Goal: Task Accomplishment & Management: Manage account settings

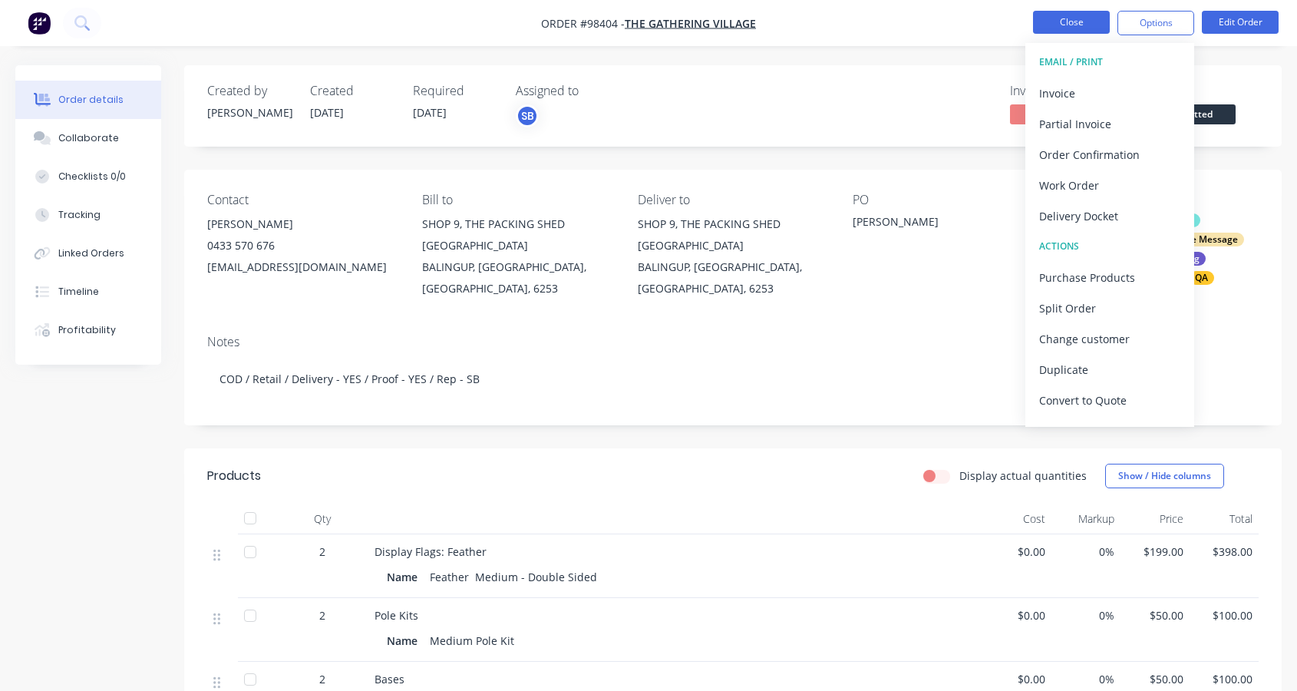
click at [1065, 24] on button "Close" at bounding box center [1071, 22] width 77 height 23
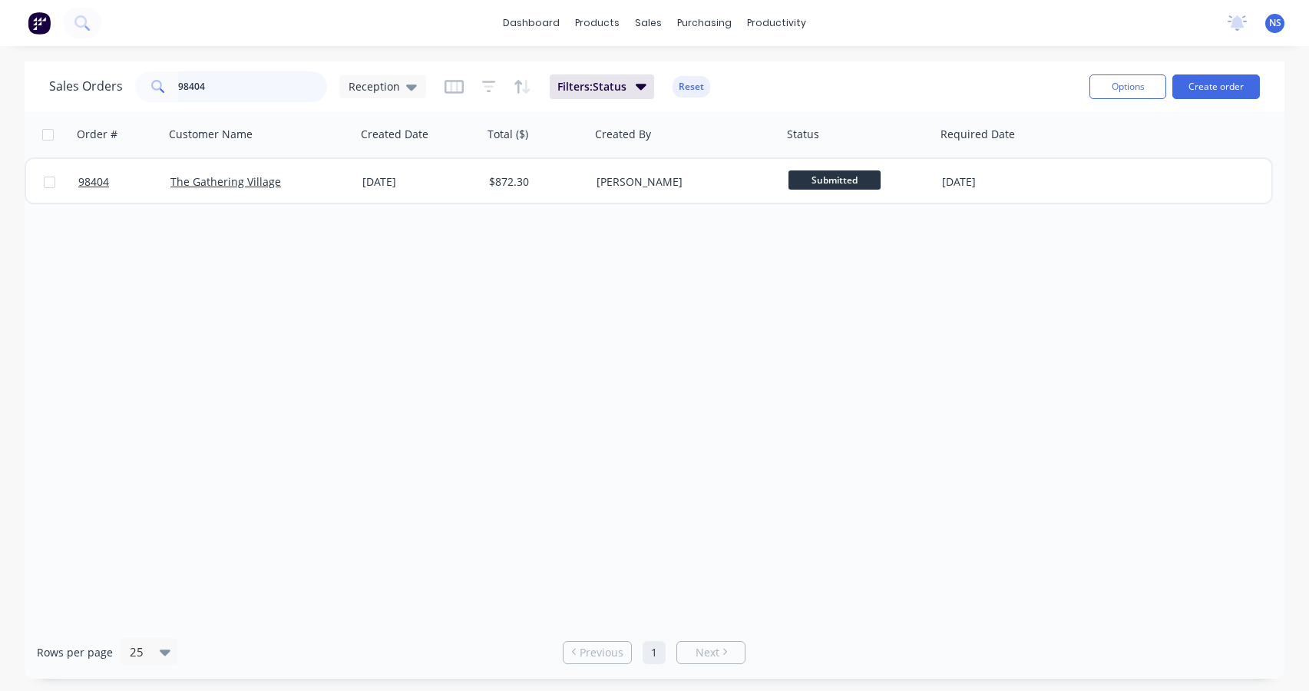
click at [241, 87] on input "98404" at bounding box center [253, 86] width 150 height 31
click at [242, 89] on input "98404" at bounding box center [253, 86] width 150 height 31
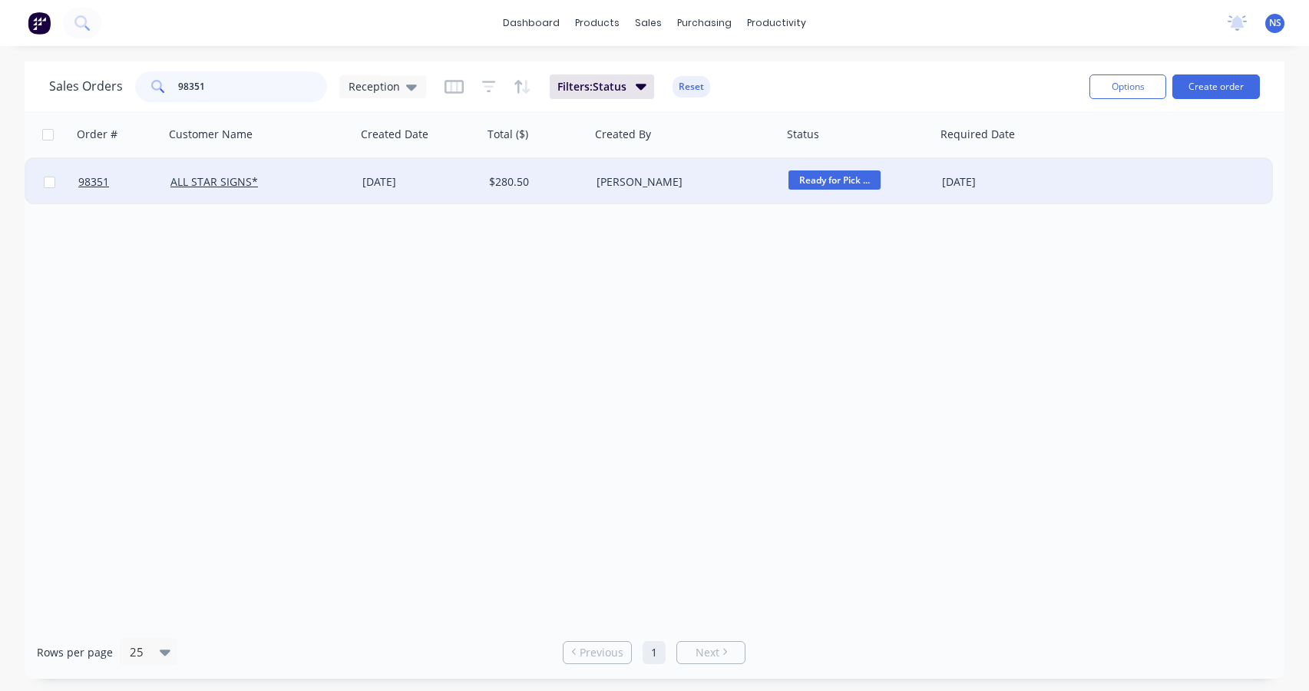
type input "98351"
click at [304, 178] on div "ALL STAR SIGNS*" at bounding box center [255, 181] width 170 height 15
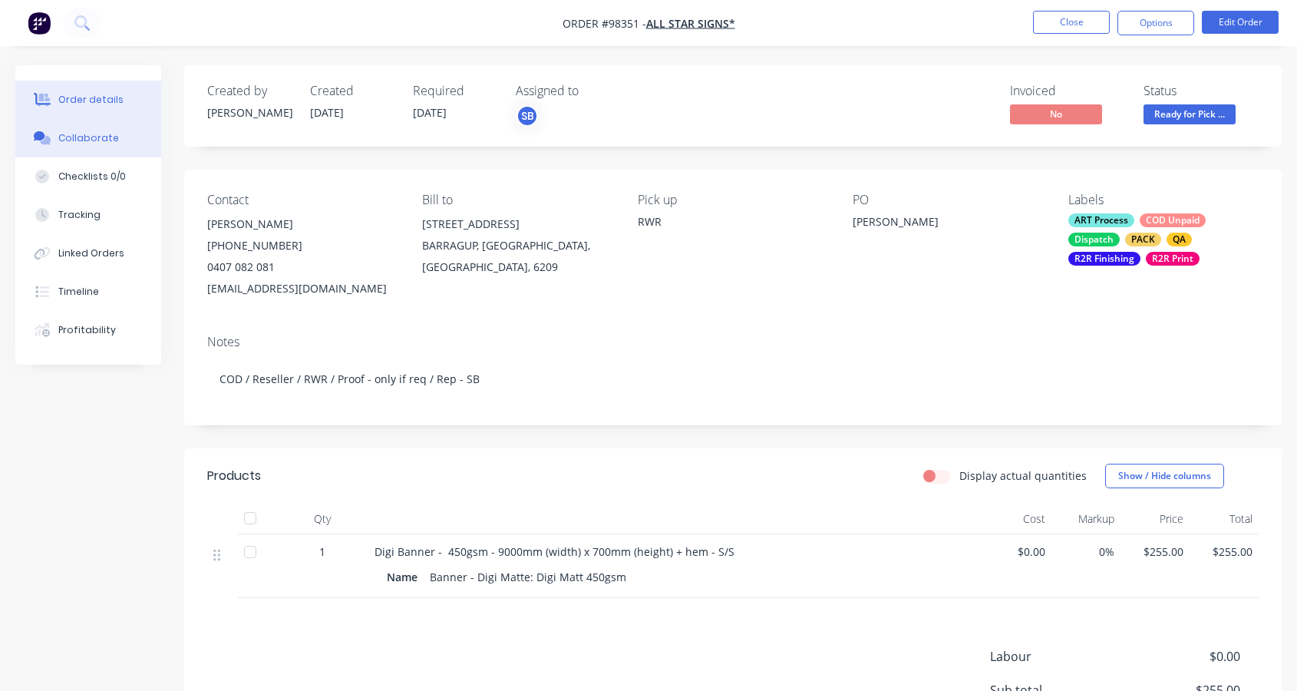
click at [80, 140] on div "Collaborate" at bounding box center [88, 138] width 61 height 14
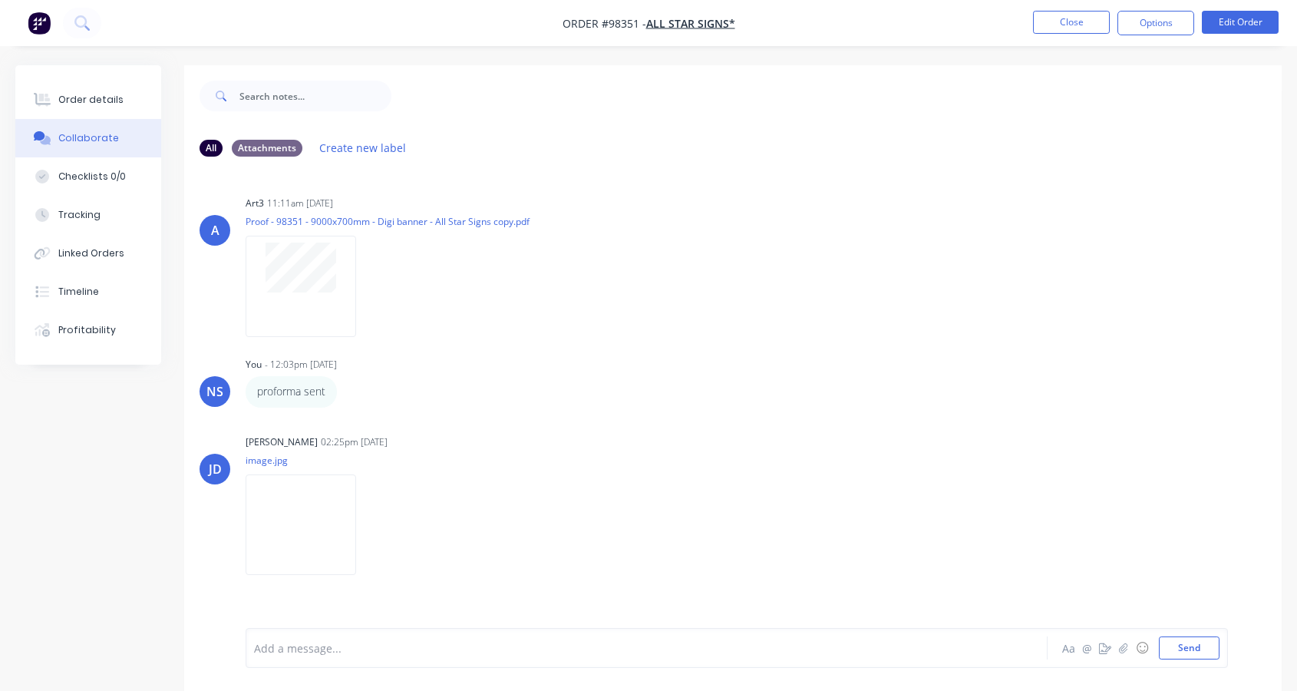
click at [306, 655] on div at bounding box center [617, 648] width 724 height 16
click at [1064, 20] on button "Close" at bounding box center [1071, 22] width 77 height 23
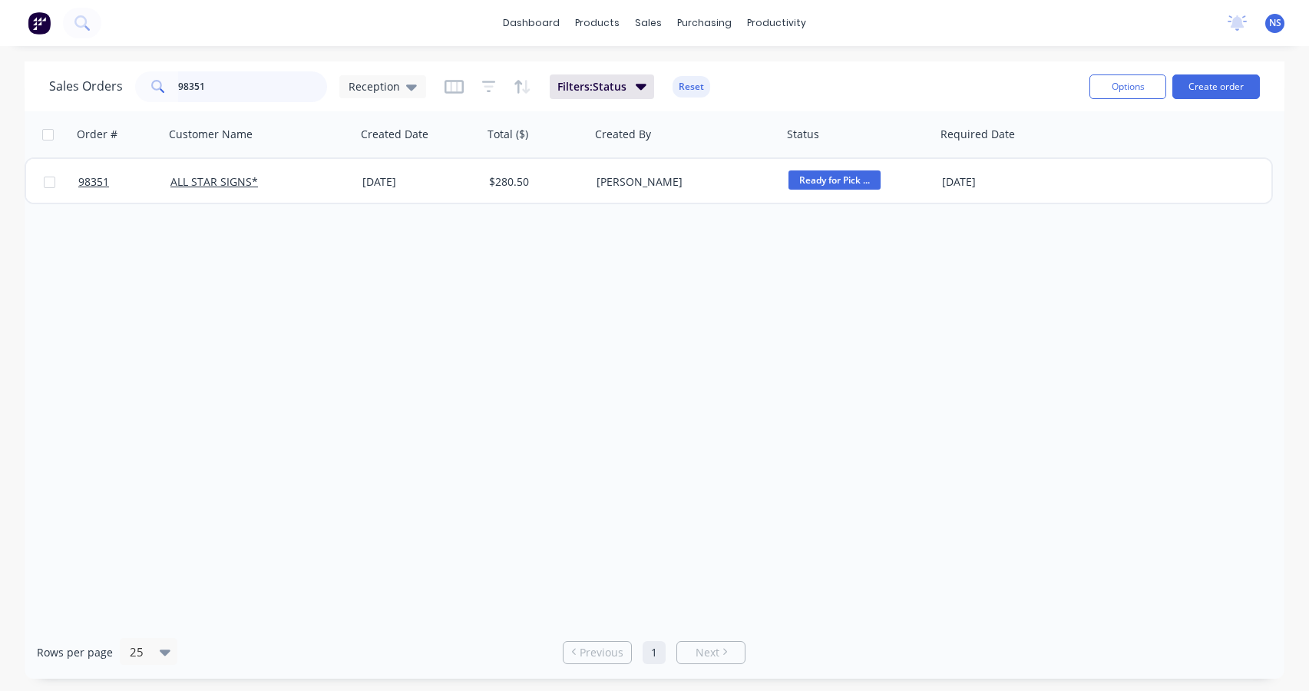
click at [246, 87] on input "98351" at bounding box center [253, 86] width 150 height 31
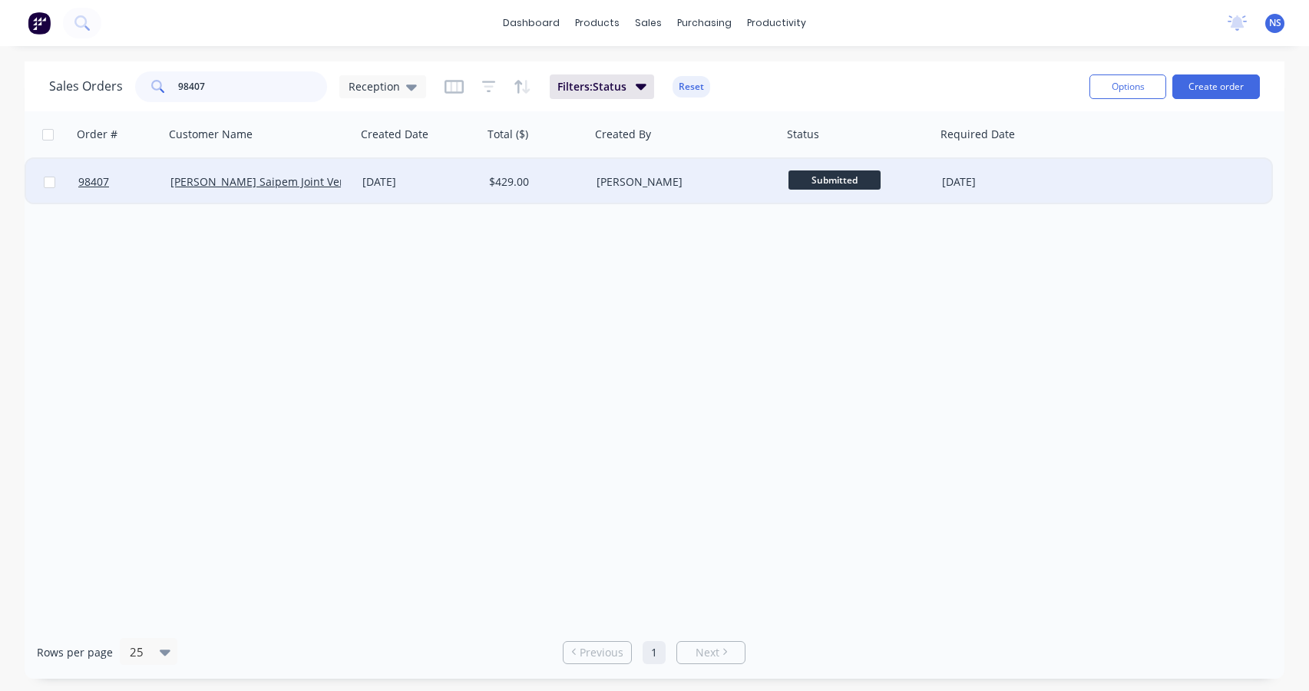
type input "98407"
click at [681, 185] on div "[PERSON_NAME]" at bounding box center [681, 181] width 170 height 15
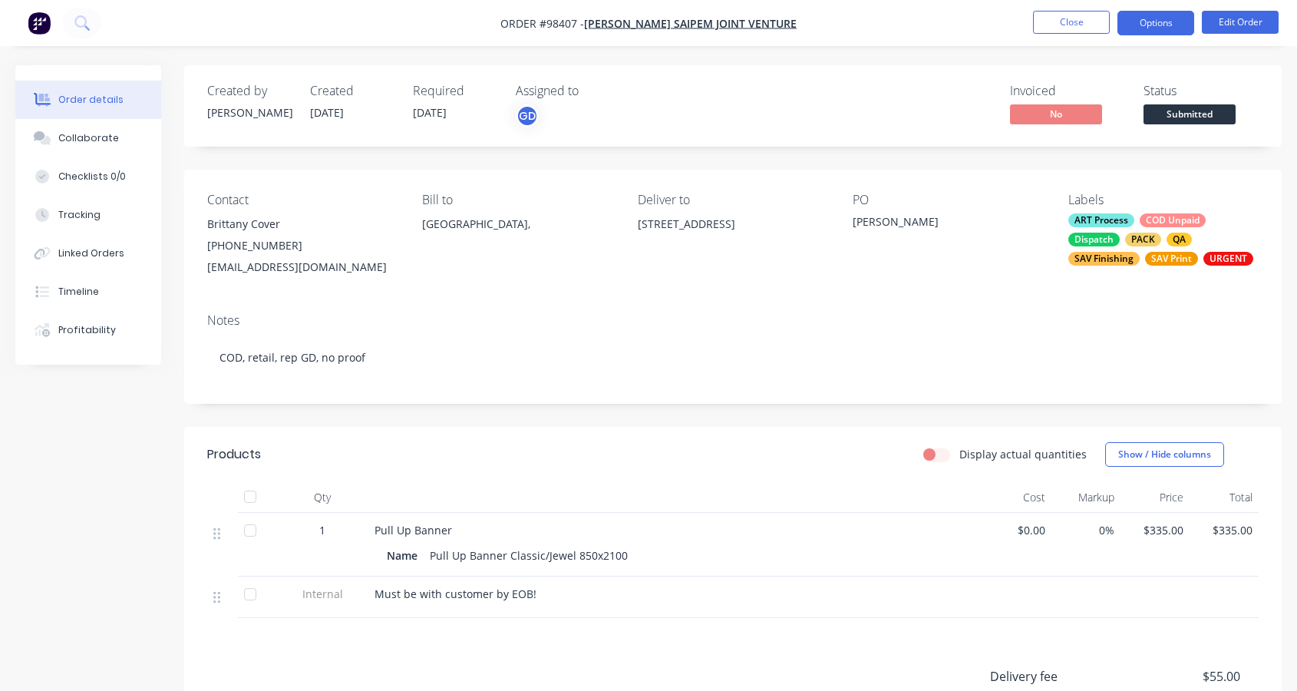
click at [1160, 23] on button "Options" at bounding box center [1155, 23] width 77 height 25
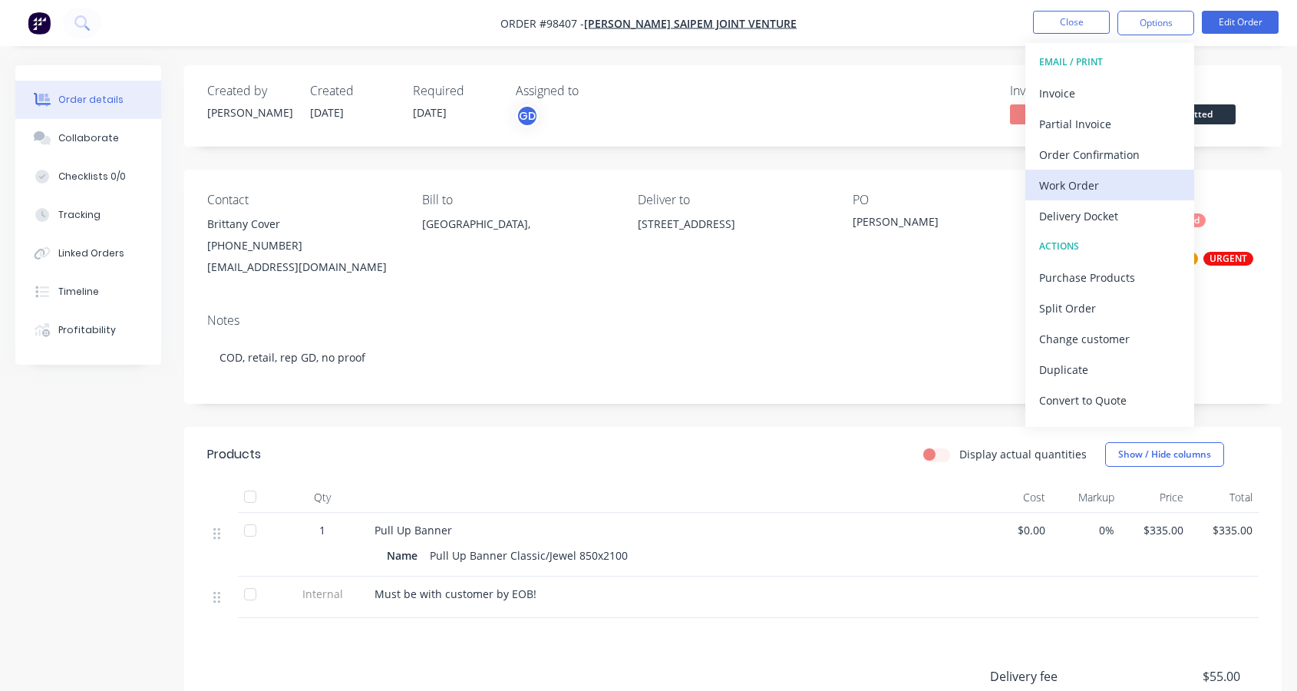
click at [1109, 188] on div "Work Order" at bounding box center [1109, 185] width 141 height 22
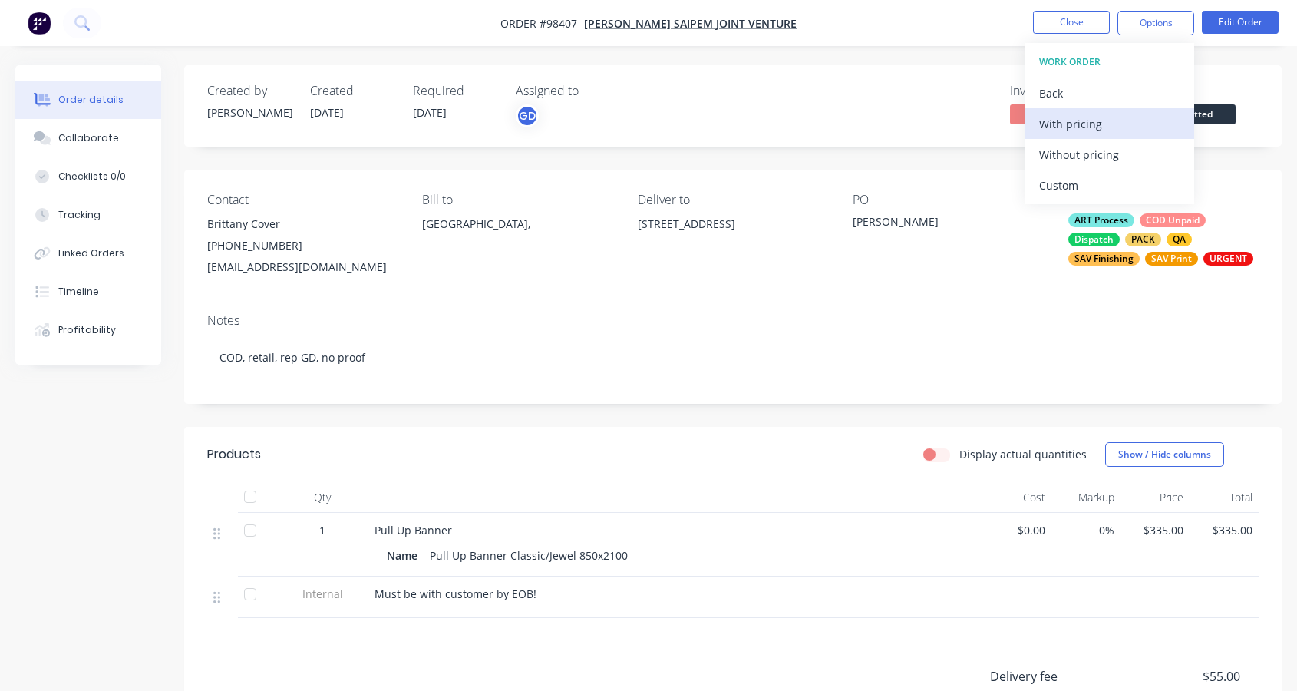
click at [1082, 130] on div "With pricing" at bounding box center [1109, 124] width 141 height 22
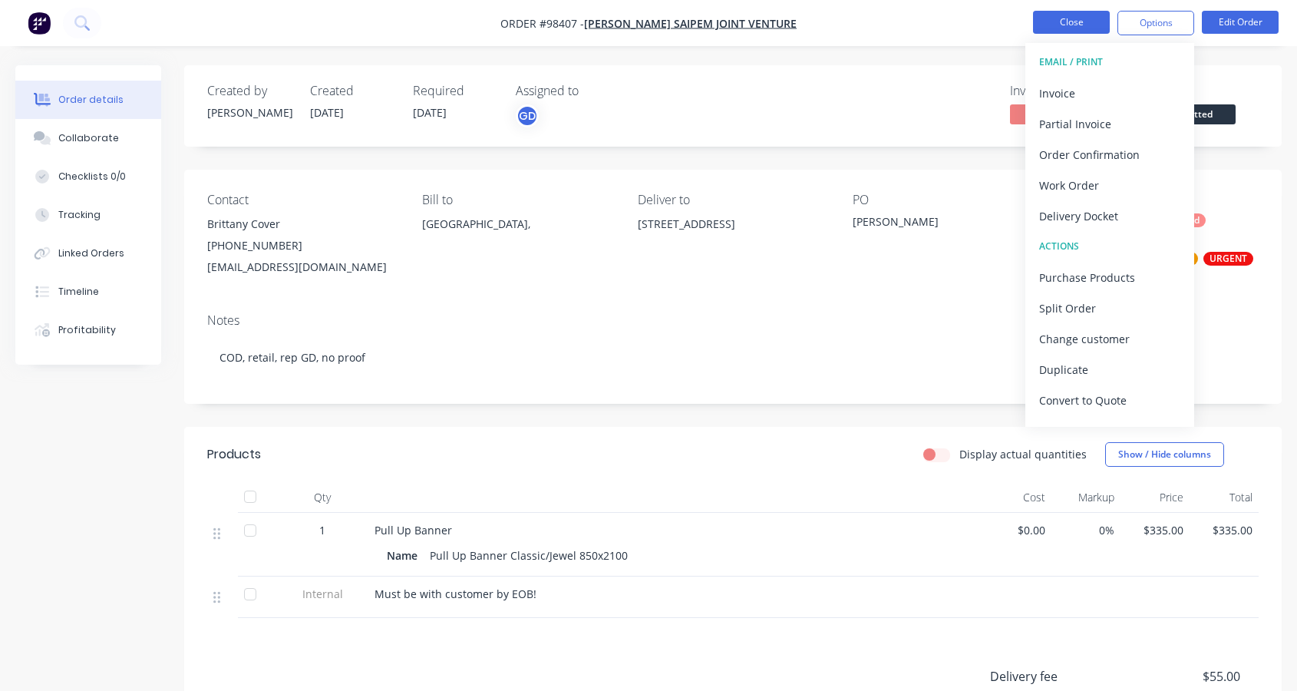
click at [1075, 21] on button "Close" at bounding box center [1071, 22] width 77 height 23
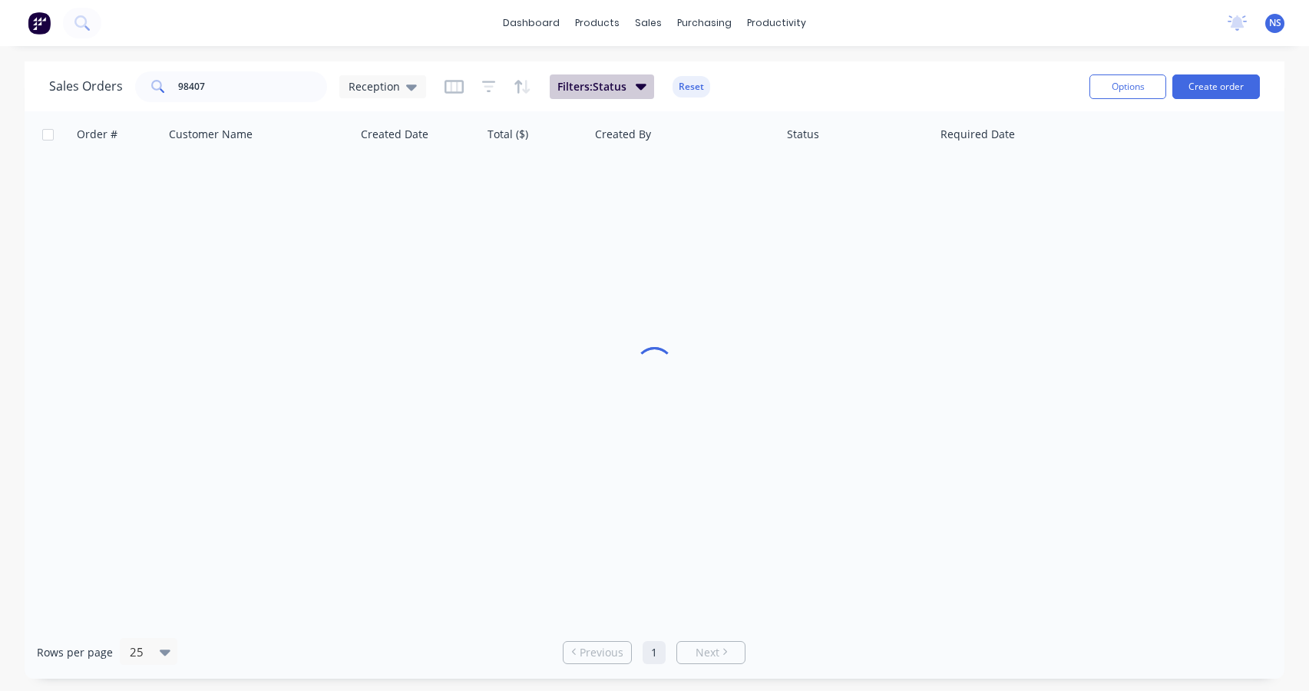
click at [637, 87] on icon "button" at bounding box center [640, 87] width 11 height 6
drag, startPoint x: 224, startPoint y: 81, endPoint x: 145, endPoint y: 77, distance: 79.2
click at [145, 77] on div "98407" at bounding box center [231, 86] width 192 height 31
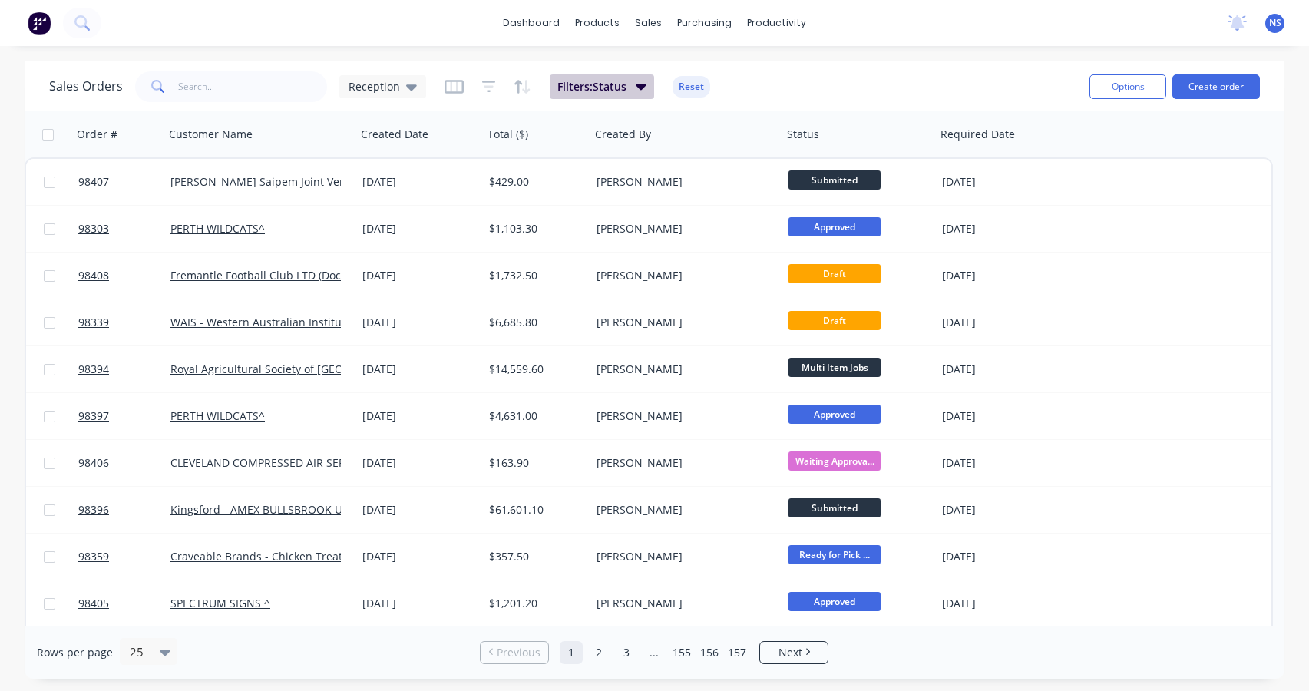
click at [635, 87] on icon "button" at bounding box center [640, 87] width 11 height 6
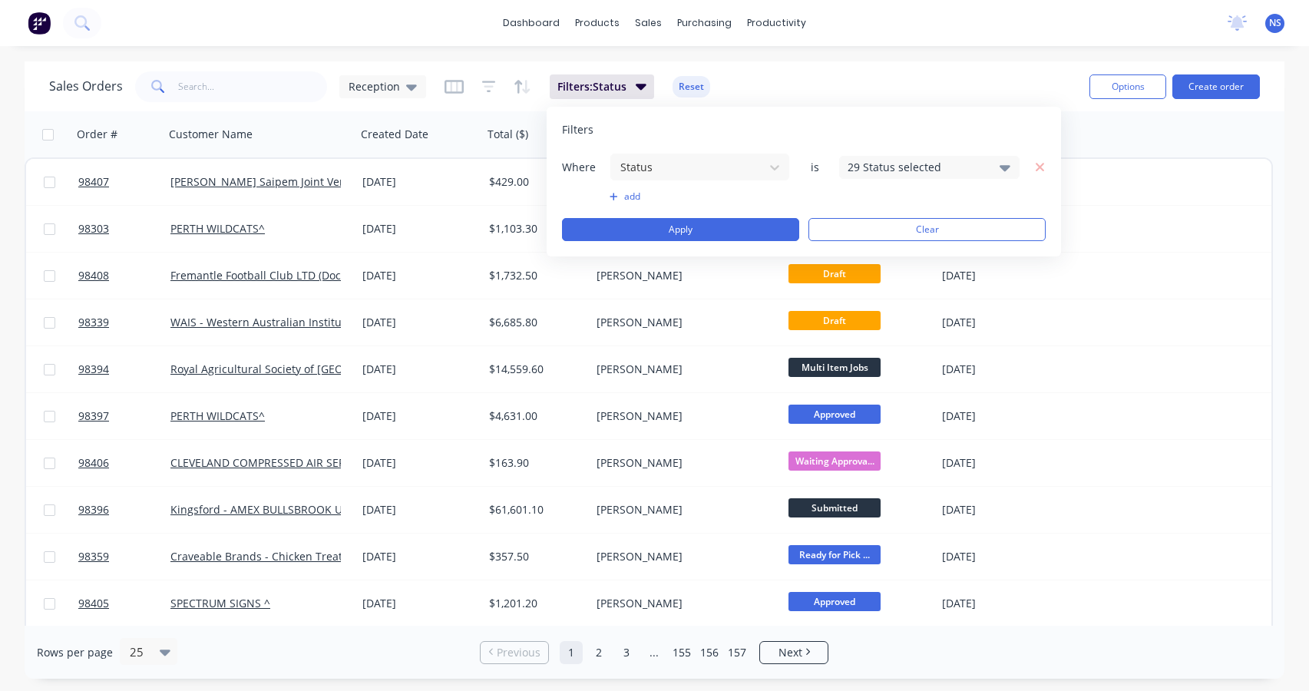
click at [939, 167] on div "29 Status selected" at bounding box center [916, 167] width 139 height 16
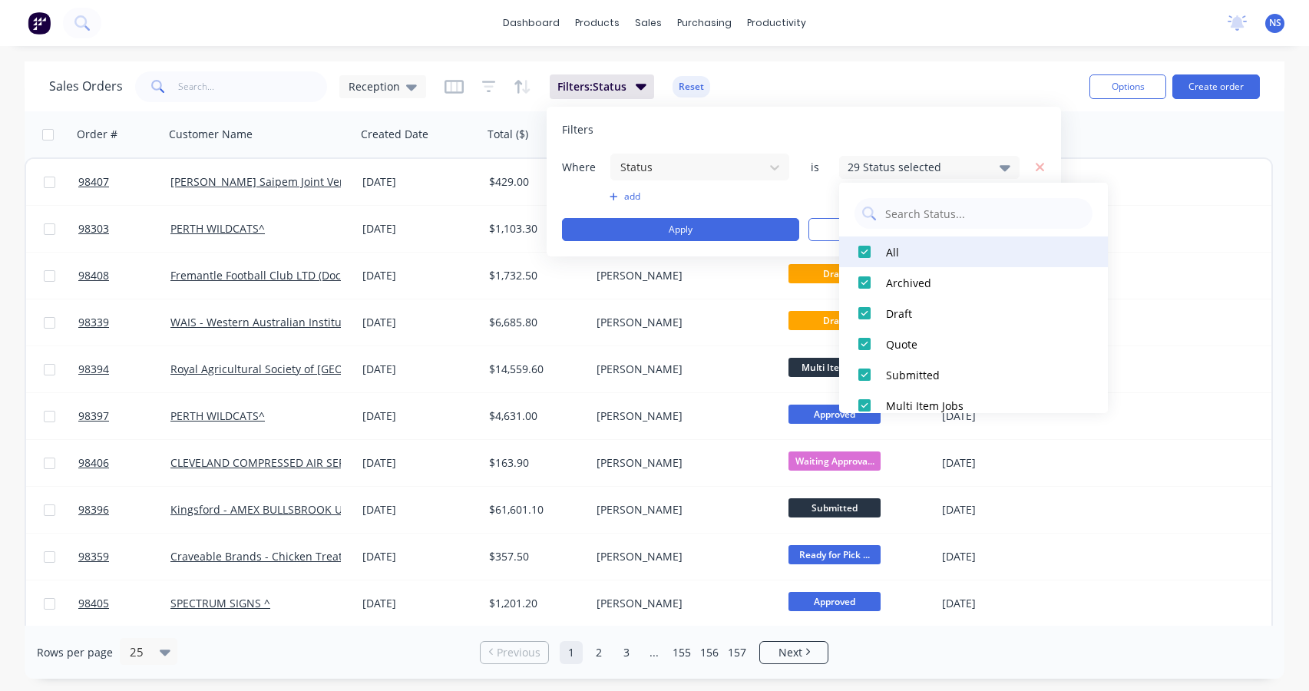
click at [860, 256] on div at bounding box center [864, 251] width 31 height 31
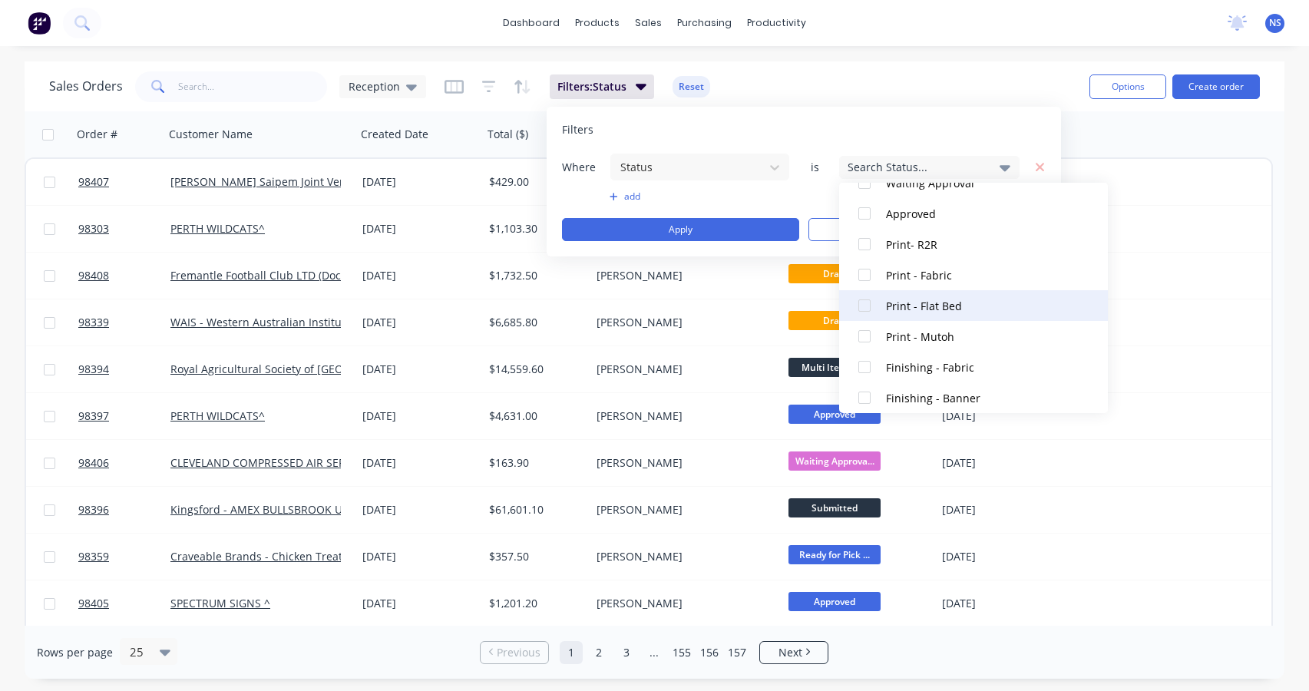
scroll to position [752, 0]
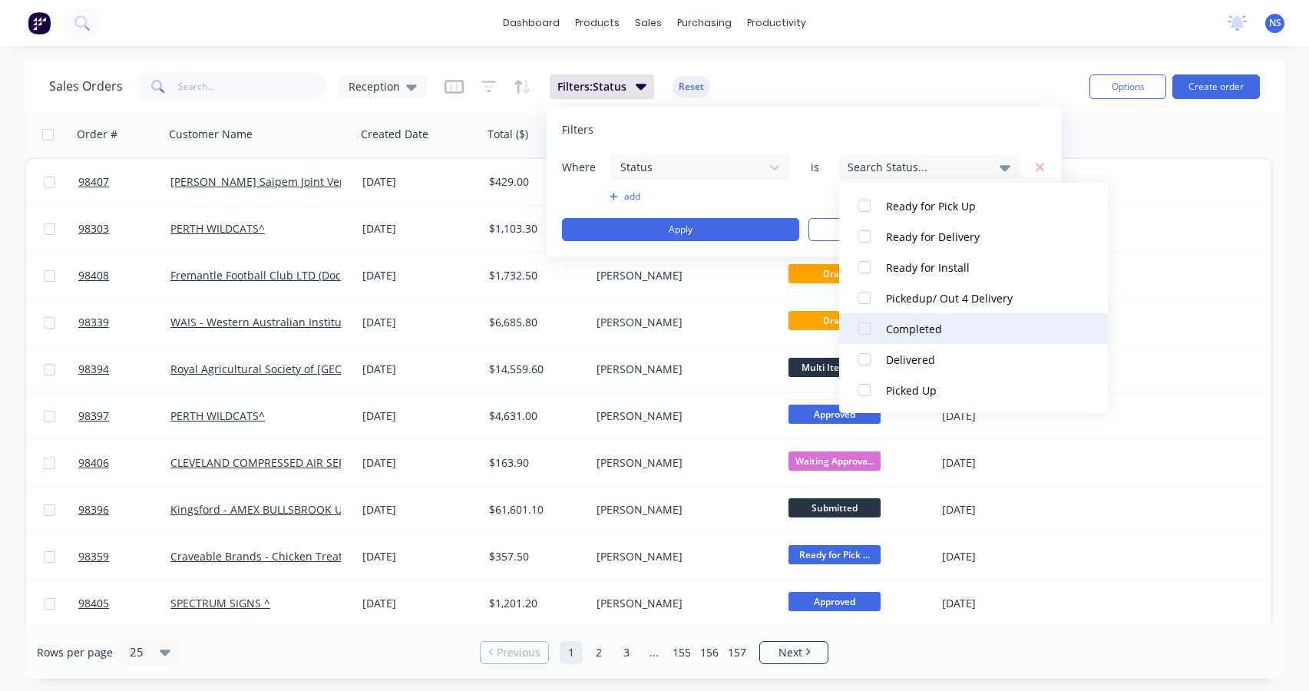
click at [867, 328] on div at bounding box center [864, 328] width 31 height 31
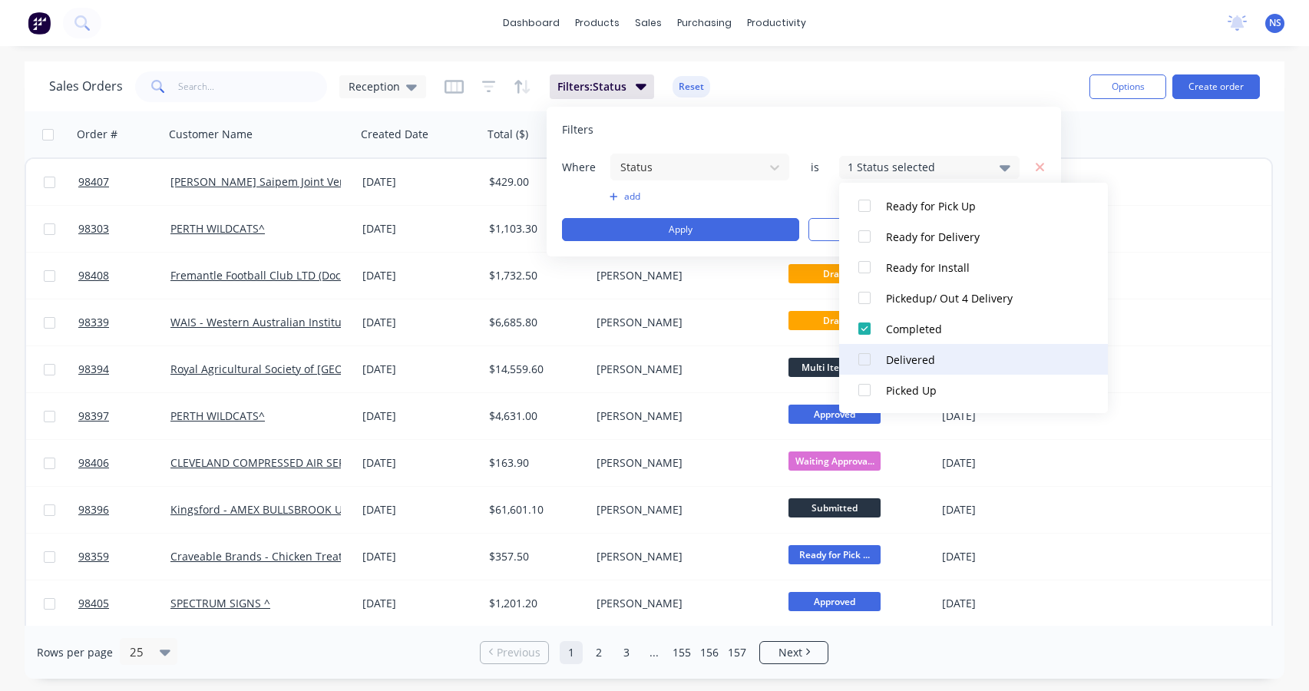
click at [866, 358] on div at bounding box center [864, 359] width 31 height 31
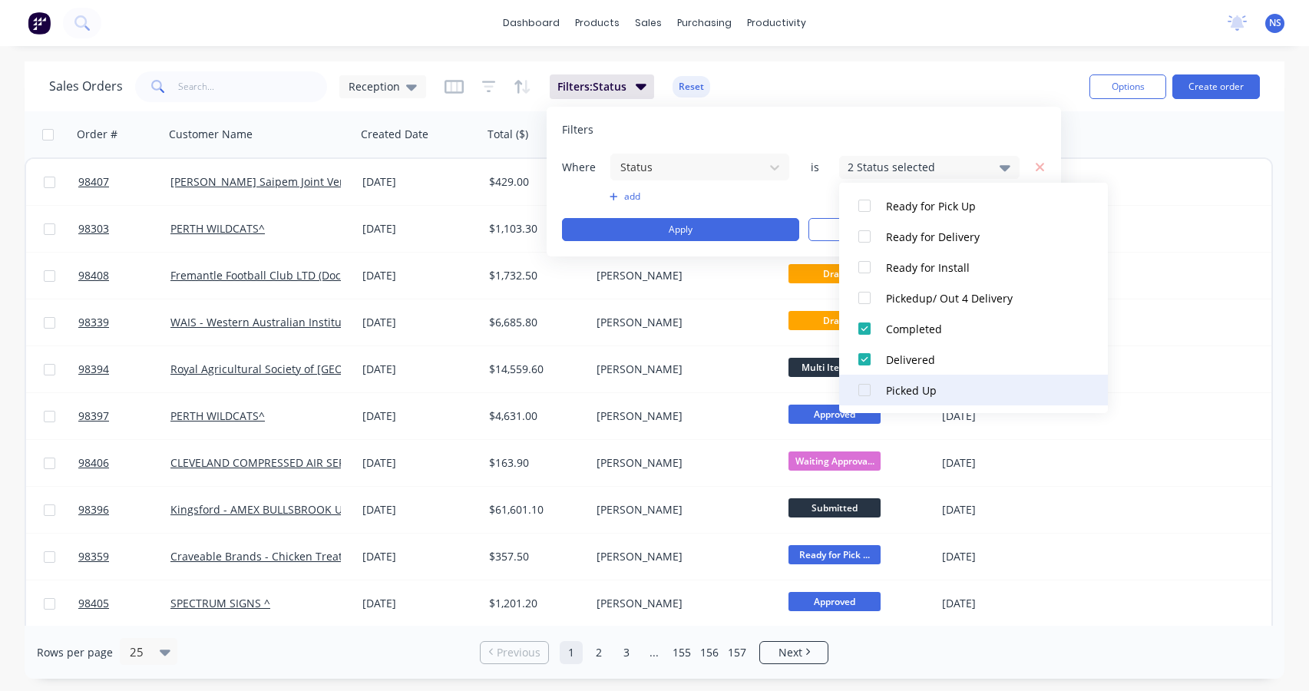
click at [862, 387] on div at bounding box center [864, 390] width 31 height 31
click at [1099, 123] on div "Order # Customer Name Created Date Total ($) Created By Status Required Date" at bounding box center [649, 134] width 1248 height 46
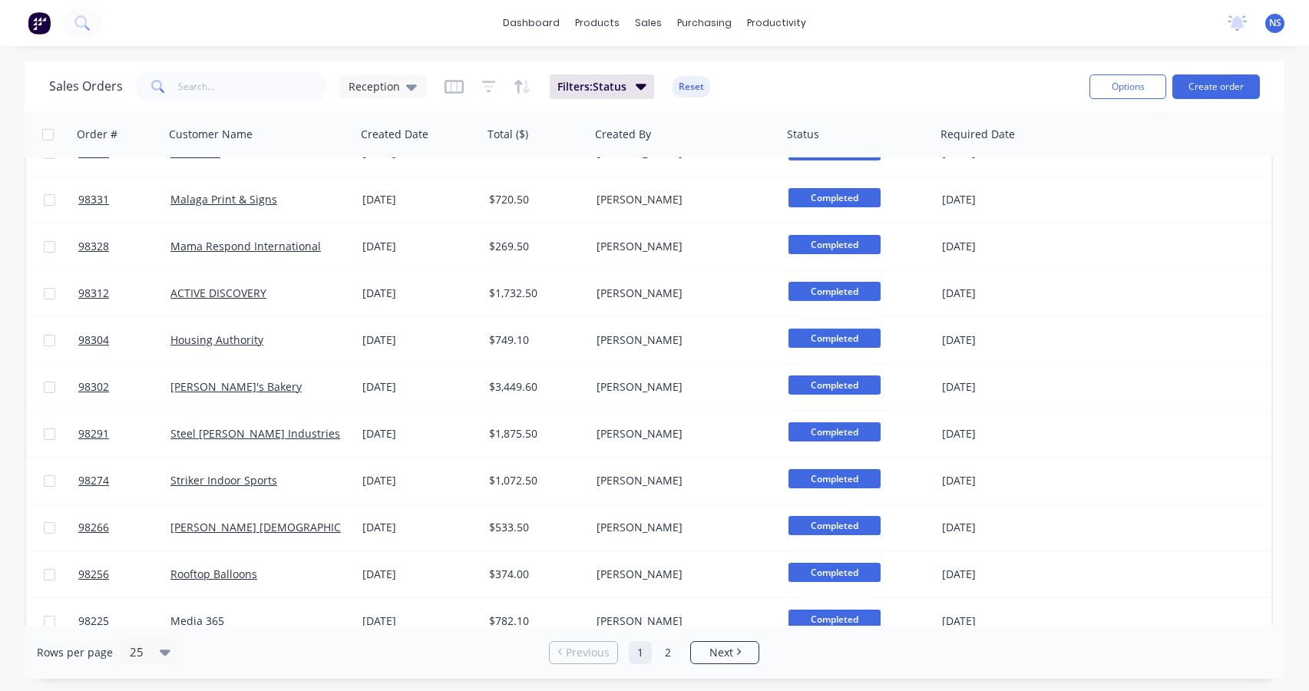
scroll to position [420, 0]
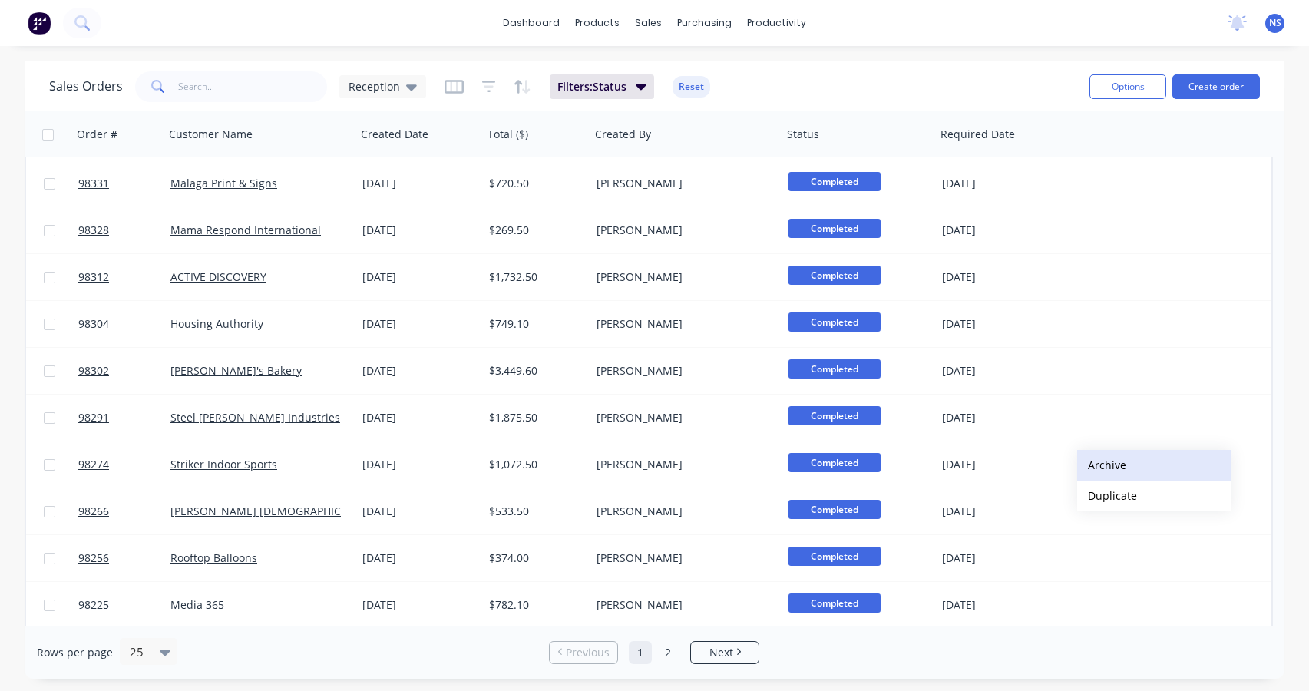
click at [1123, 464] on button "Archive" at bounding box center [1153, 465] width 153 height 31
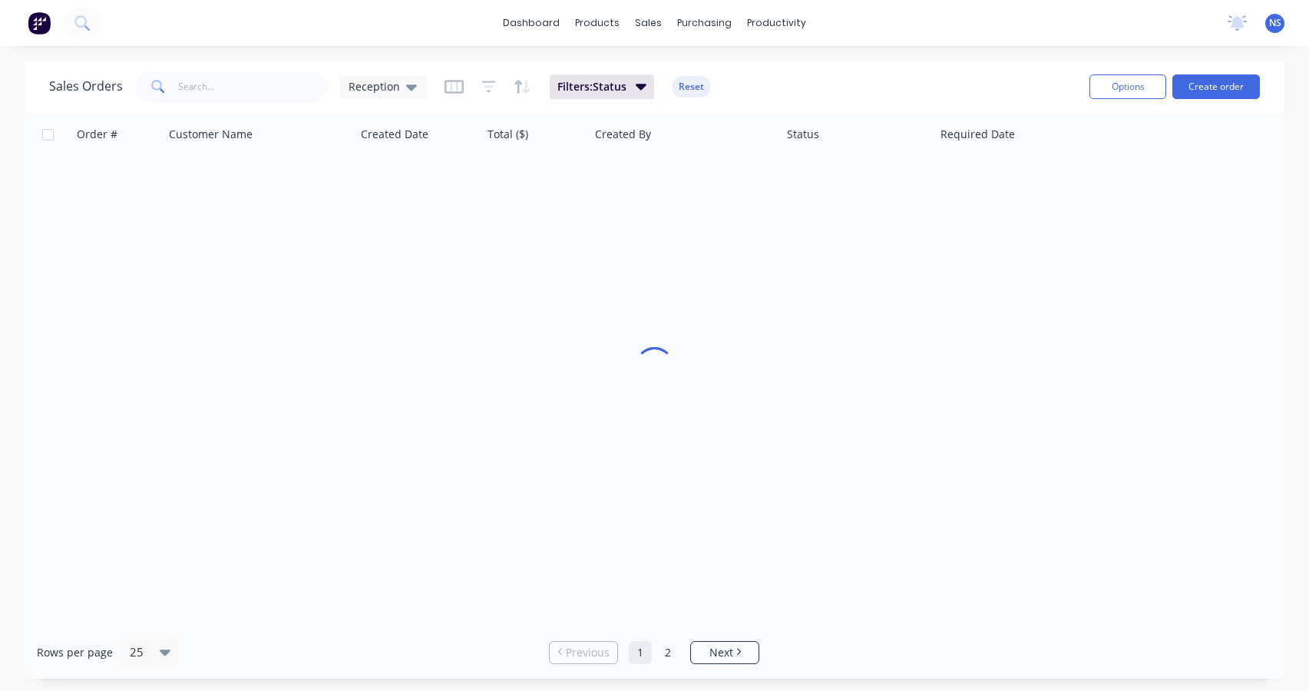
scroll to position [0, 0]
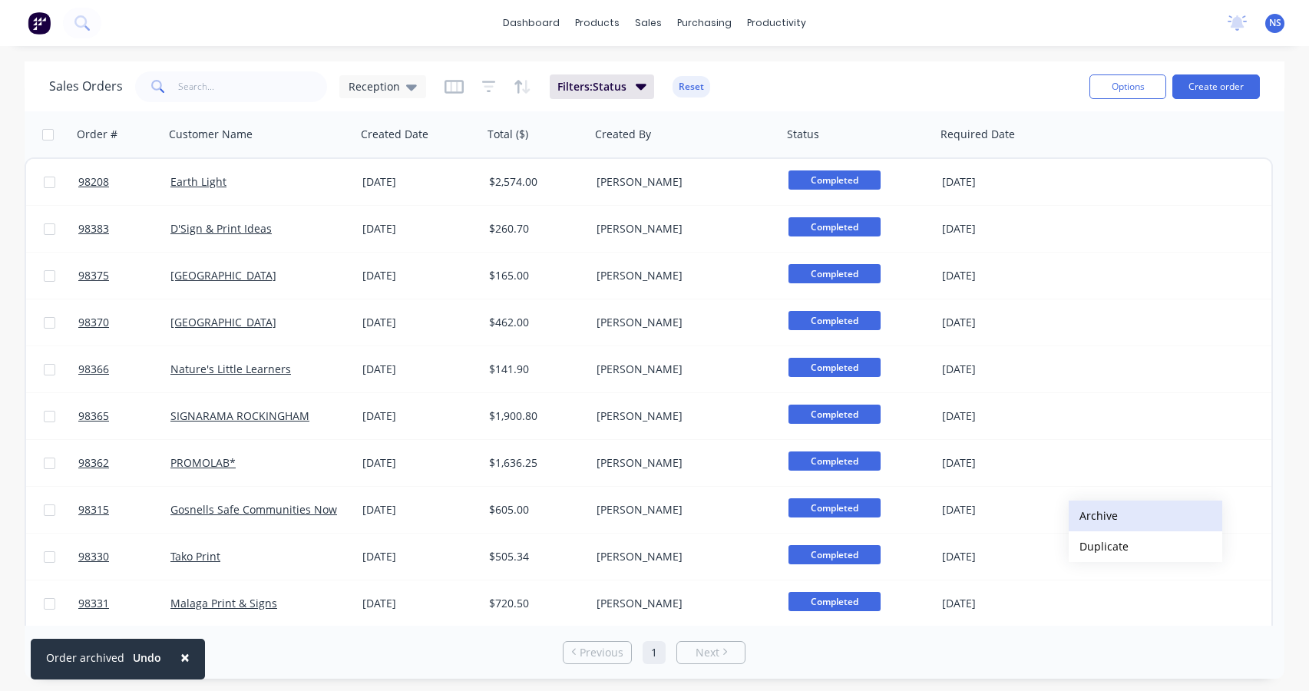
click at [1107, 510] on button "Archive" at bounding box center [1144, 515] width 153 height 31
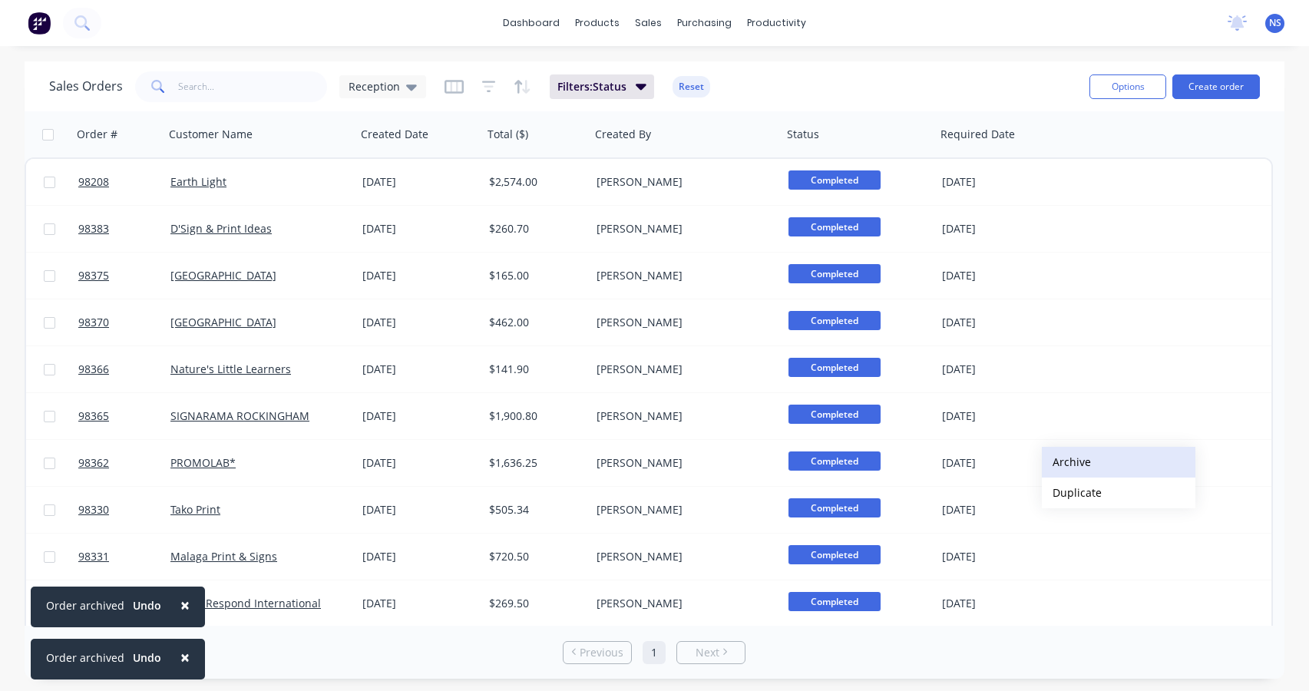
click at [1071, 459] on button "Archive" at bounding box center [1117, 462] width 153 height 31
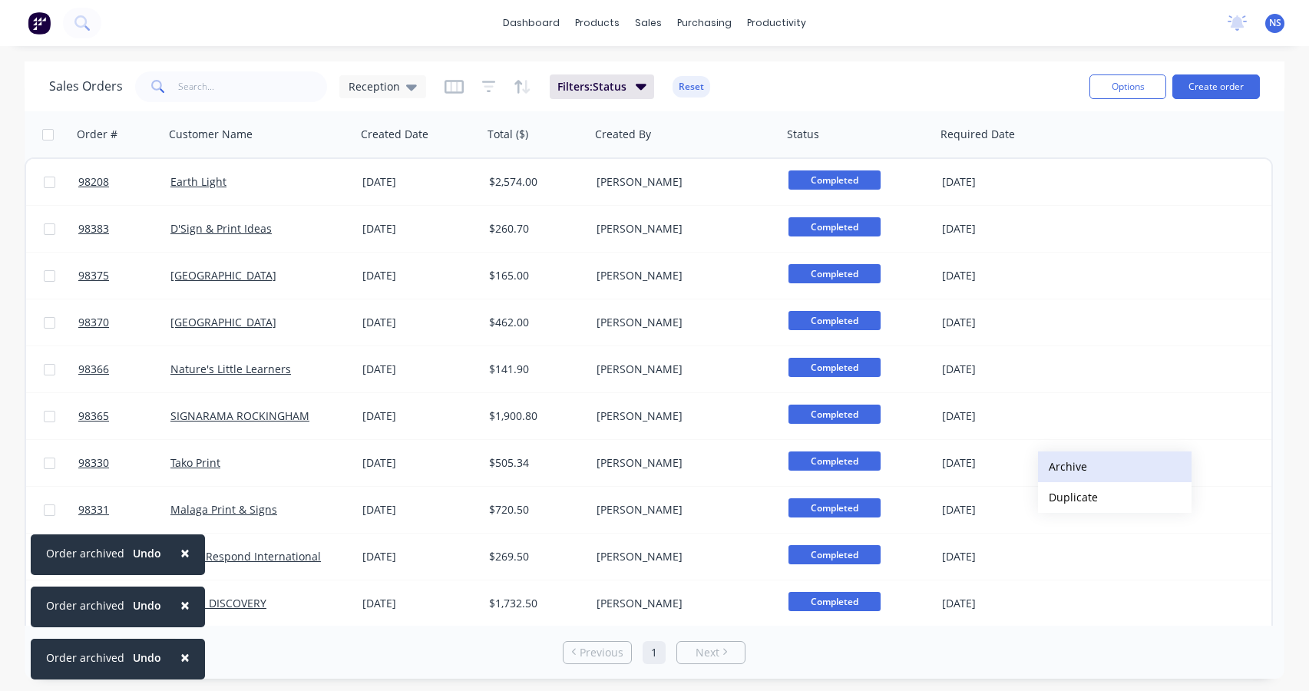
click at [1067, 464] on button "Archive" at bounding box center [1114, 466] width 153 height 31
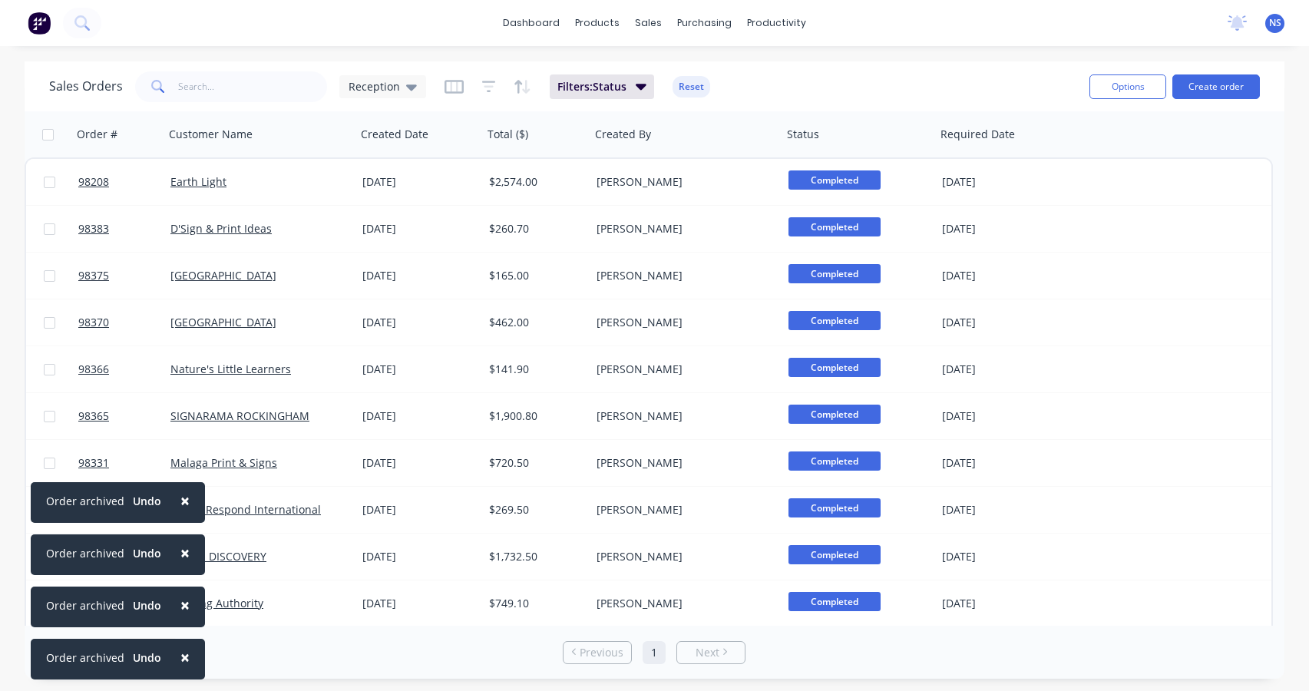
click at [184, 499] on span "×" at bounding box center [184, 500] width 9 height 21
click at [180, 552] on span "×" at bounding box center [184, 552] width 9 height 21
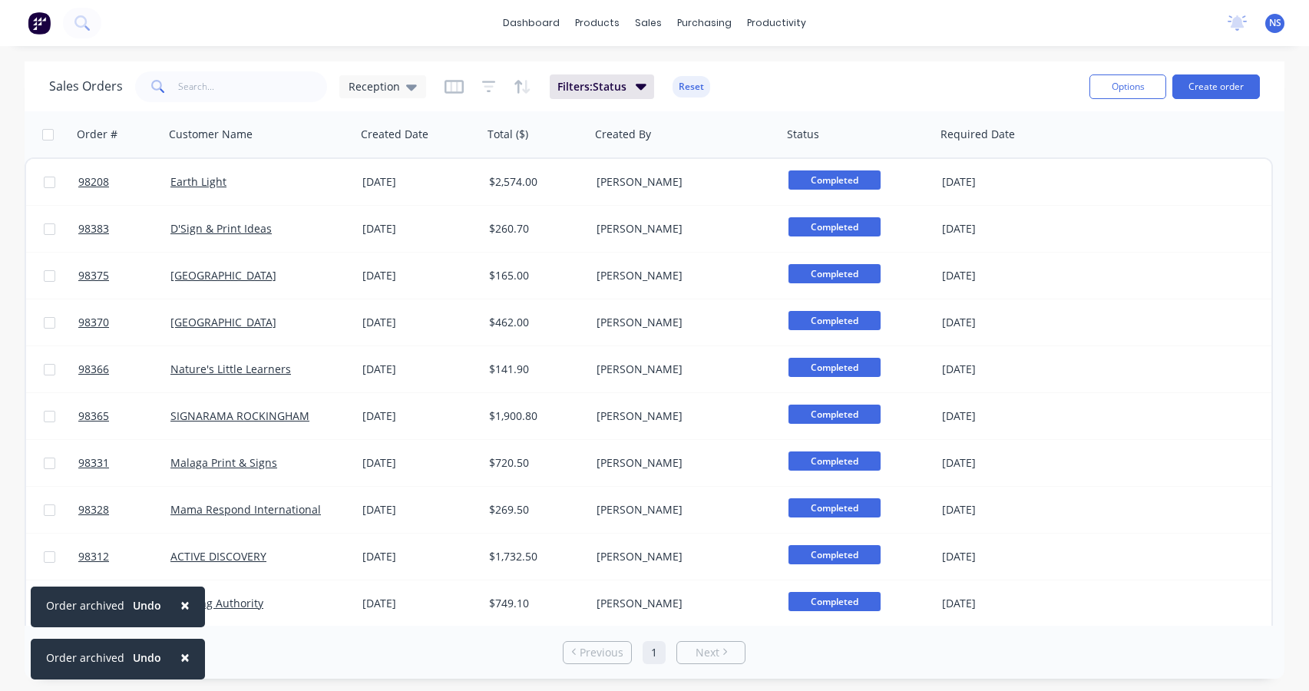
click at [182, 603] on span "×" at bounding box center [184, 604] width 9 height 21
click at [180, 657] on span "×" at bounding box center [184, 656] width 9 height 21
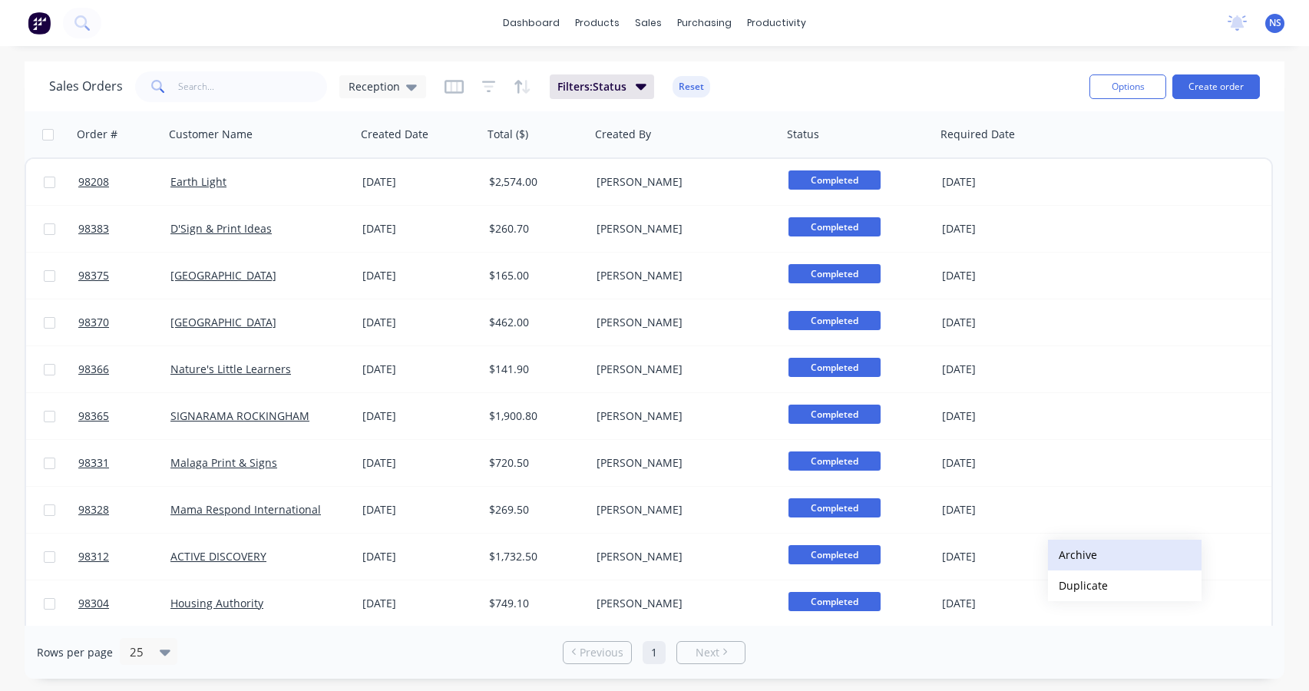
click at [1078, 554] on button "Archive" at bounding box center [1124, 555] width 153 height 31
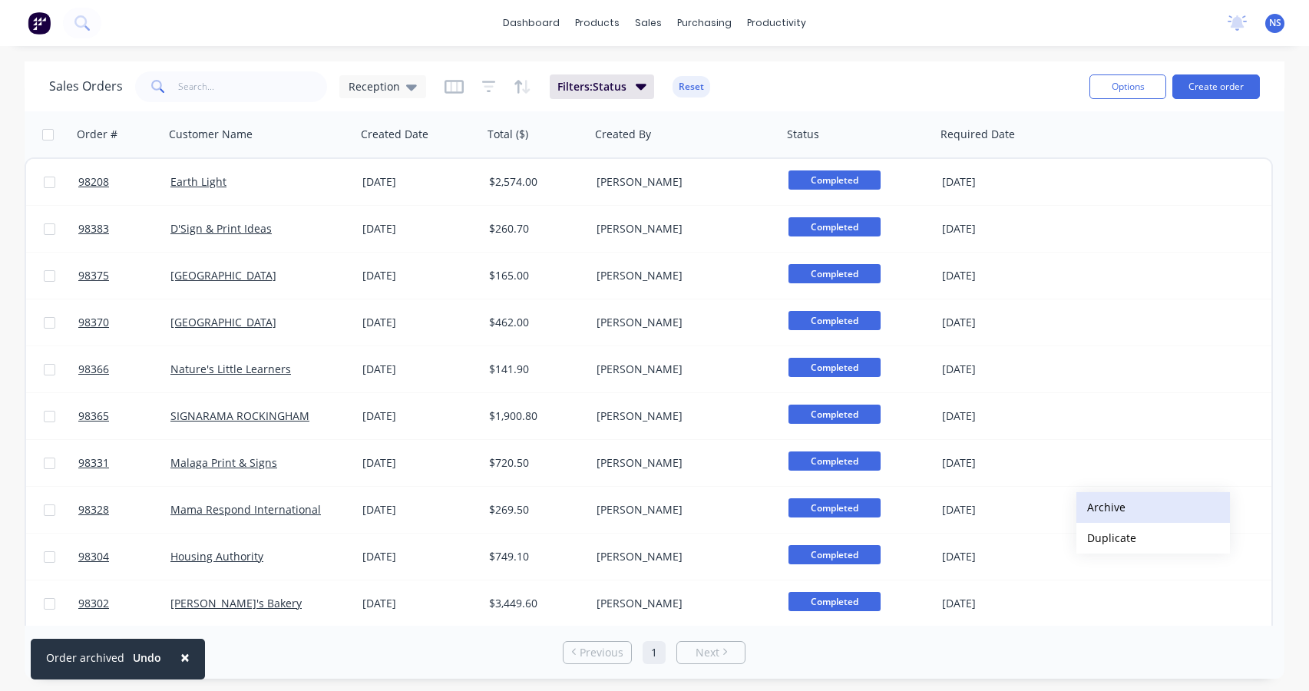
click at [1101, 507] on button "Archive" at bounding box center [1152, 507] width 153 height 31
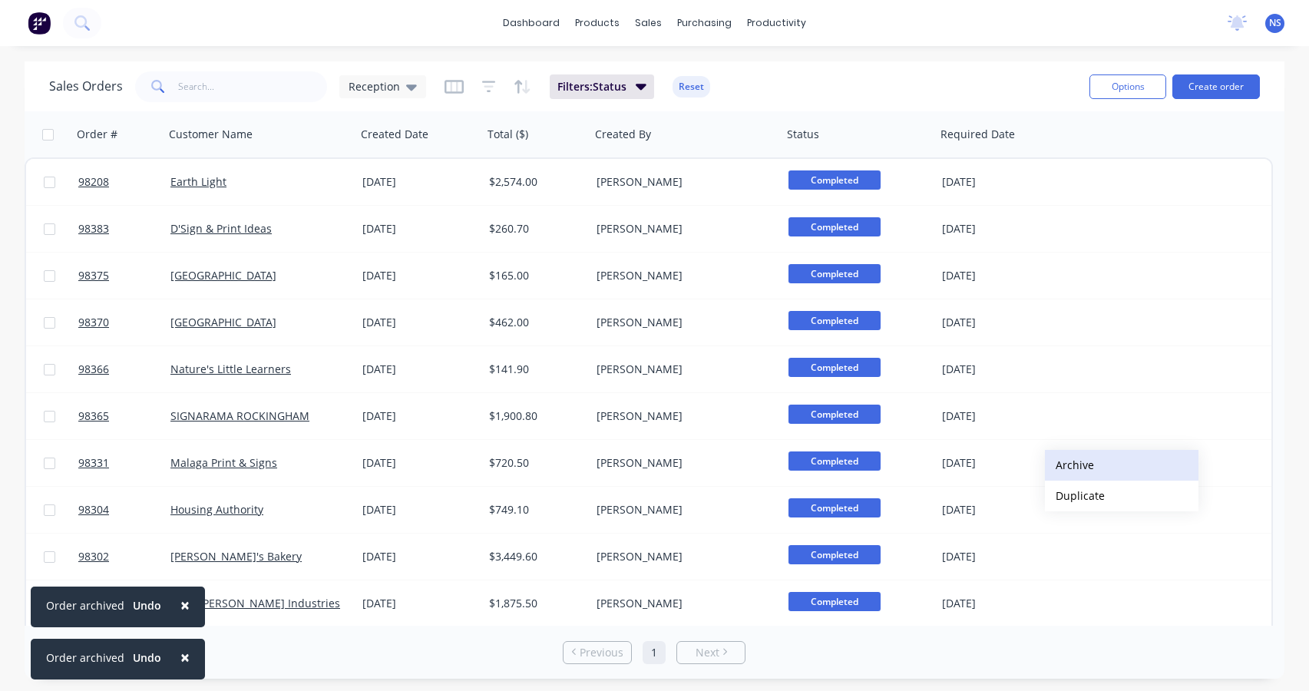
click at [1077, 460] on button "Archive" at bounding box center [1121, 465] width 153 height 31
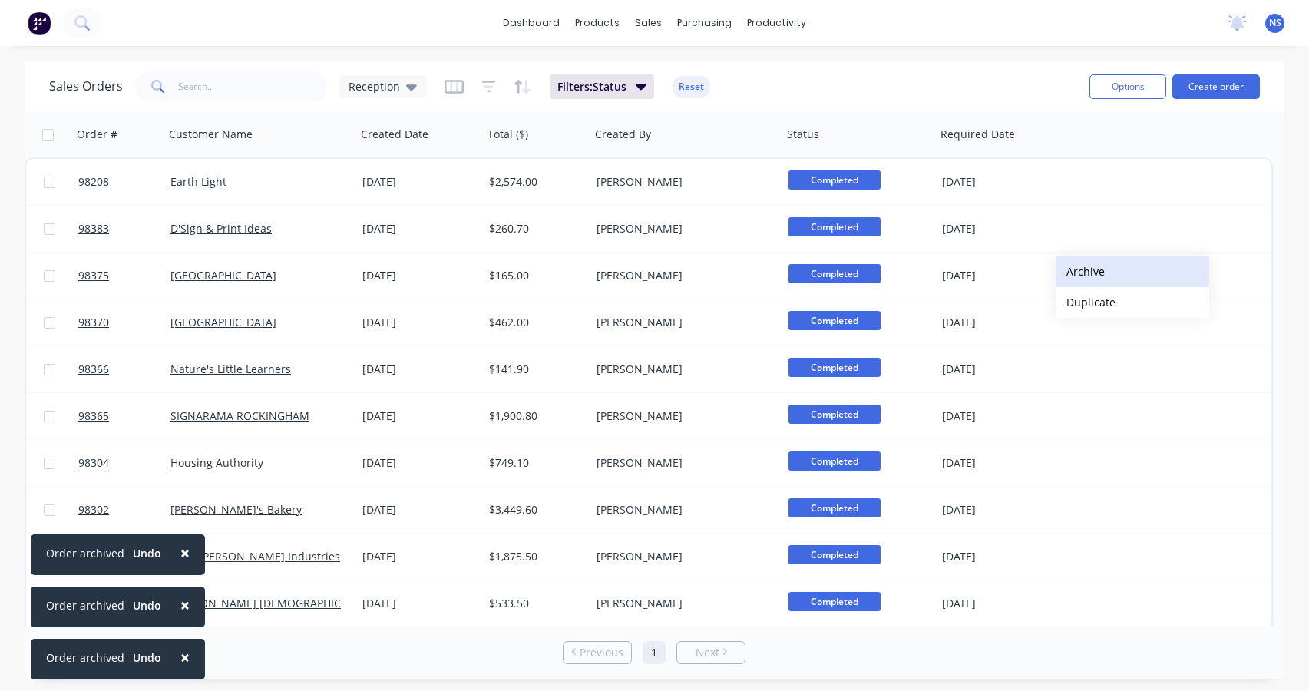
click at [1094, 270] on button "Archive" at bounding box center [1131, 271] width 153 height 31
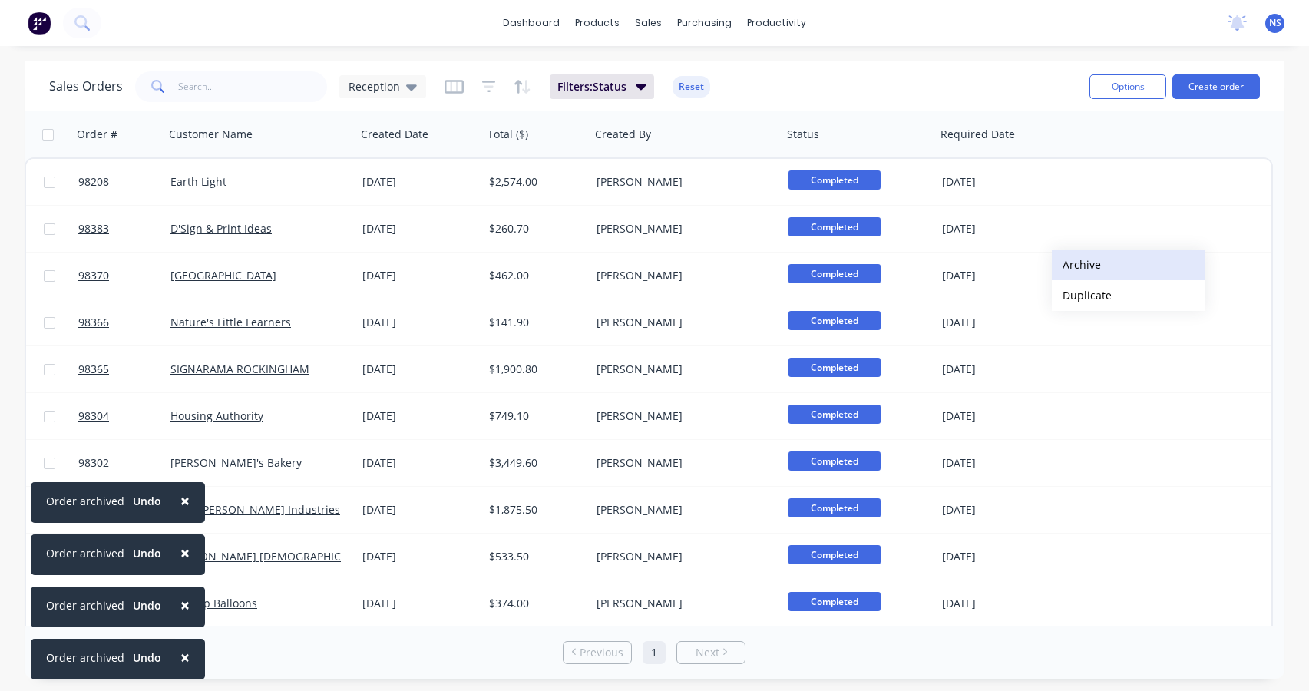
click at [1077, 266] on button "Archive" at bounding box center [1127, 264] width 153 height 31
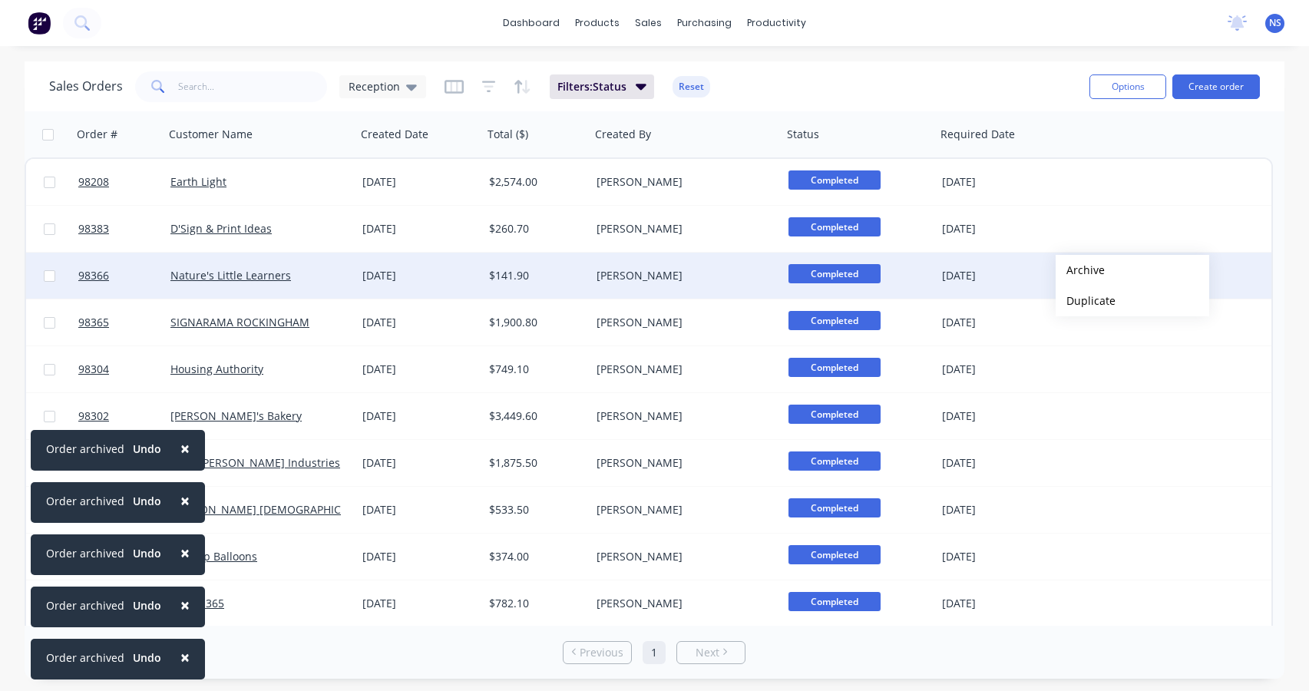
click at [1080, 270] on button "Archive" at bounding box center [1131, 270] width 153 height 31
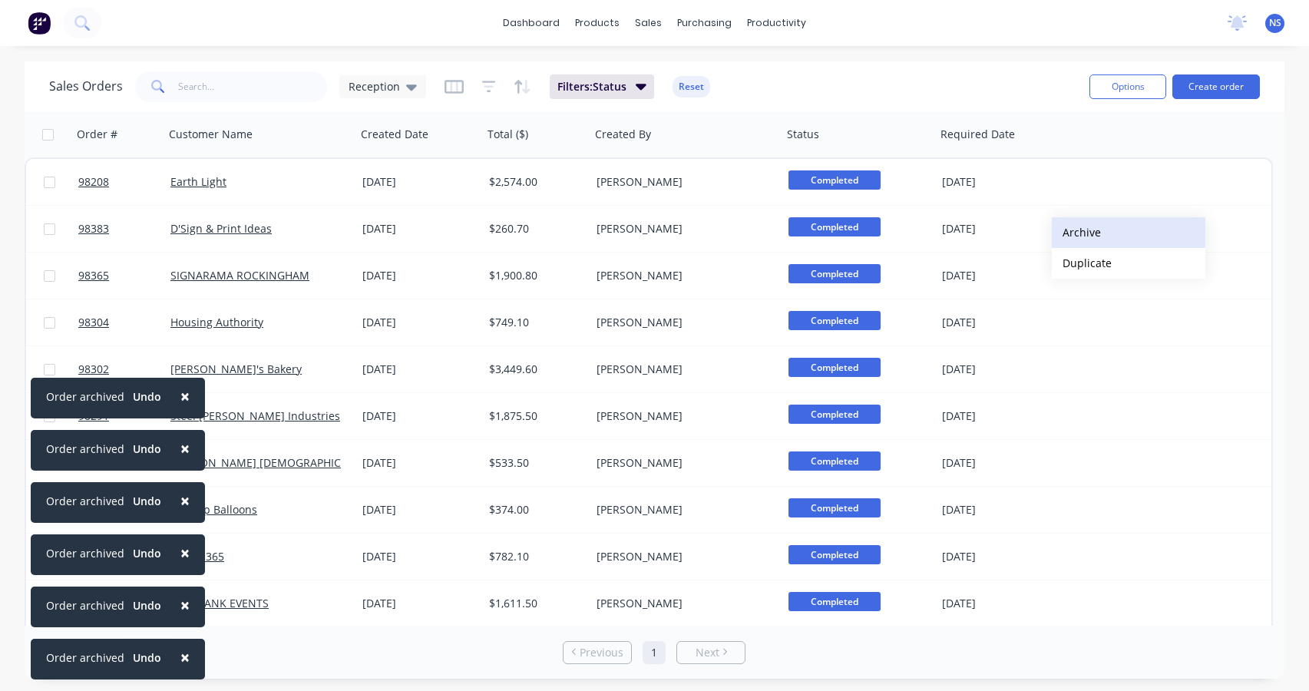
click at [1081, 228] on button "Archive" at bounding box center [1127, 232] width 153 height 31
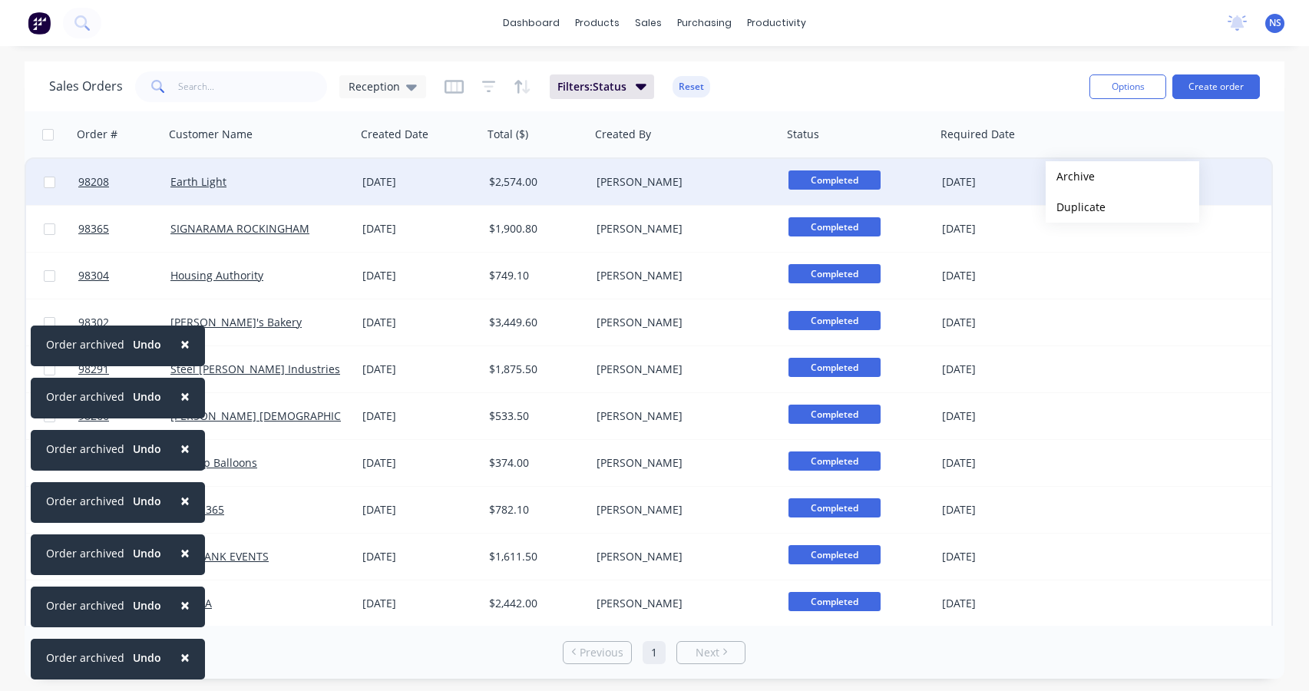
click at [1070, 177] on button "Archive" at bounding box center [1121, 176] width 153 height 31
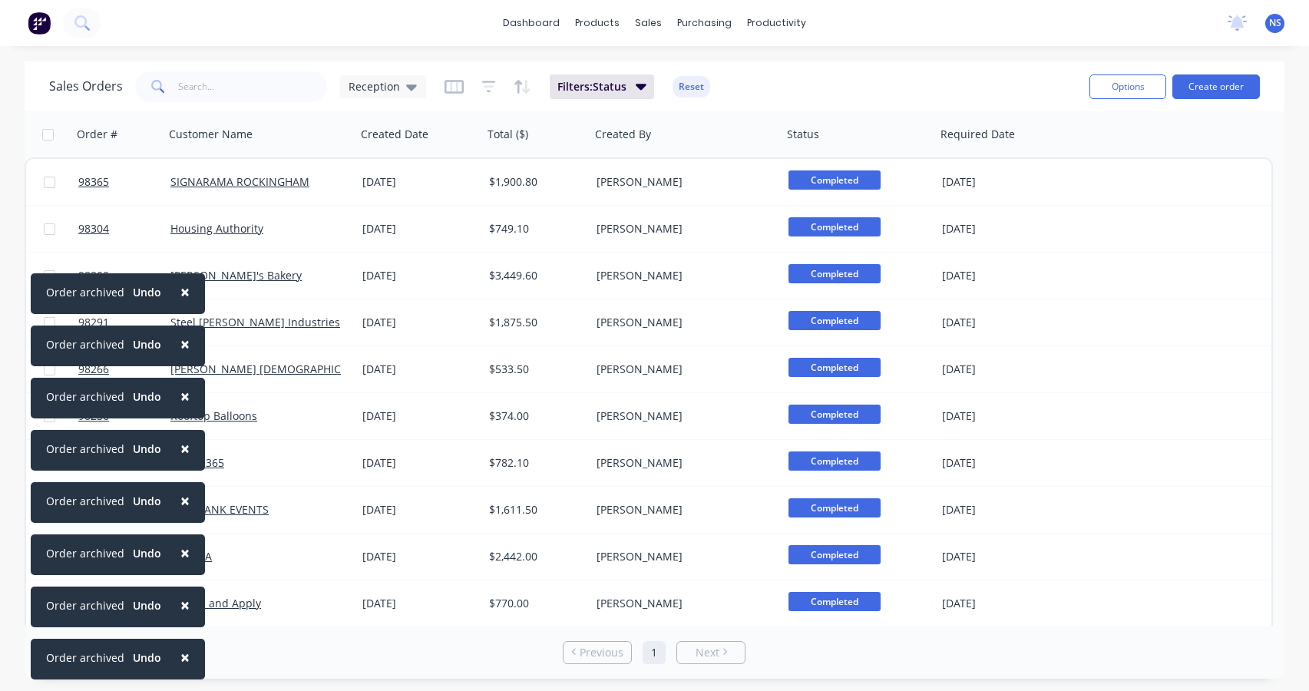
click at [180, 289] on span "×" at bounding box center [184, 291] width 9 height 21
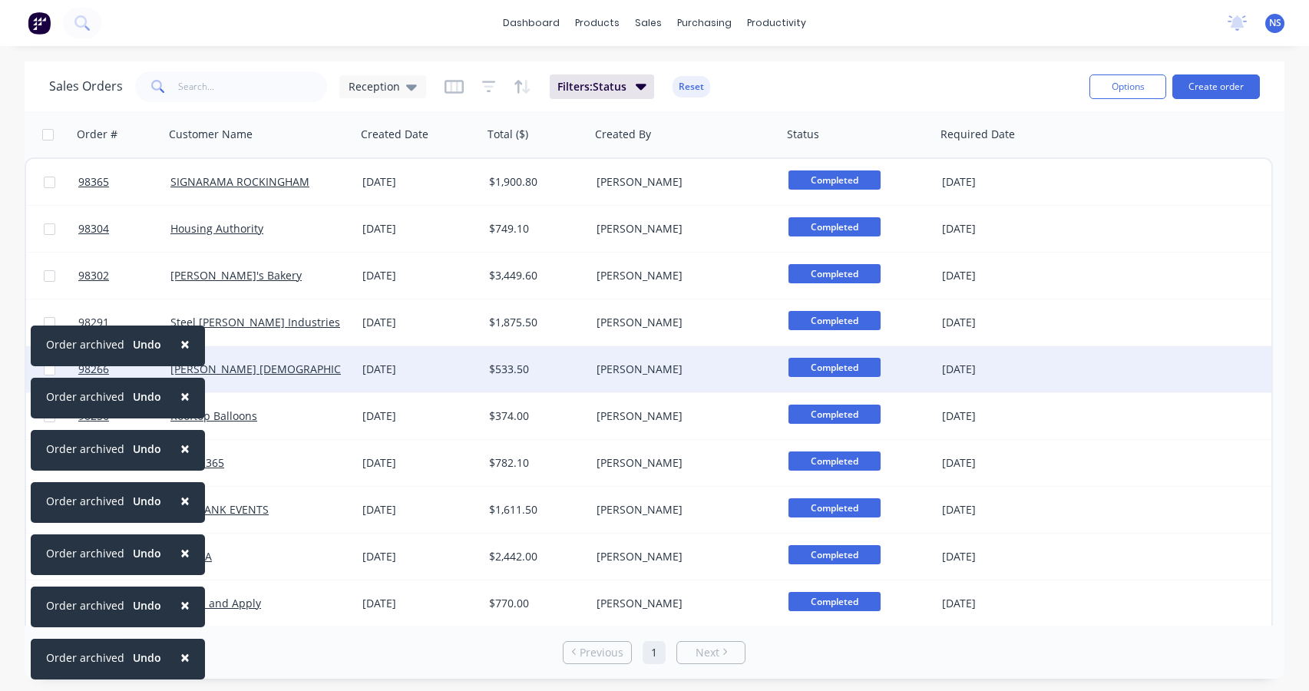
click at [181, 345] on span "×" at bounding box center [184, 343] width 9 height 21
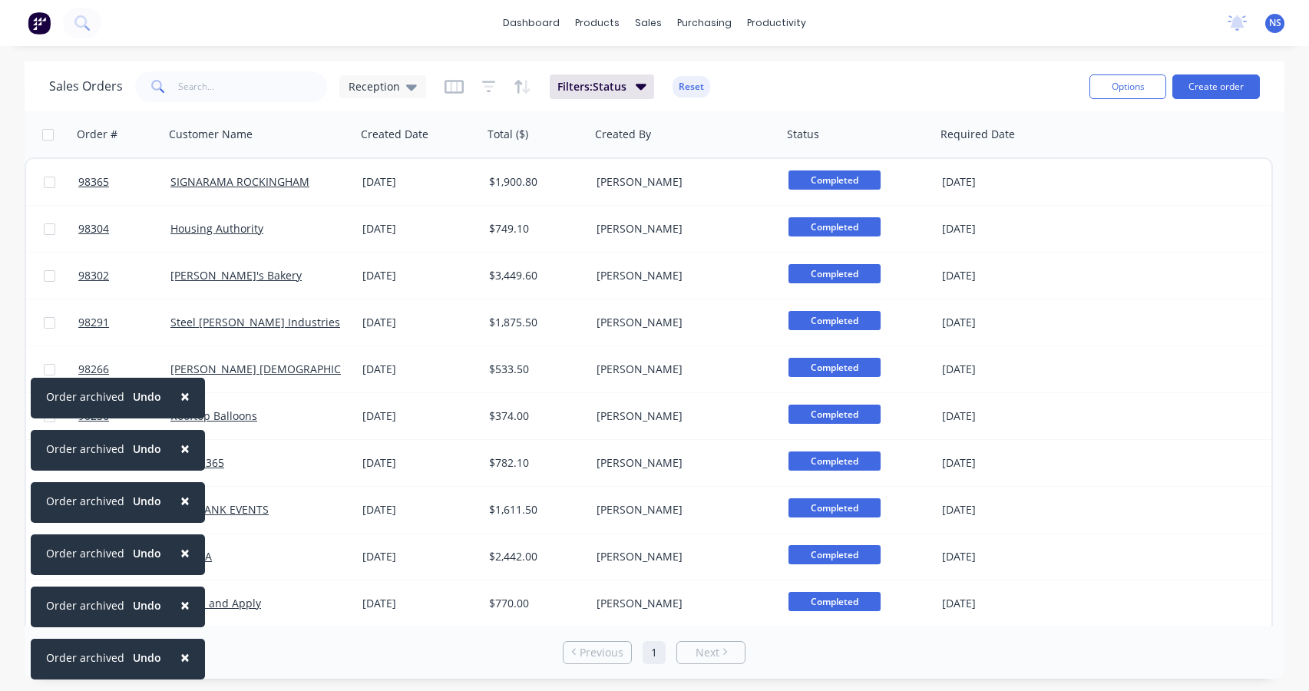
click at [181, 398] on span "×" at bounding box center [184, 395] width 9 height 21
click at [180, 450] on span "×" at bounding box center [184, 447] width 9 height 21
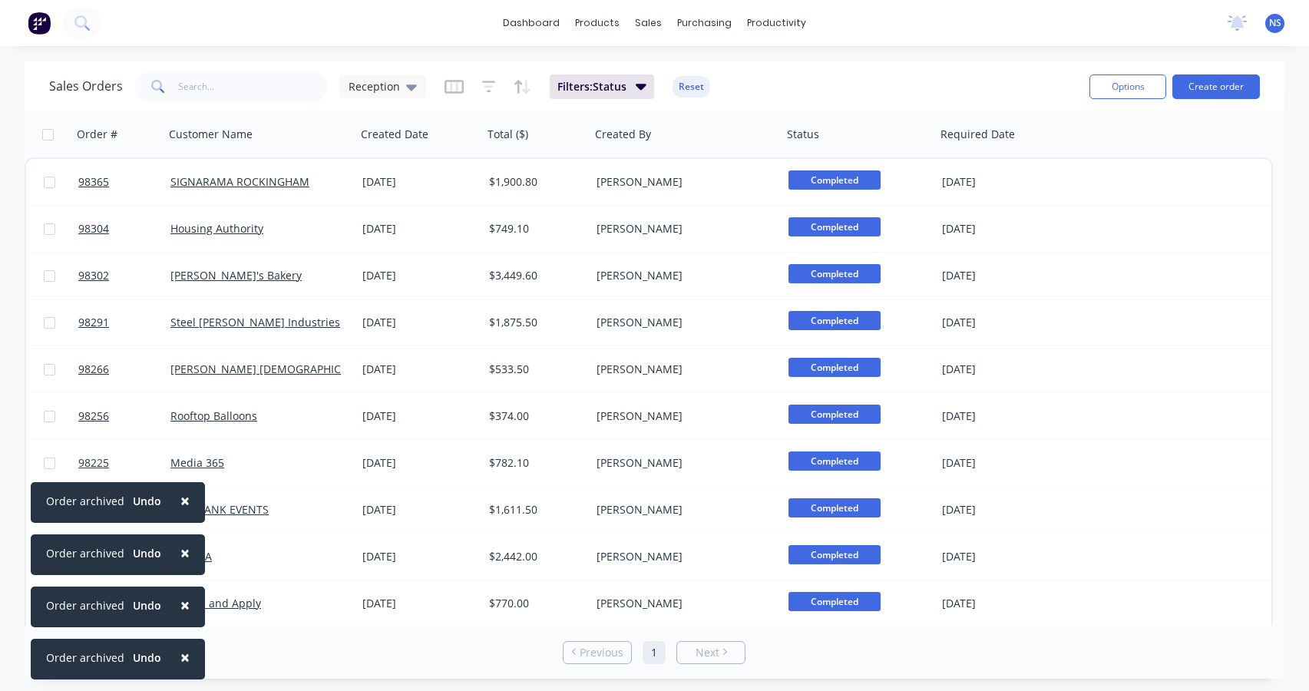
click at [182, 497] on span "×" at bounding box center [184, 500] width 9 height 21
click at [180, 552] on span "×" at bounding box center [184, 552] width 9 height 21
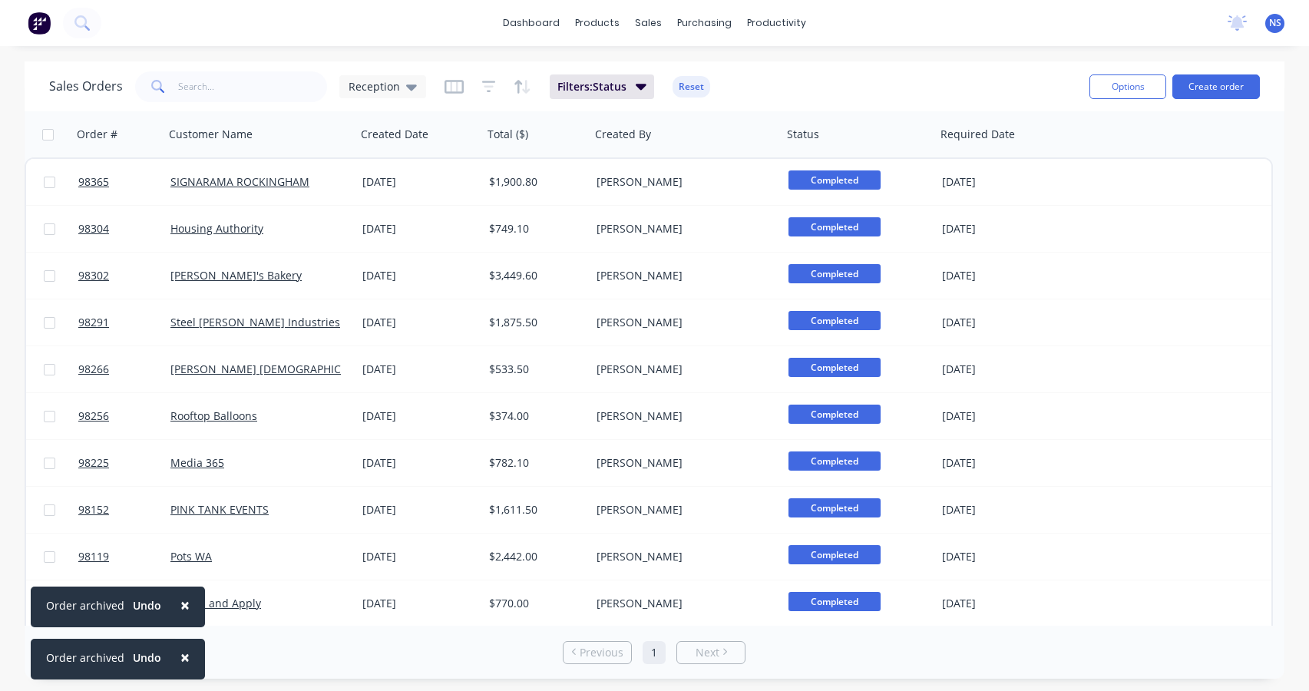
click at [180, 605] on span "×" at bounding box center [184, 604] width 9 height 21
click at [181, 656] on span "×" at bounding box center [184, 656] width 9 height 21
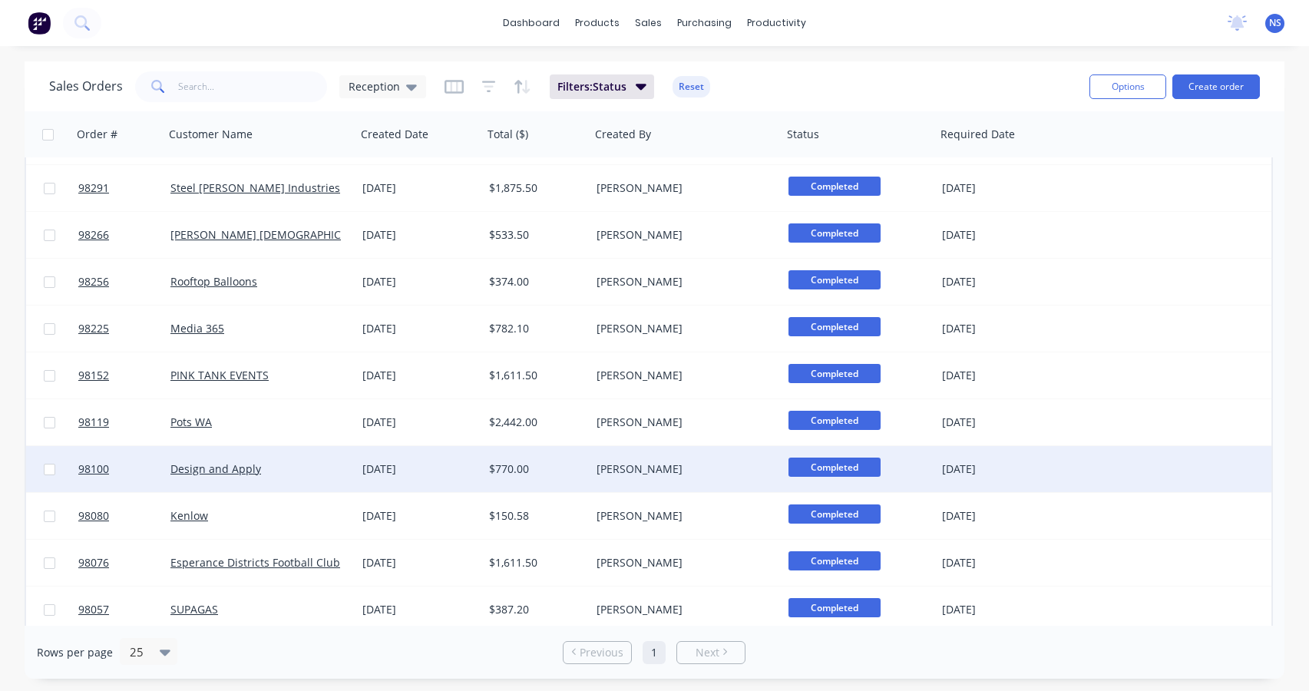
scroll to position [187, 0]
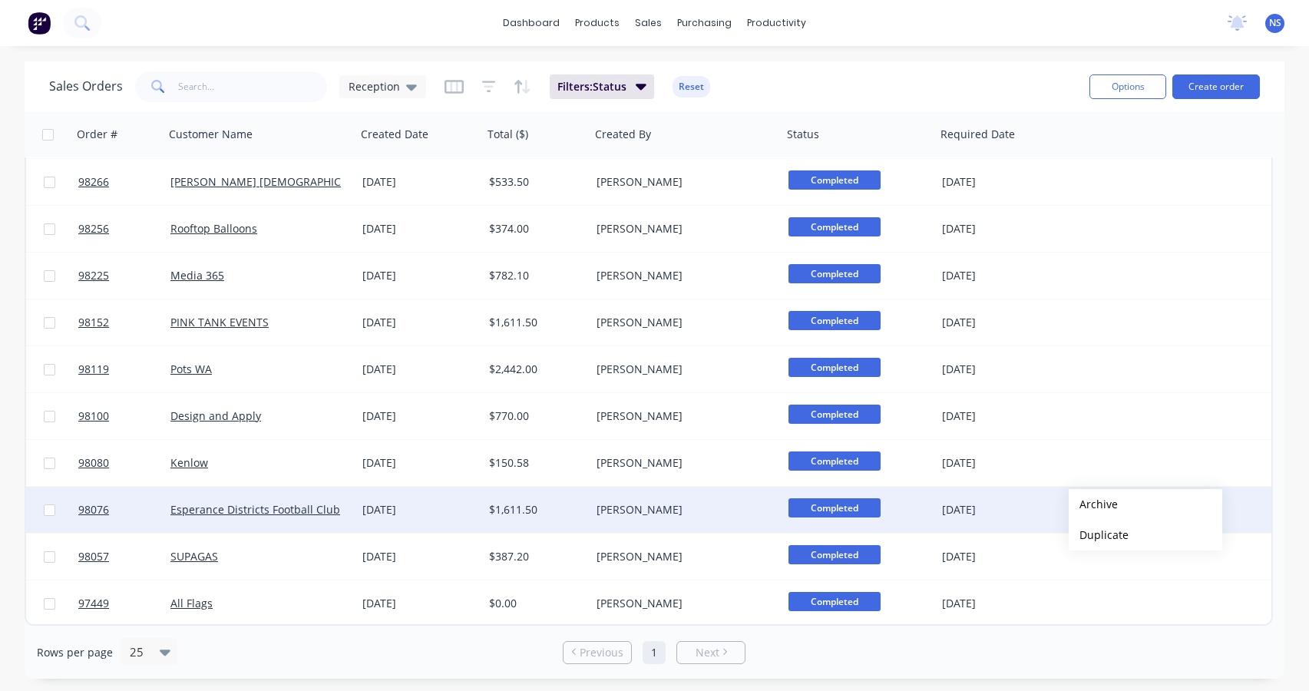
click at [1093, 504] on button "Archive" at bounding box center [1144, 504] width 153 height 31
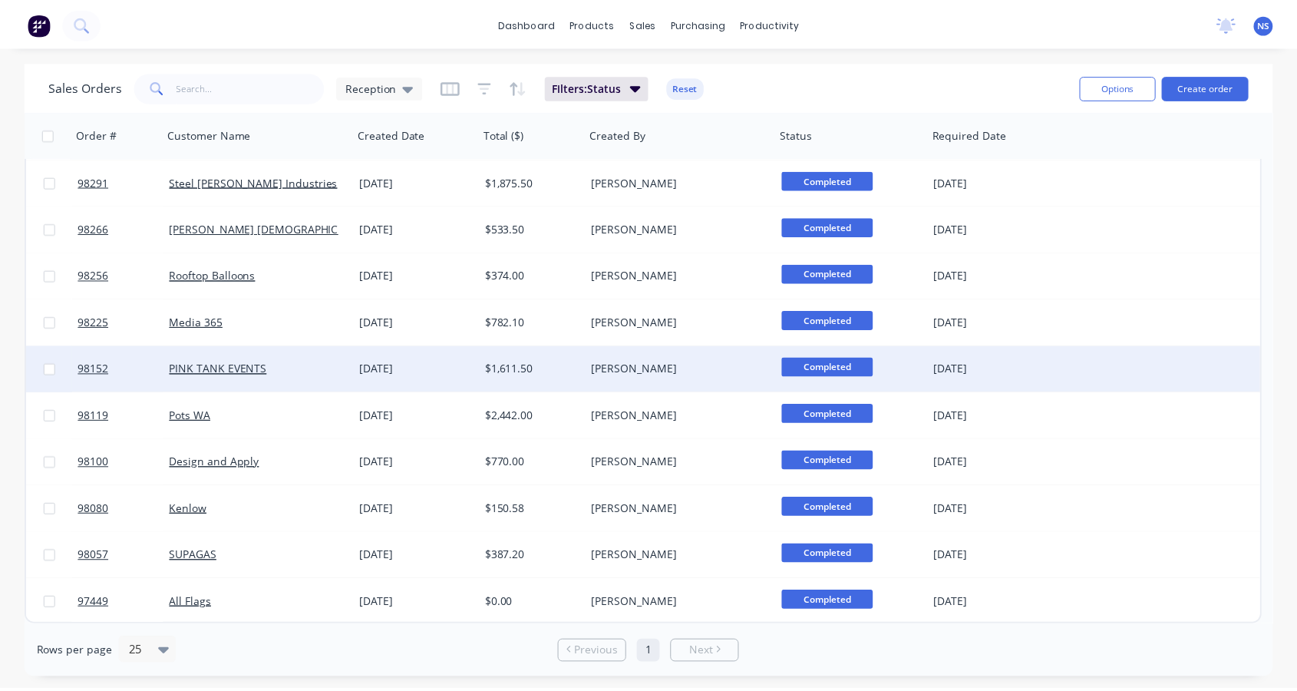
scroll to position [0, 0]
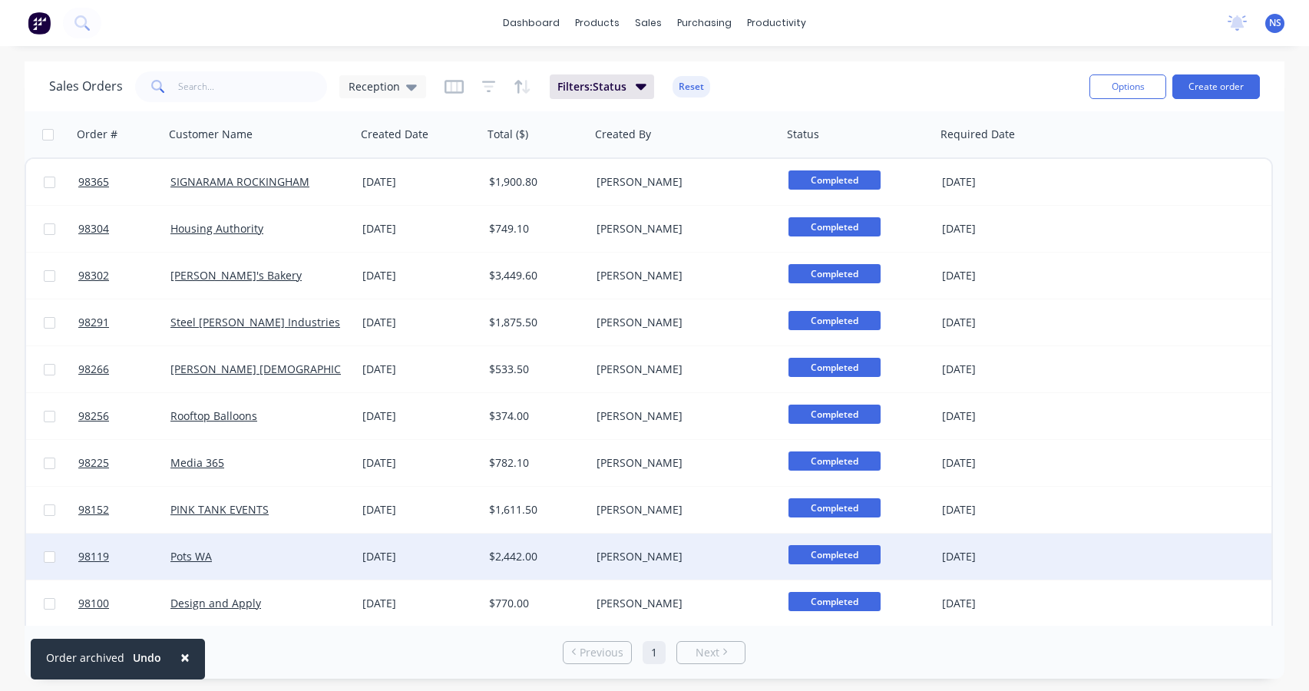
click at [1081, 563] on div "98119 Pots WA [DATE] $2,442.00 [PERSON_NAME] Completed [DATE]" at bounding box center [648, 556] width 1245 height 47
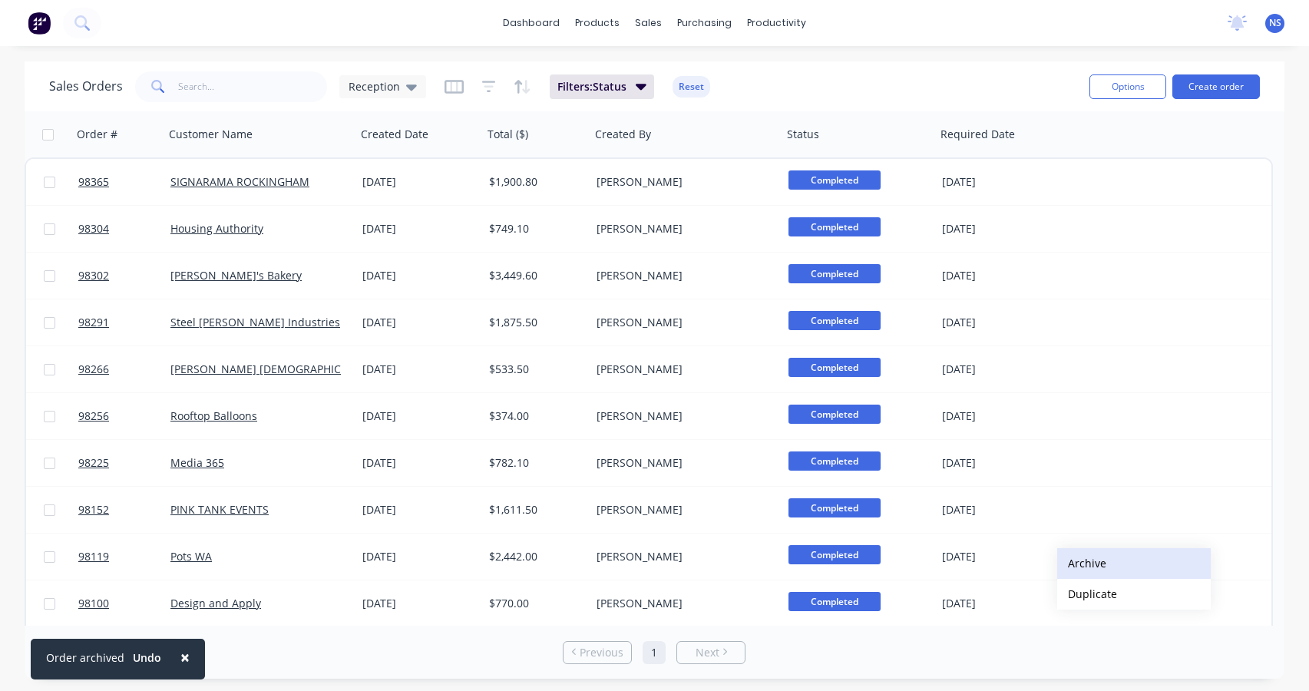
click at [1085, 560] on button "Archive" at bounding box center [1133, 563] width 153 height 31
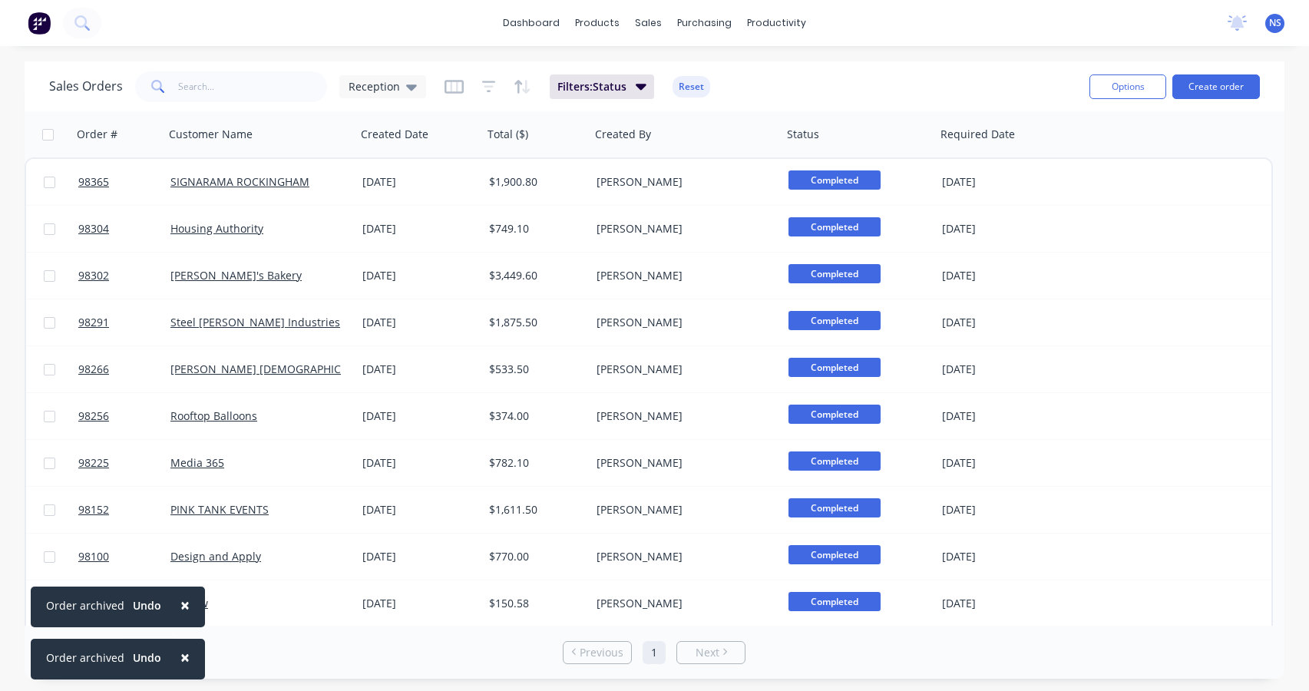
click at [180, 606] on span "×" at bounding box center [184, 604] width 9 height 21
click at [181, 655] on span "×" at bounding box center [184, 656] width 9 height 21
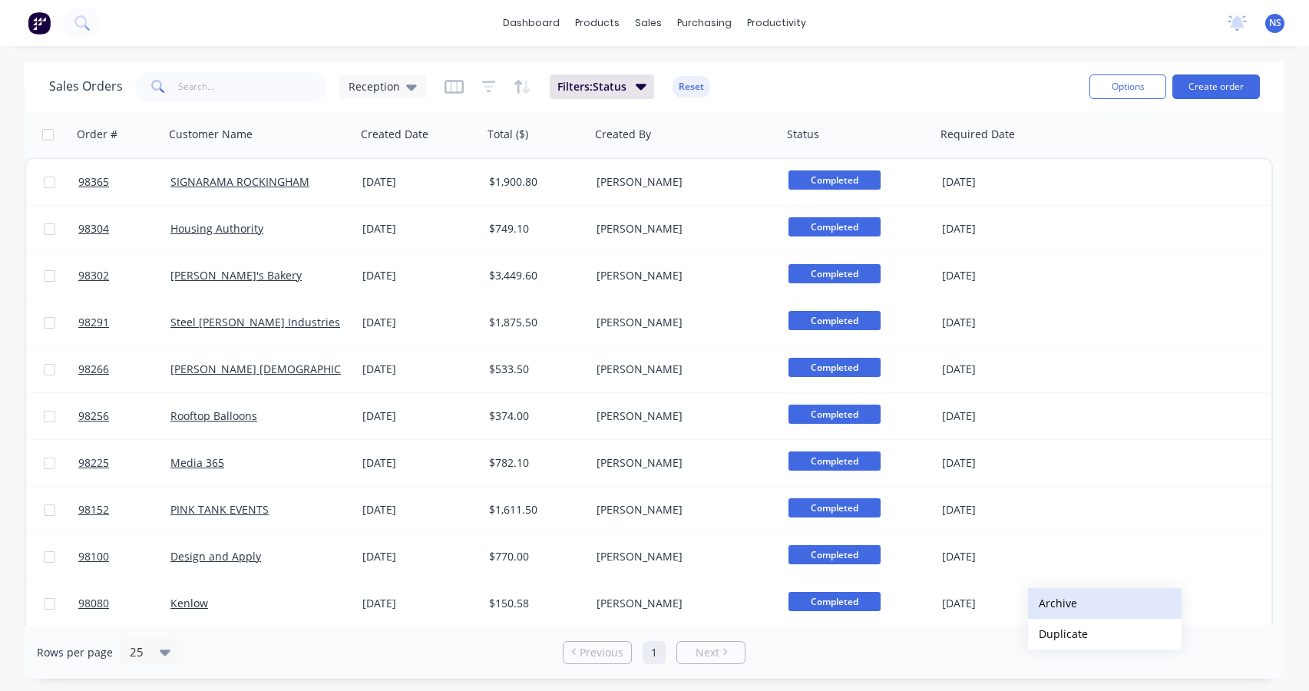
click at [1055, 596] on button "Archive" at bounding box center [1104, 603] width 153 height 31
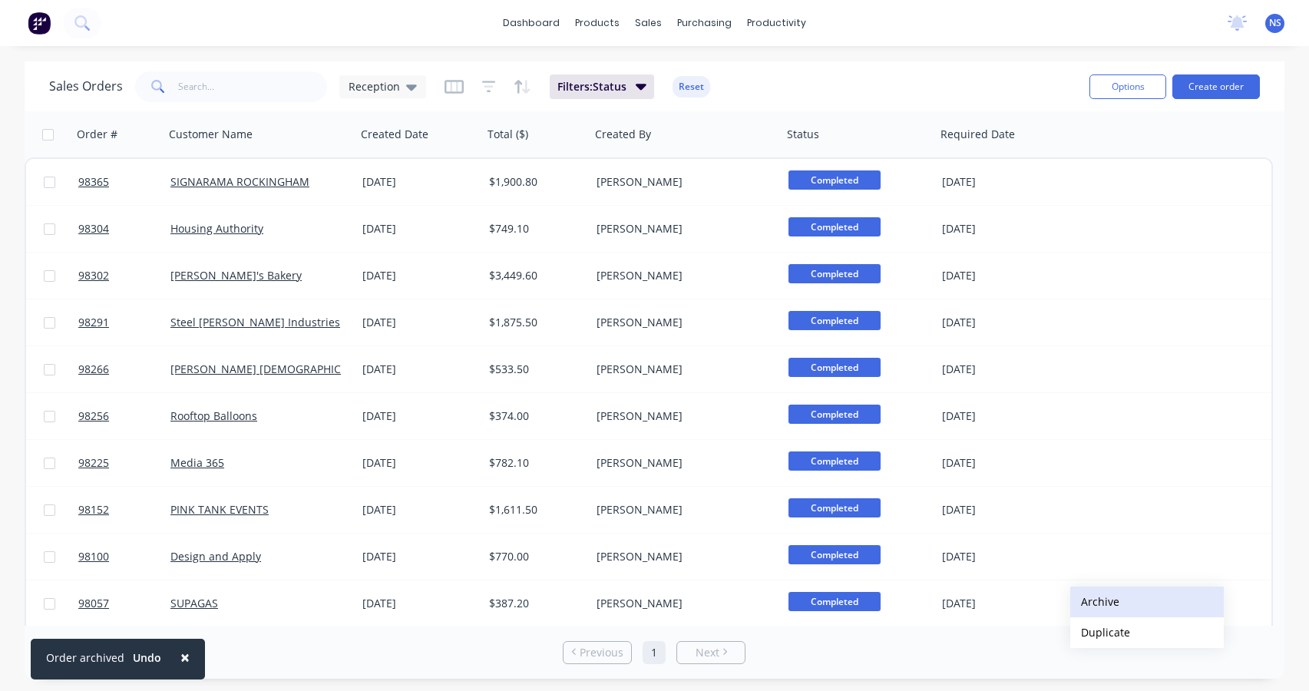
click at [1097, 598] on button "Archive" at bounding box center [1146, 601] width 153 height 31
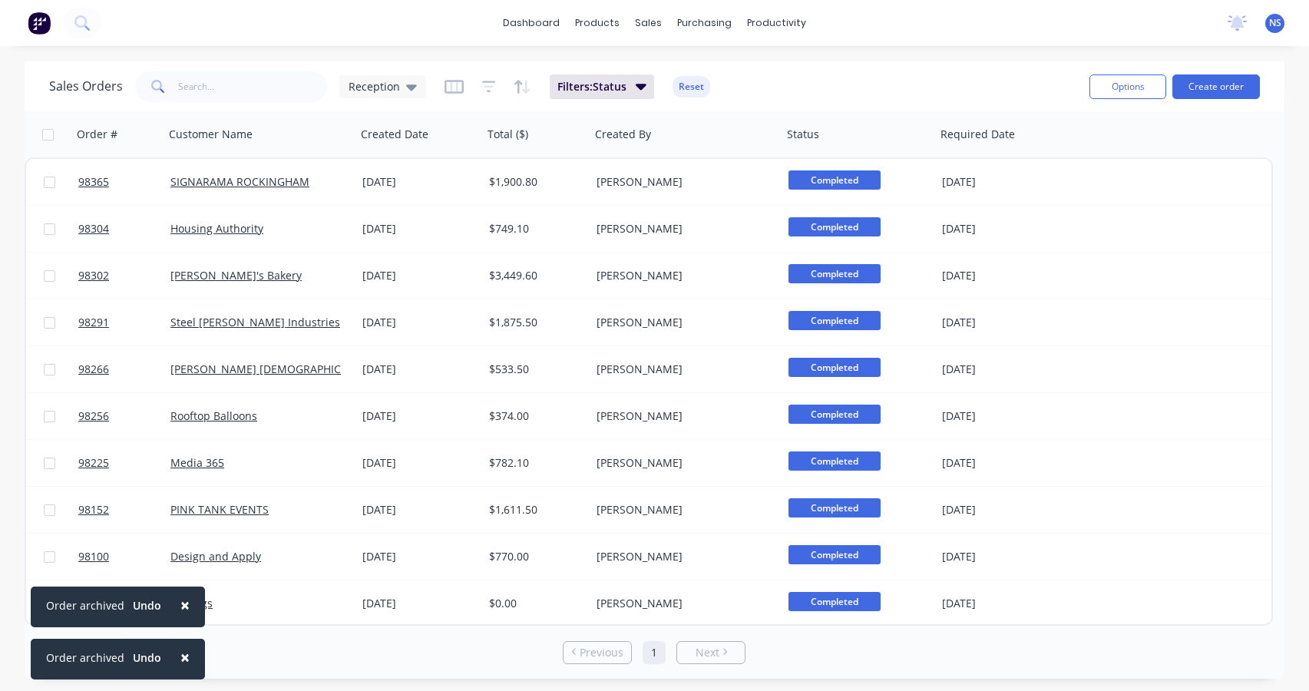
click at [173, 602] on button "×" at bounding box center [185, 604] width 40 height 37
click at [180, 658] on span "×" at bounding box center [184, 656] width 9 height 21
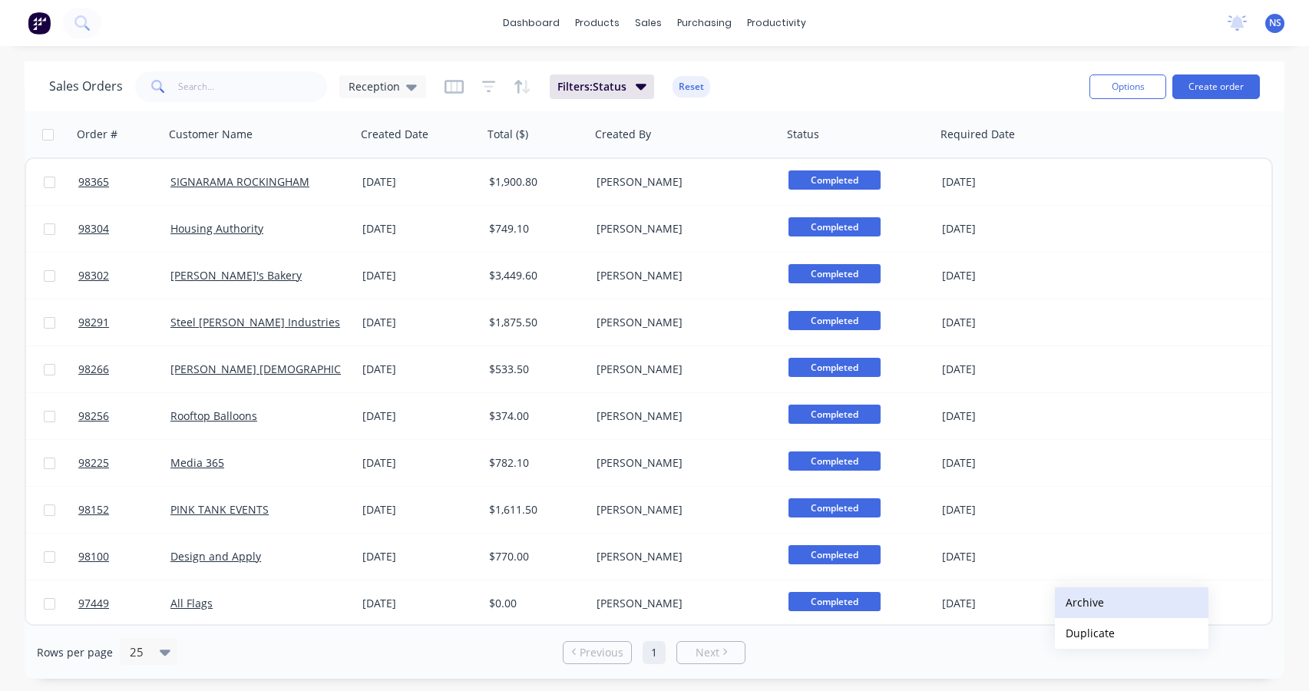
click at [1084, 601] on button "Archive" at bounding box center [1131, 602] width 153 height 31
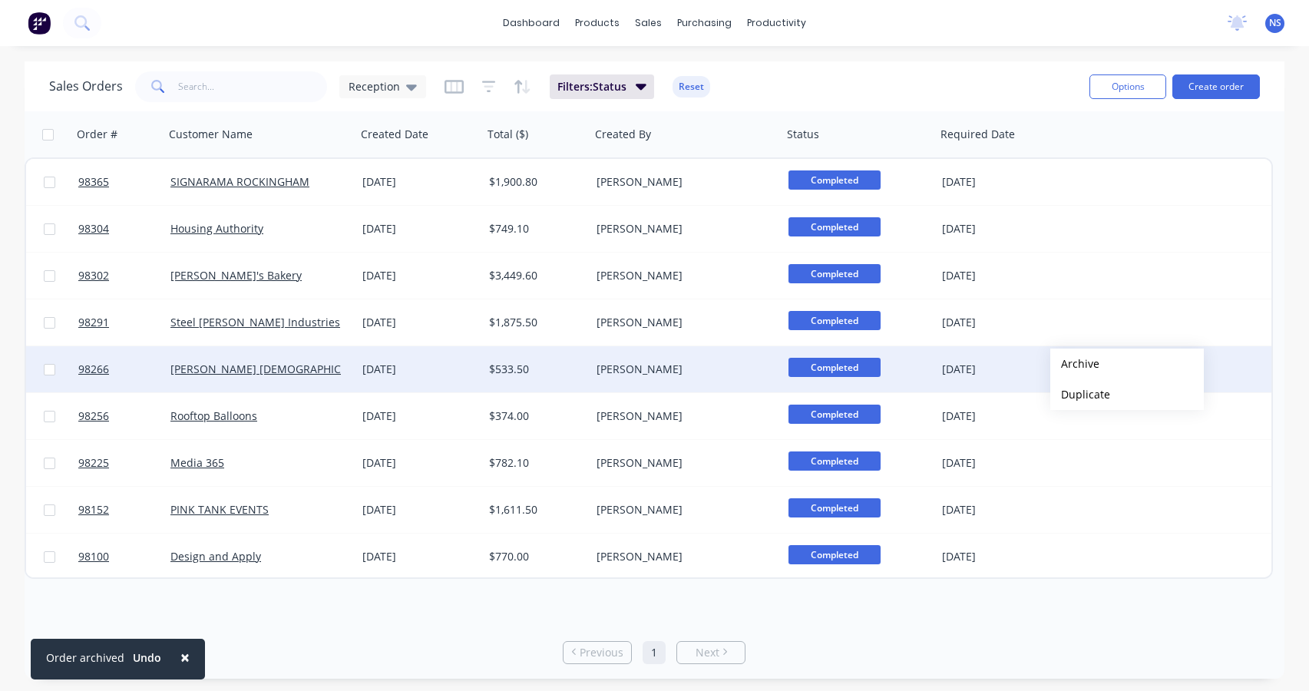
click at [1074, 364] on button "Archive" at bounding box center [1126, 363] width 153 height 31
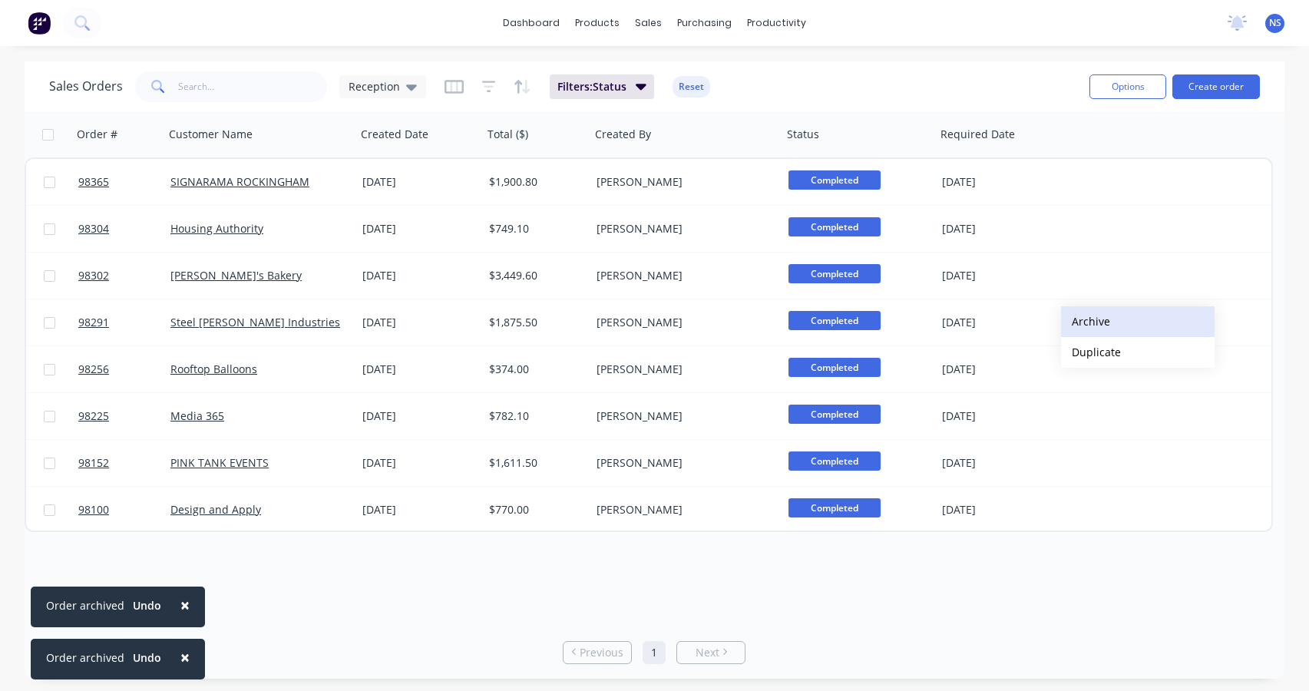
click at [1093, 321] on button "Archive" at bounding box center [1137, 321] width 153 height 31
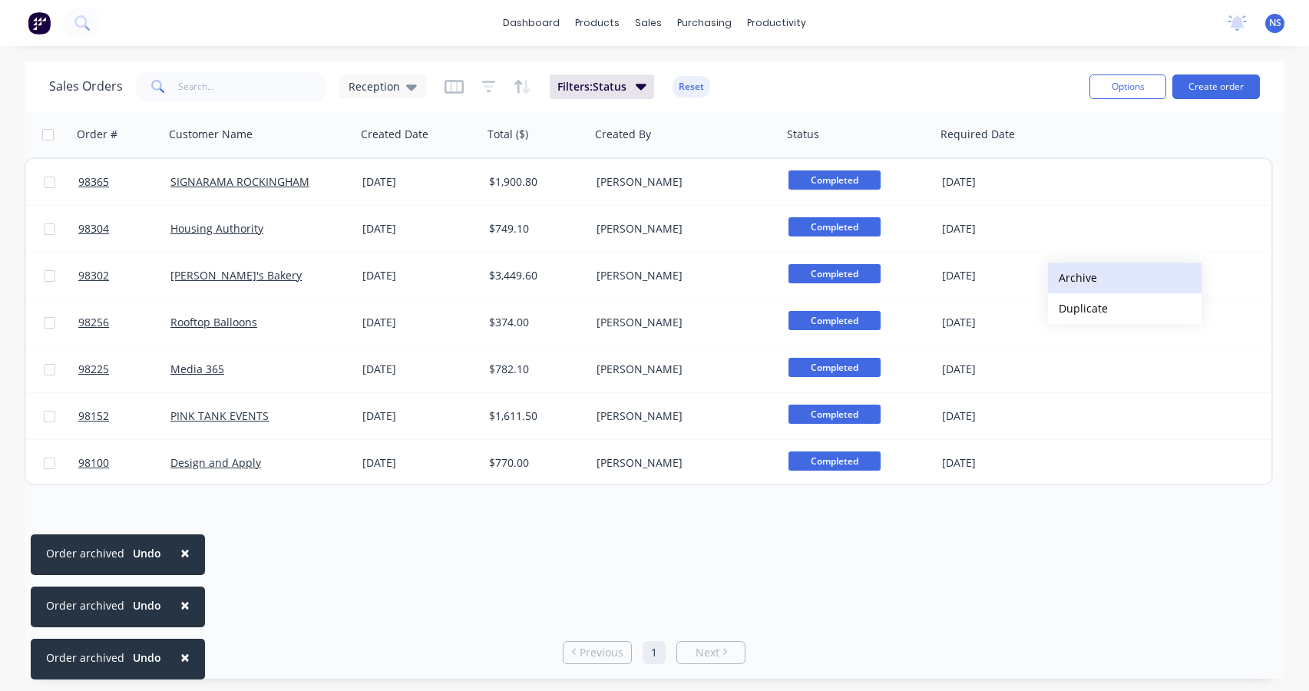
click at [1078, 276] on button "Archive" at bounding box center [1124, 277] width 153 height 31
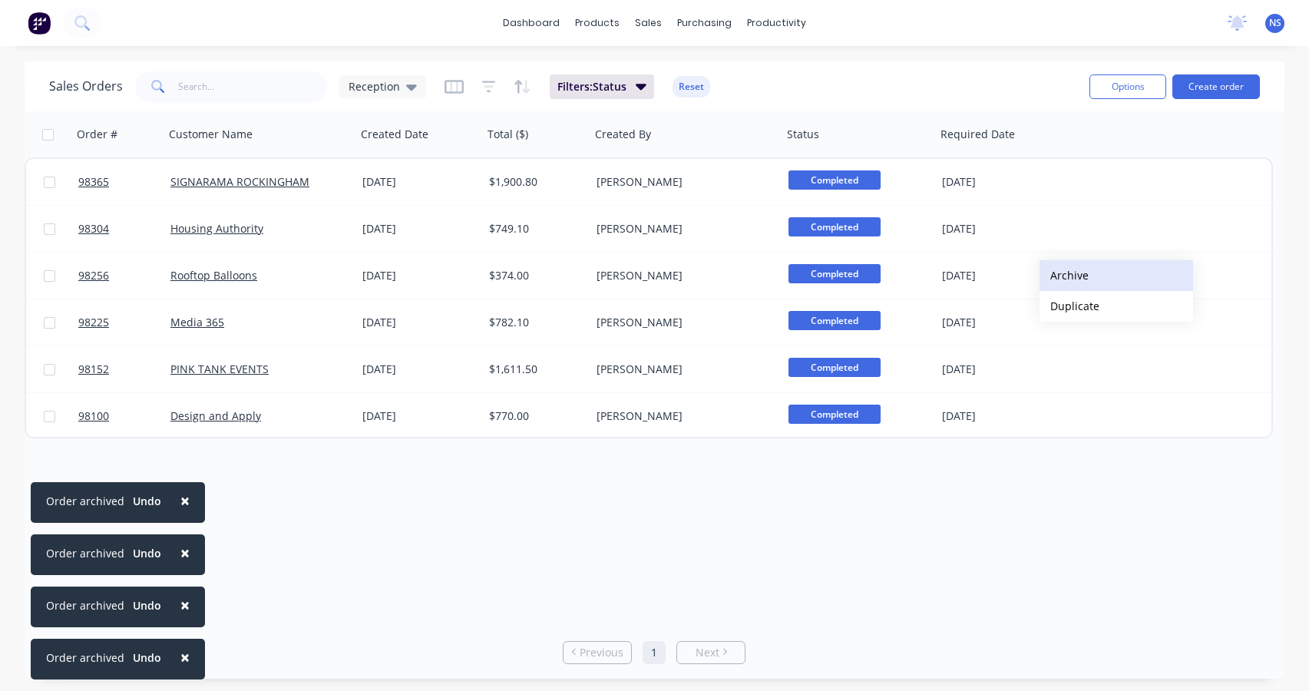
click at [1066, 275] on button "Archive" at bounding box center [1115, 275] width 153 height 31
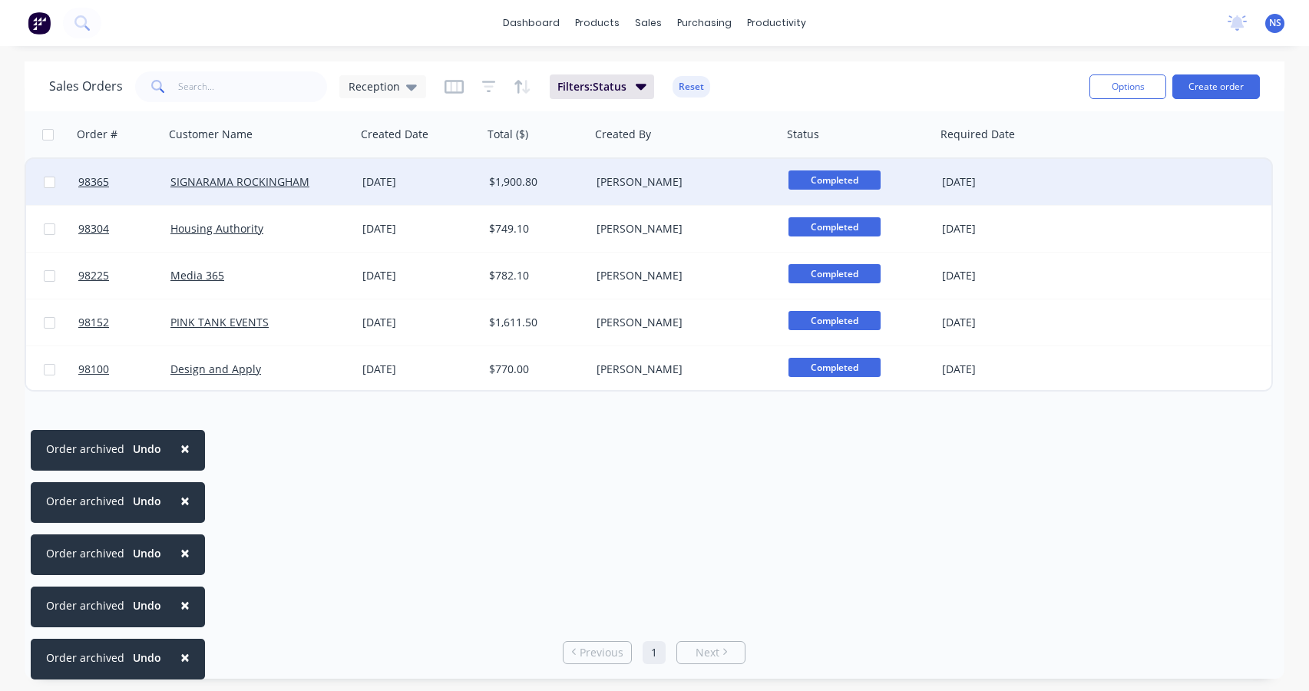
click at [709, 187] on div "[PERSON_NAME]" at bounding box center [681, 181] width 170 height 15
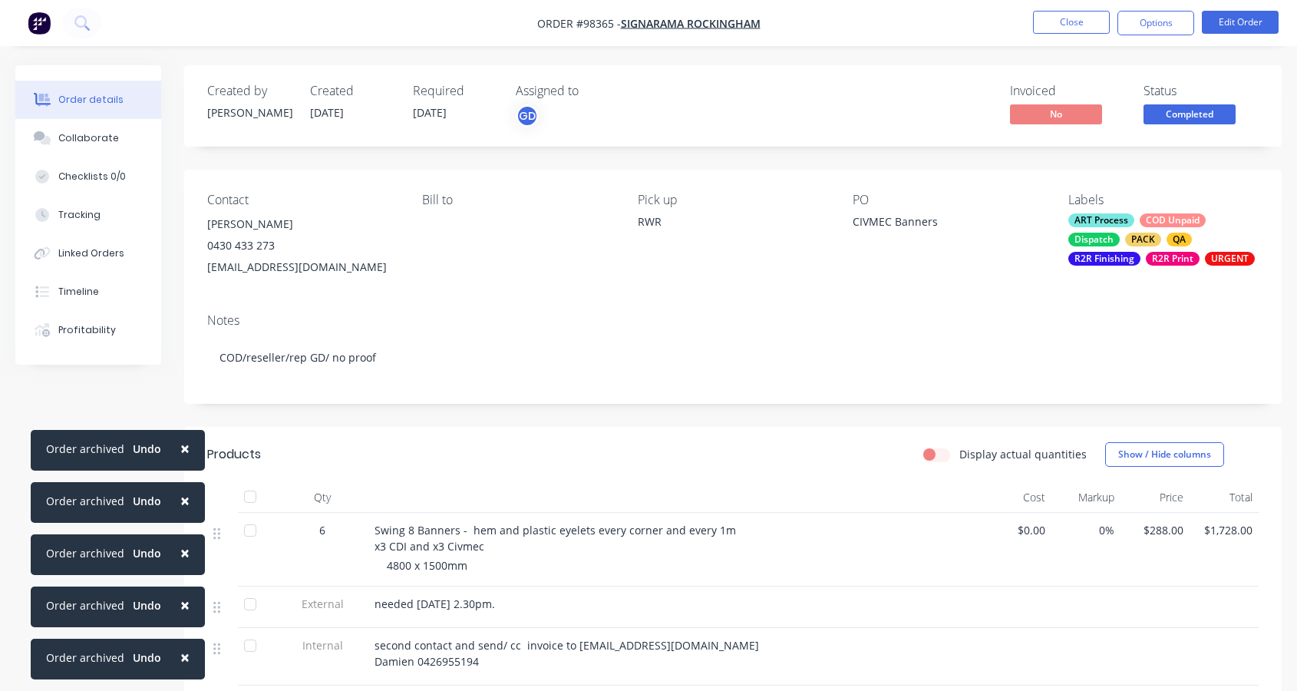
click at [1121, 240] on div "ART Process COD Unpaid Dispatch PACK QA R2R Finishing R2R Print URGENT" at bounding box center [1163, 239] width 190 height 52
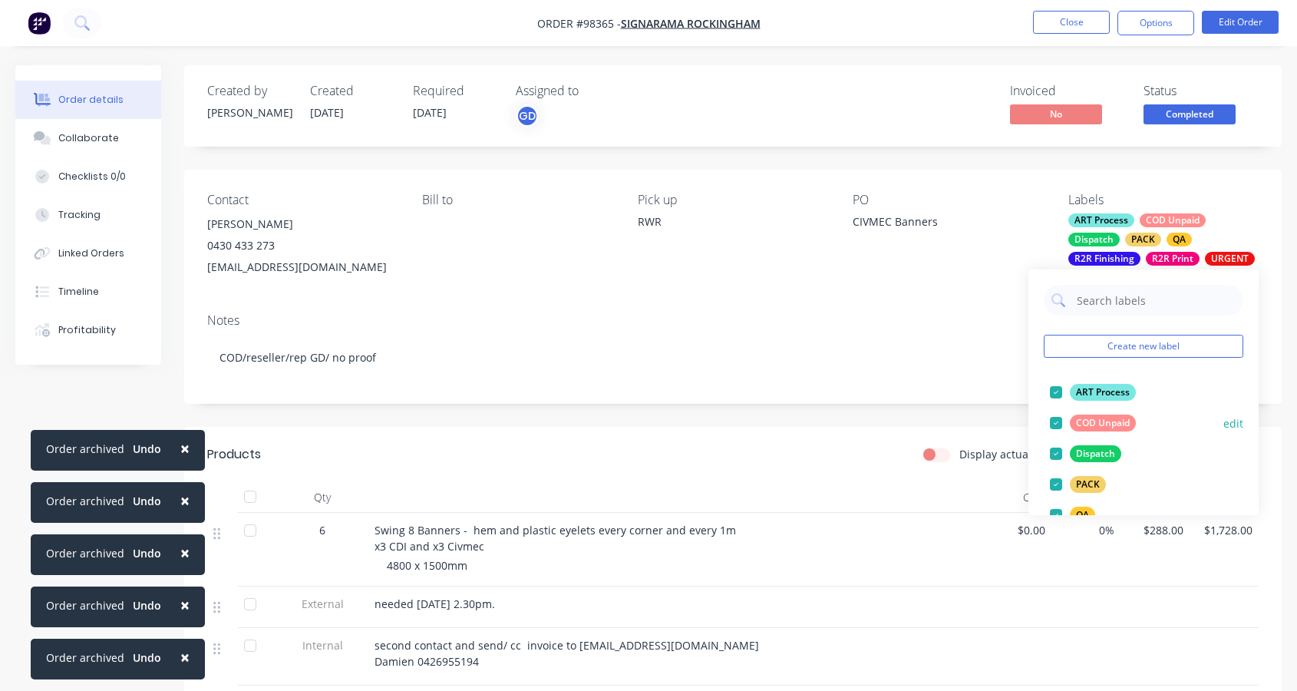
click at [1053, 424] on div at bounding box center [1056, 423] width 31 height 31
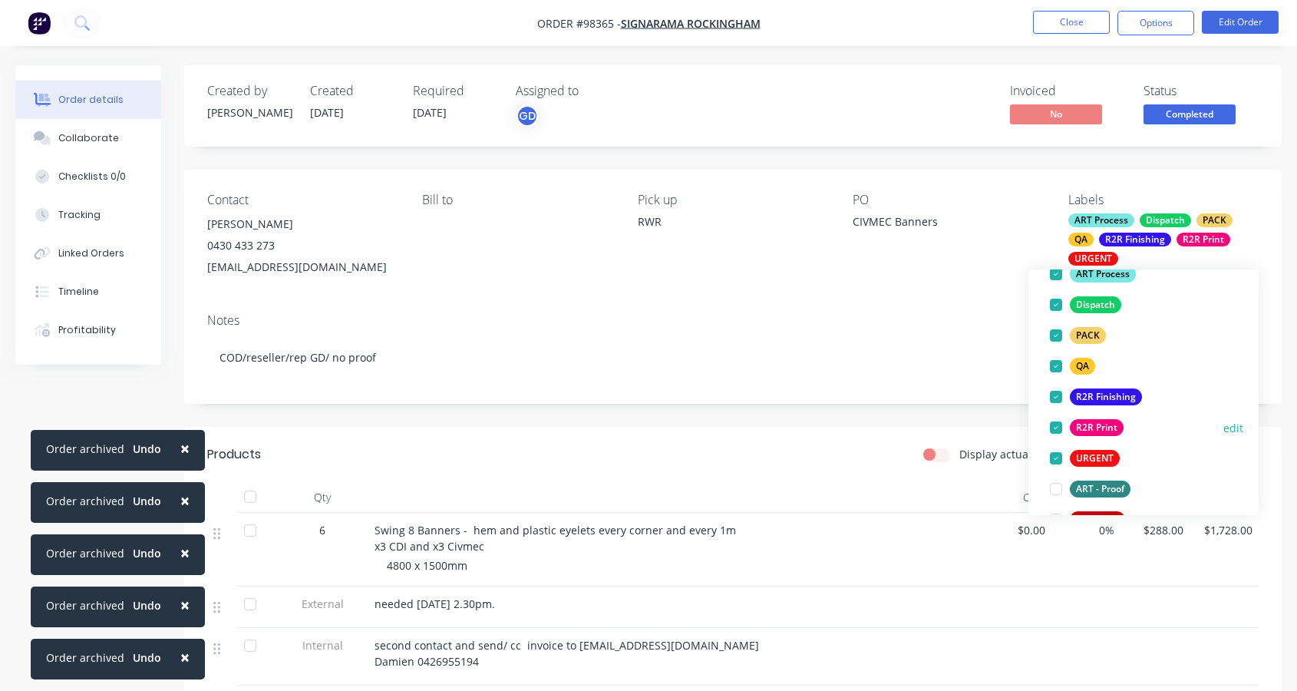
scroll to position [239, 0]
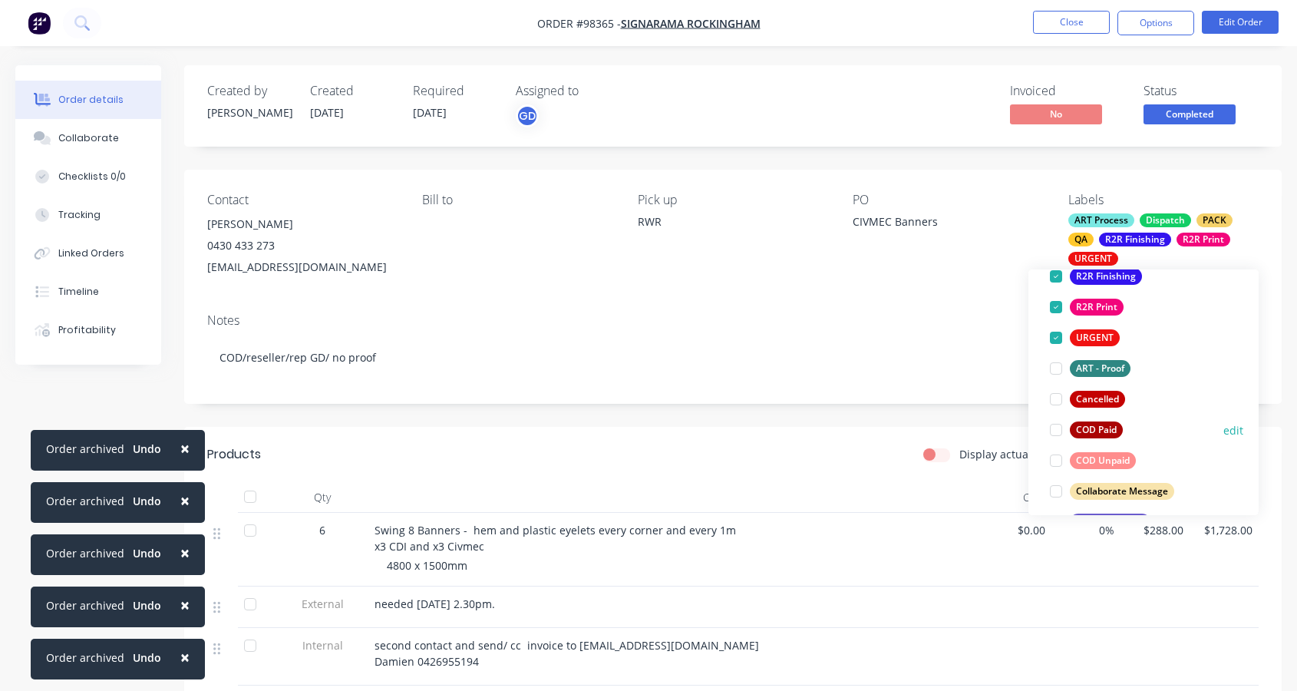
click at [1056, 428] on div at bounding box center [1056, 429] width 31 height 31
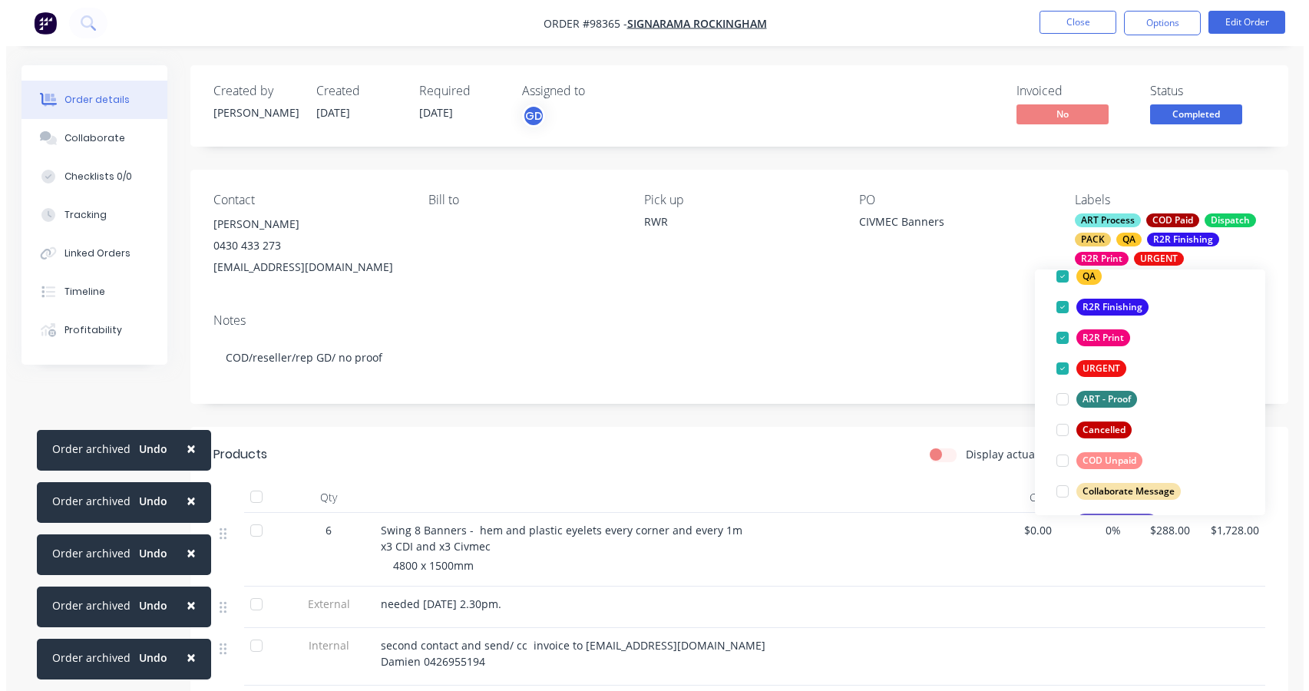
scroll to position [0, 0]
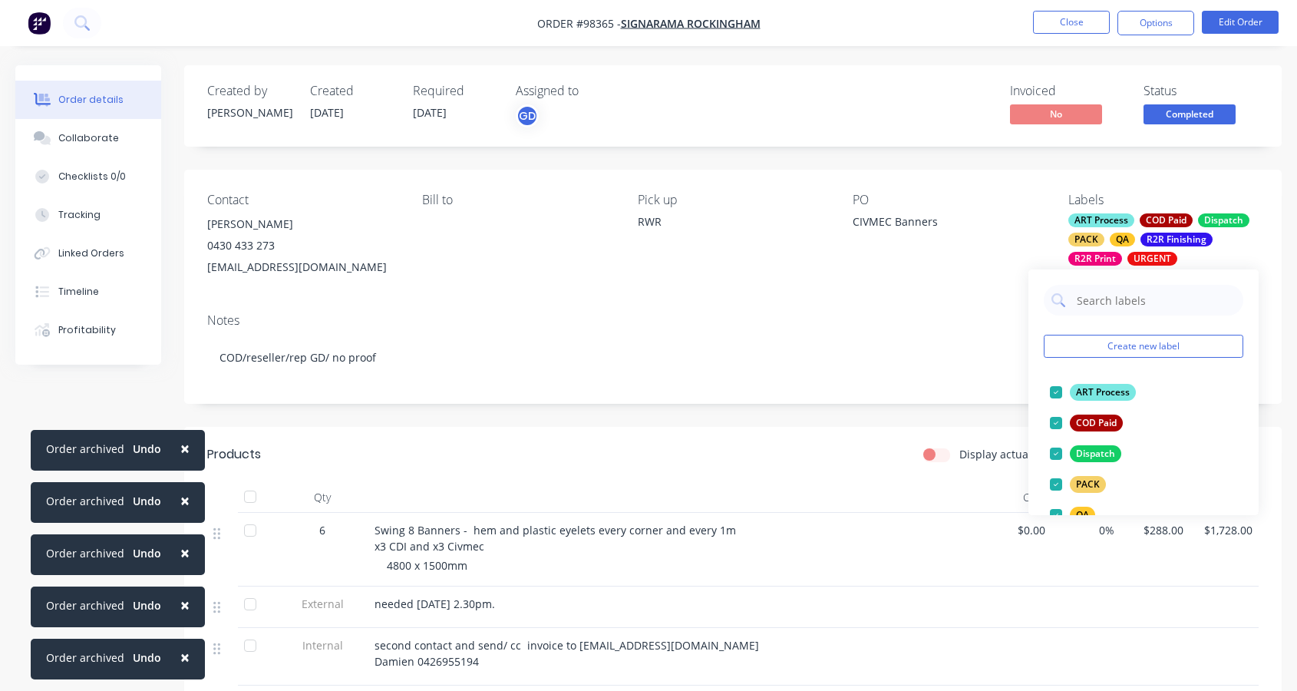
click at [173, 444] on button "×" at bounding box center [185, 448] width 40 height 37
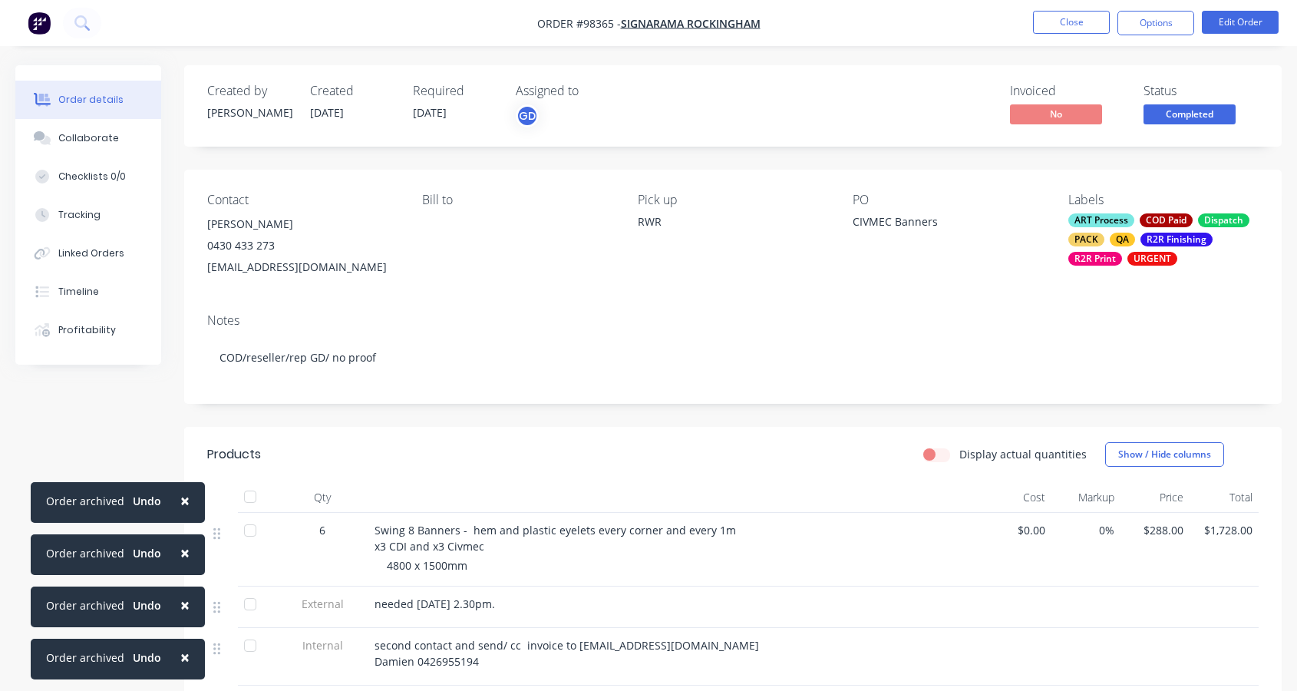
click at [175, 496] on button "×" at bounding box center [185, 500] width 40 height 37
click at [183, 550] on span "×" at bounding box center [184, 552] width 9 height 21
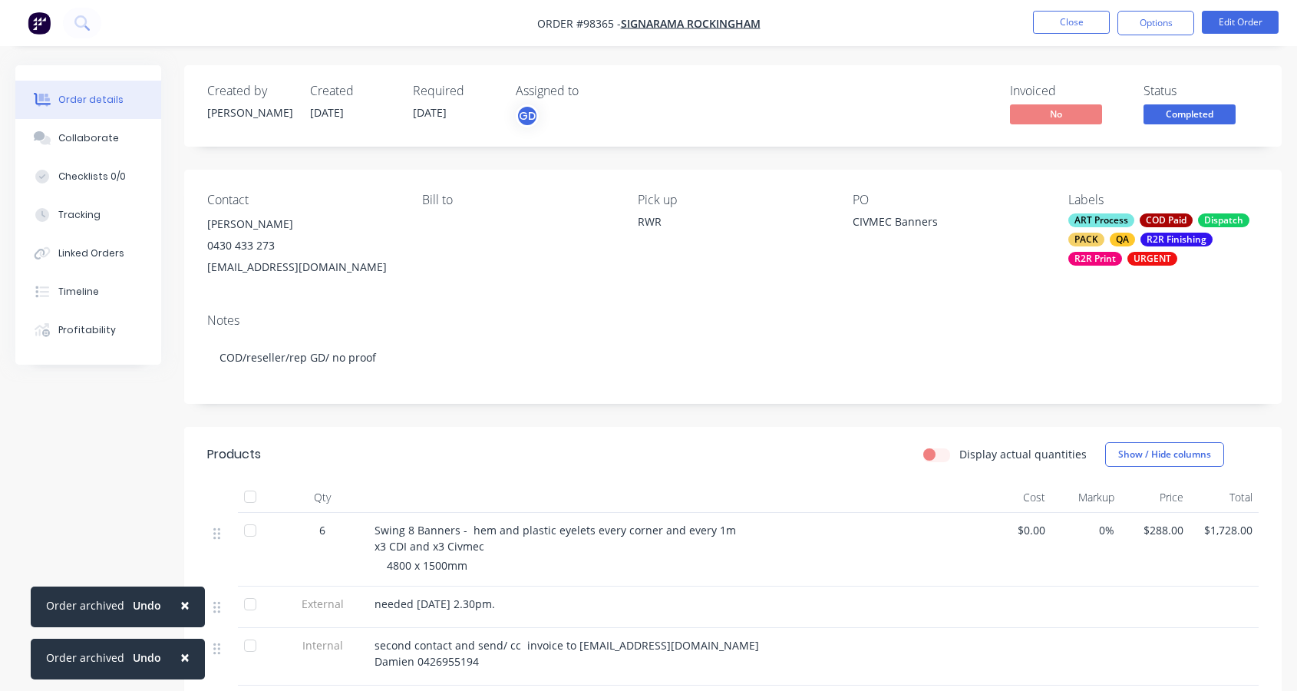
click at [180, 603] on span "×" at bounding box center [184, 604] width 9 height 21
click at [182, 657] on span "×" at bounding box center [184, 656] width 9 height 21
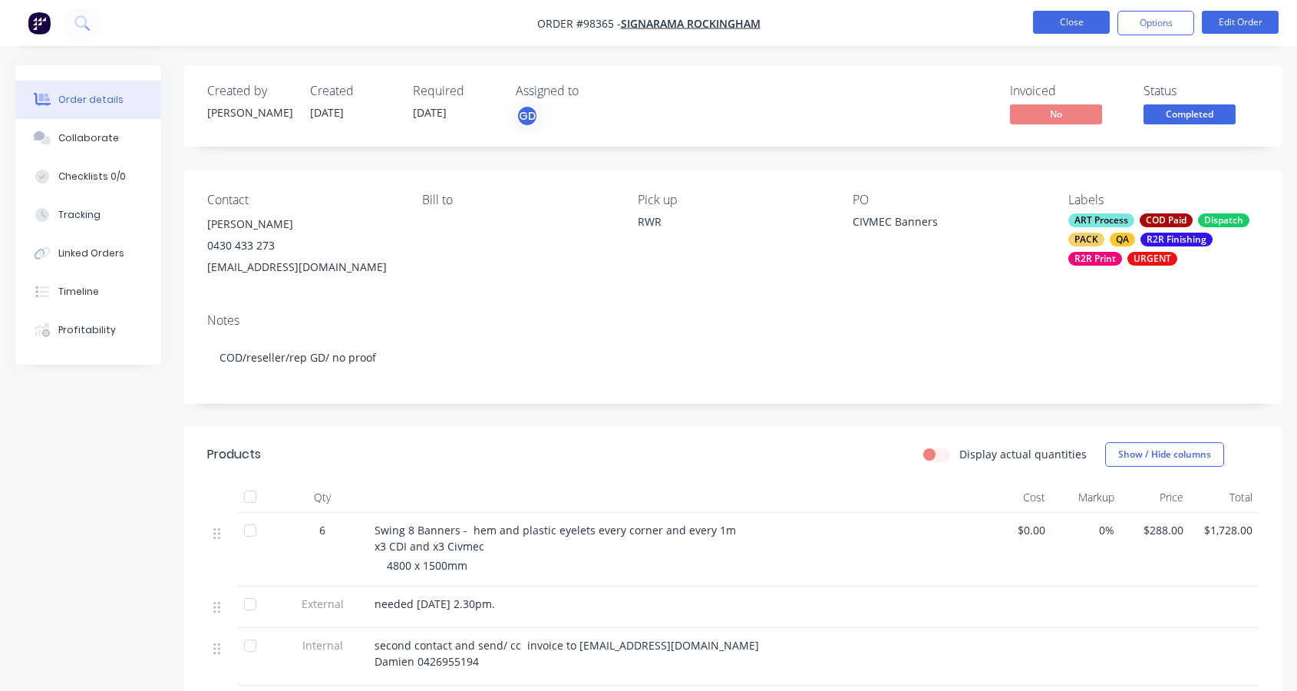
click at [1077, 22] on button "Close" at bounding box center [1071, 22] width 77 height 23
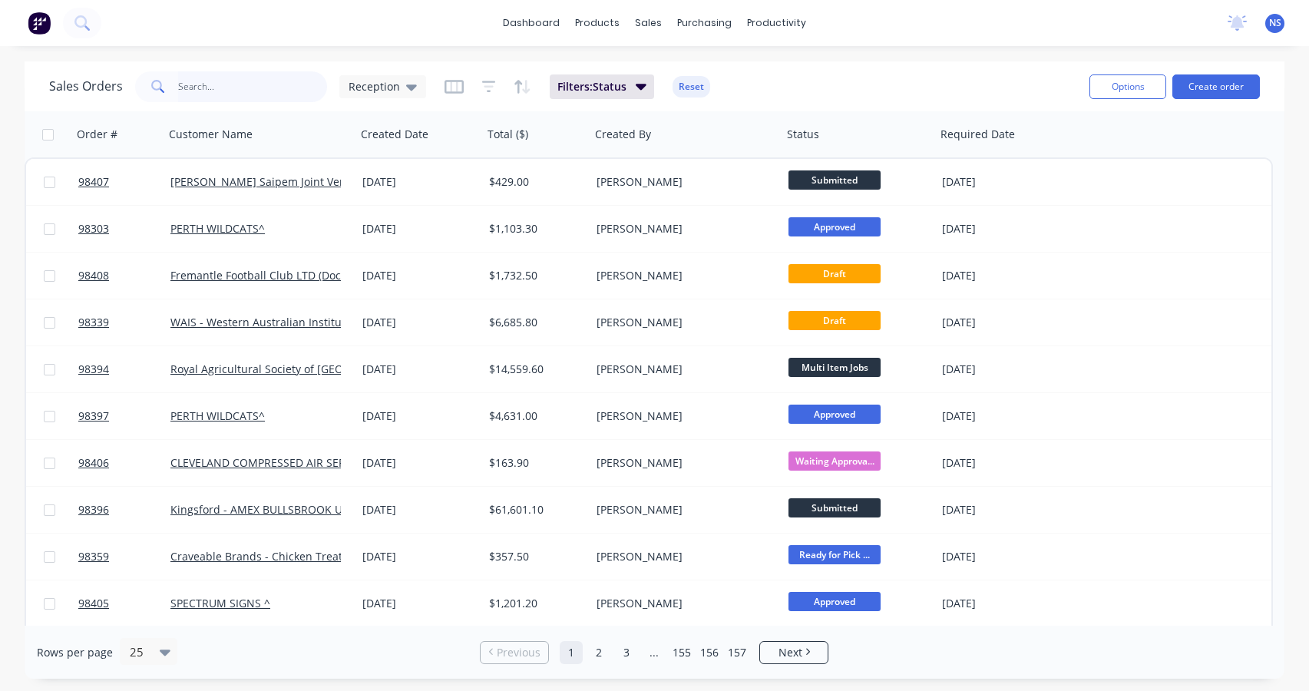
click at [217, 87] on input "text" at bounding box center [253, 86] width 150 height 31
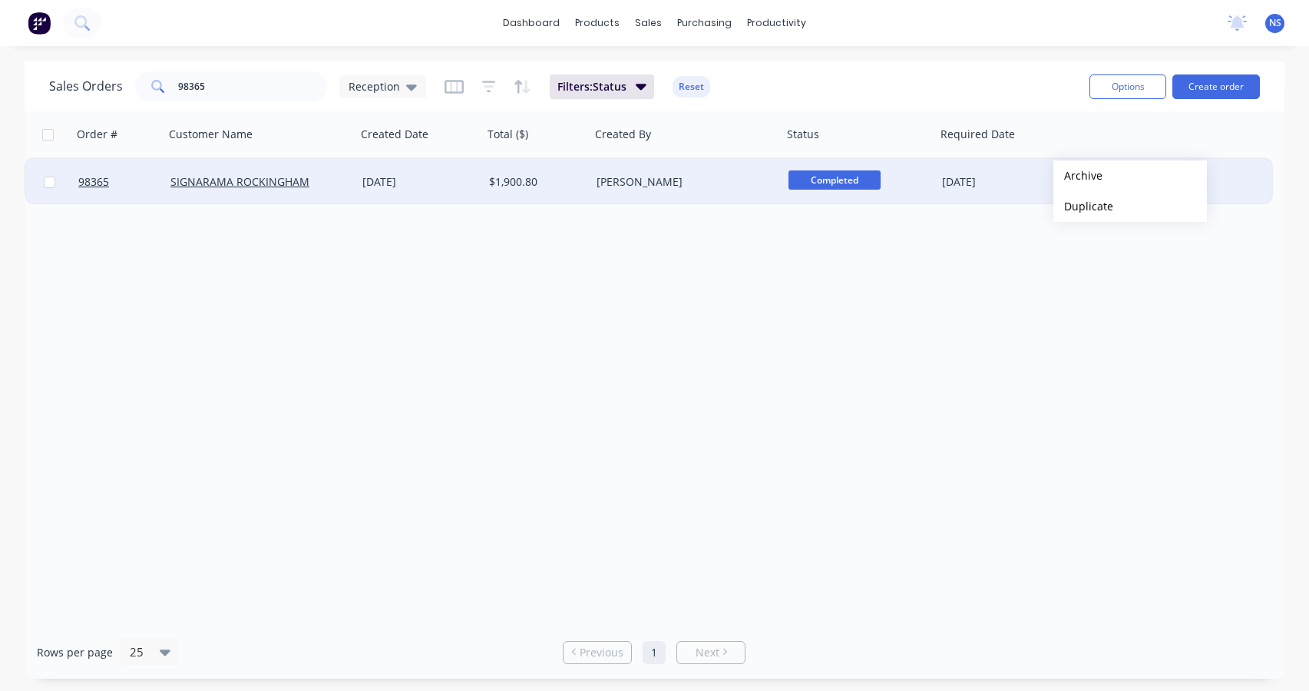
click at [1078, 176] on button "Archive" at bounding box center [1129, 175] width 153 height 31
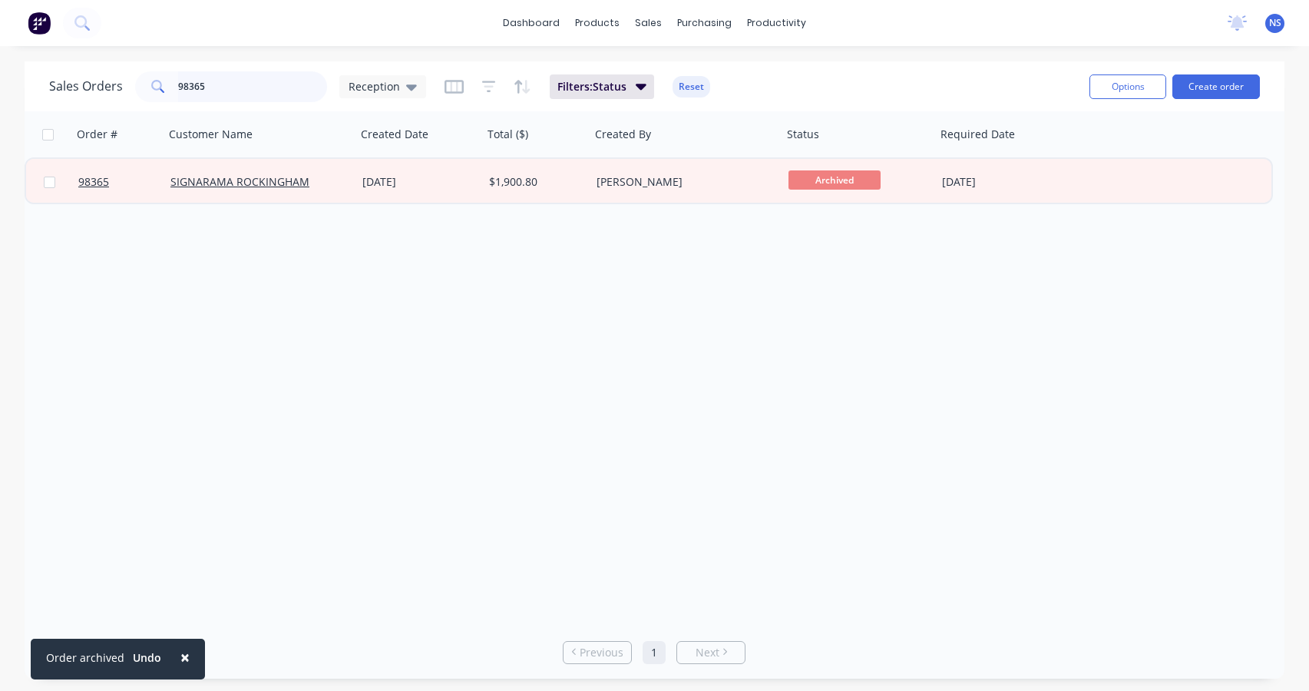
click at [247, 91] on input "98365" at bounding box center [253, 86] width 150 height 31
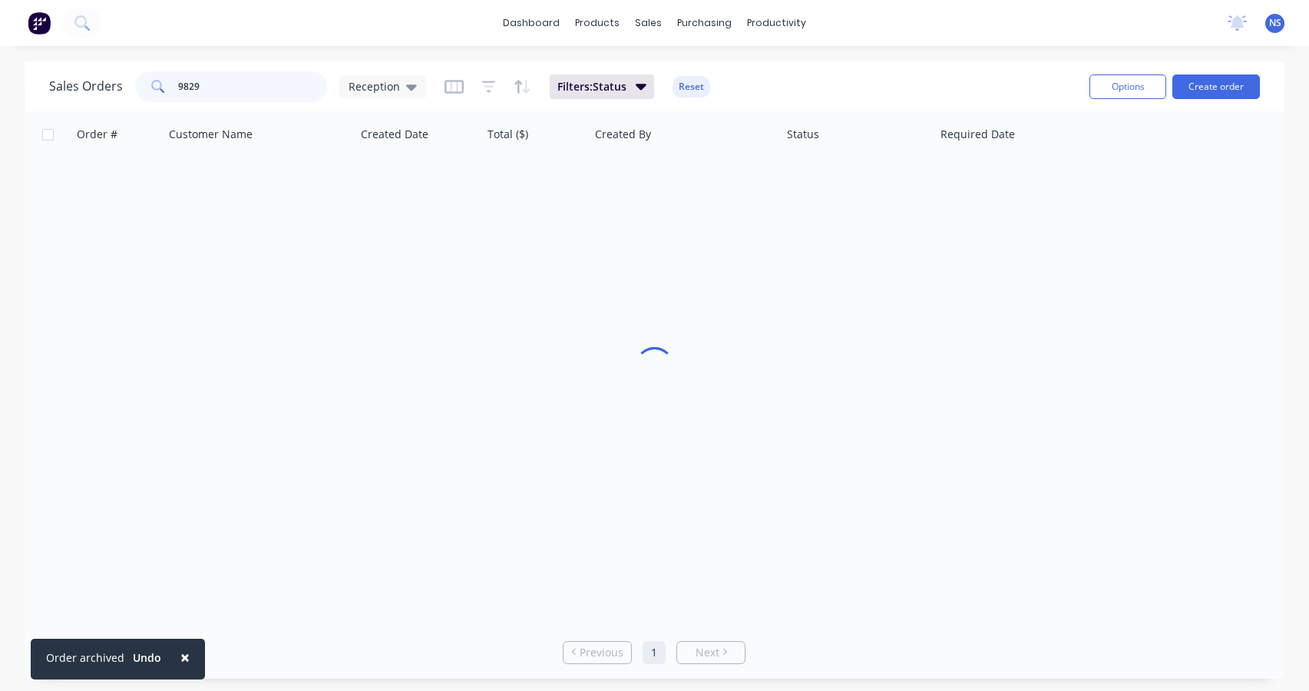
type input "98294"
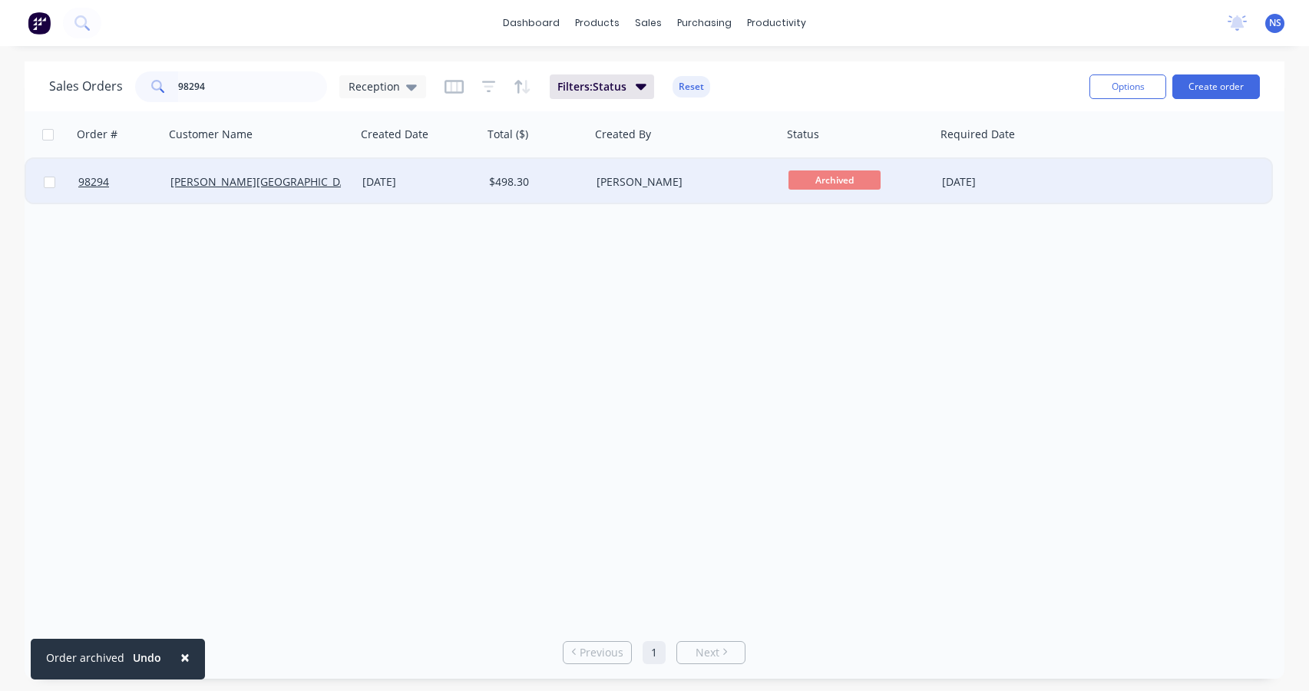
click at [1053, 187] on div "[DATE]" at bounding box center [1003, 181] width 122 height 15
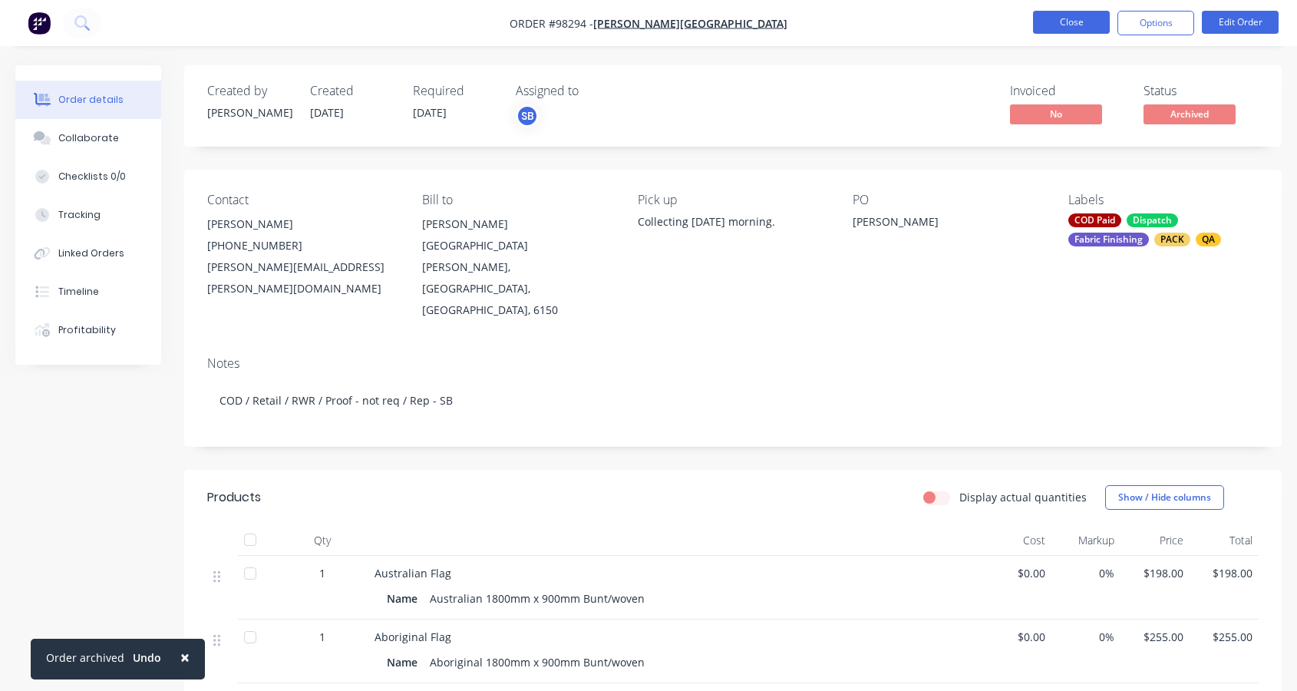
click at [1073, 19] on button "Close" at bounding box center [1071, 22] width 77 height 23
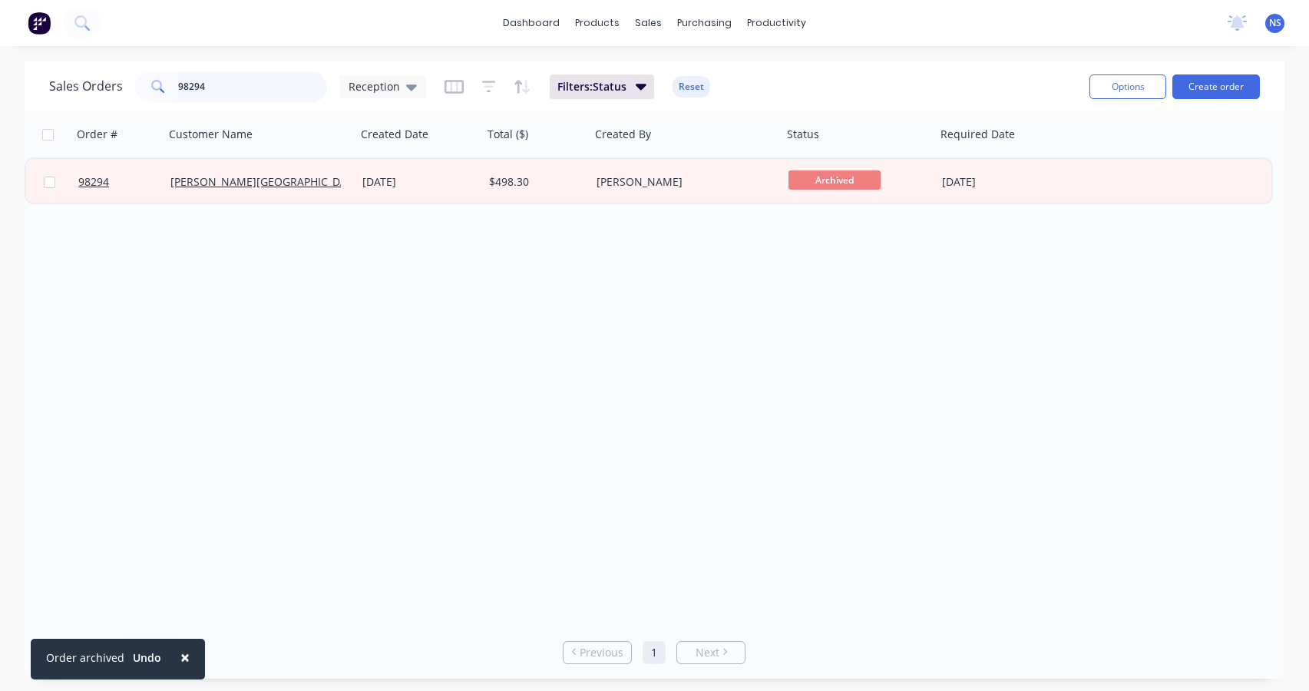
click at [266, 87] on input "98294" at bounding box center [253, 86] width 150 height 31
click at [239, 95] on input "98119" at bounding box center [253, 86] width 150 height 31
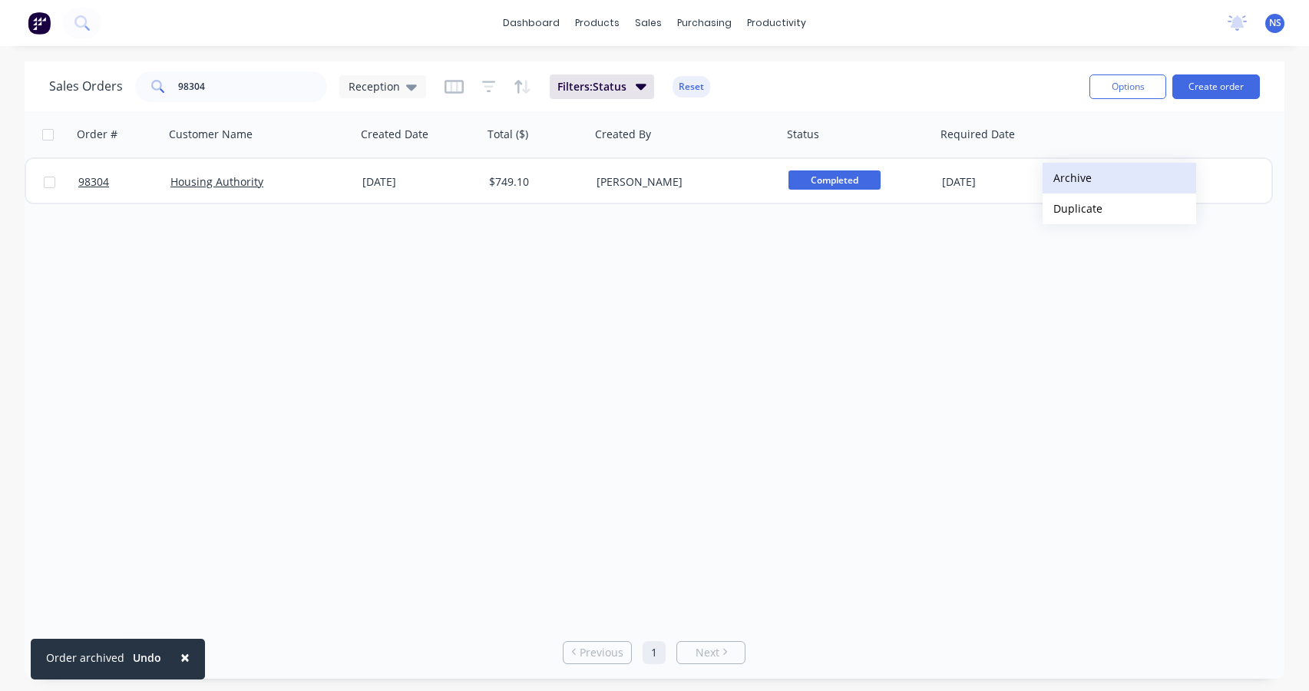
click at [1067, 179] on button "Archive" at bounding box center [1118, 178] width 153 height 31
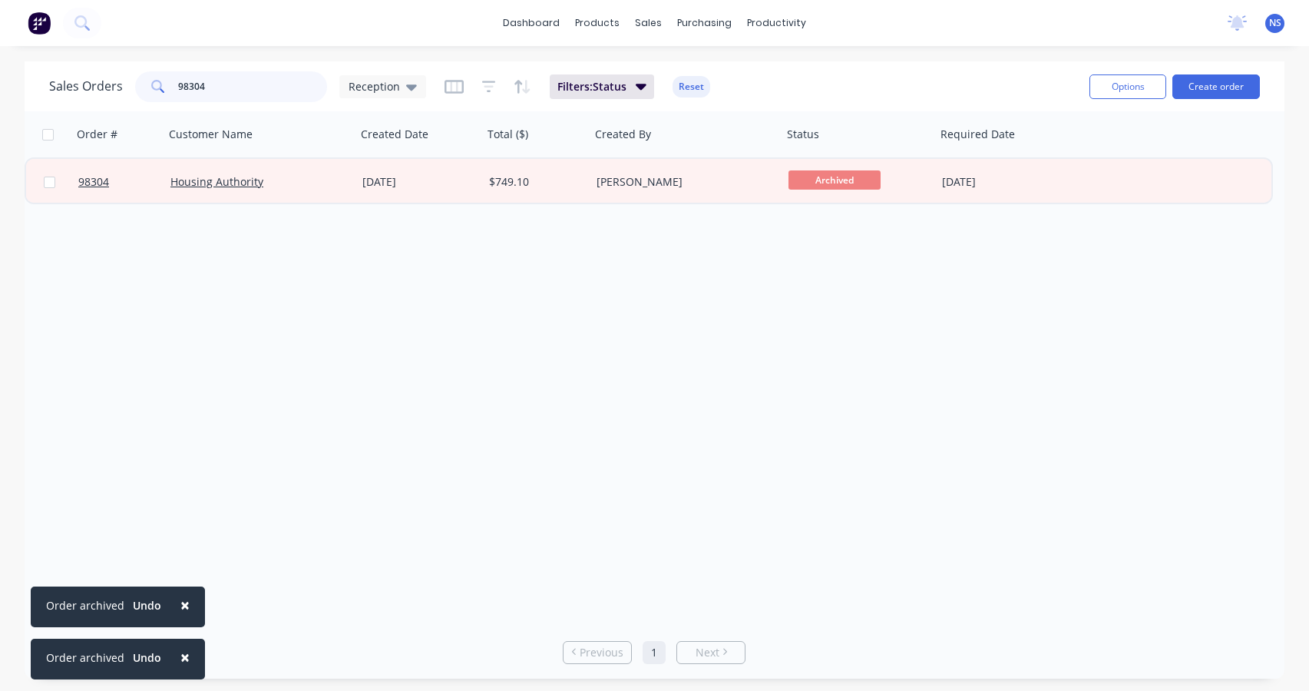
click at [271, 95] on input "98304" at bounding box center [253, 86] width 150 height 31
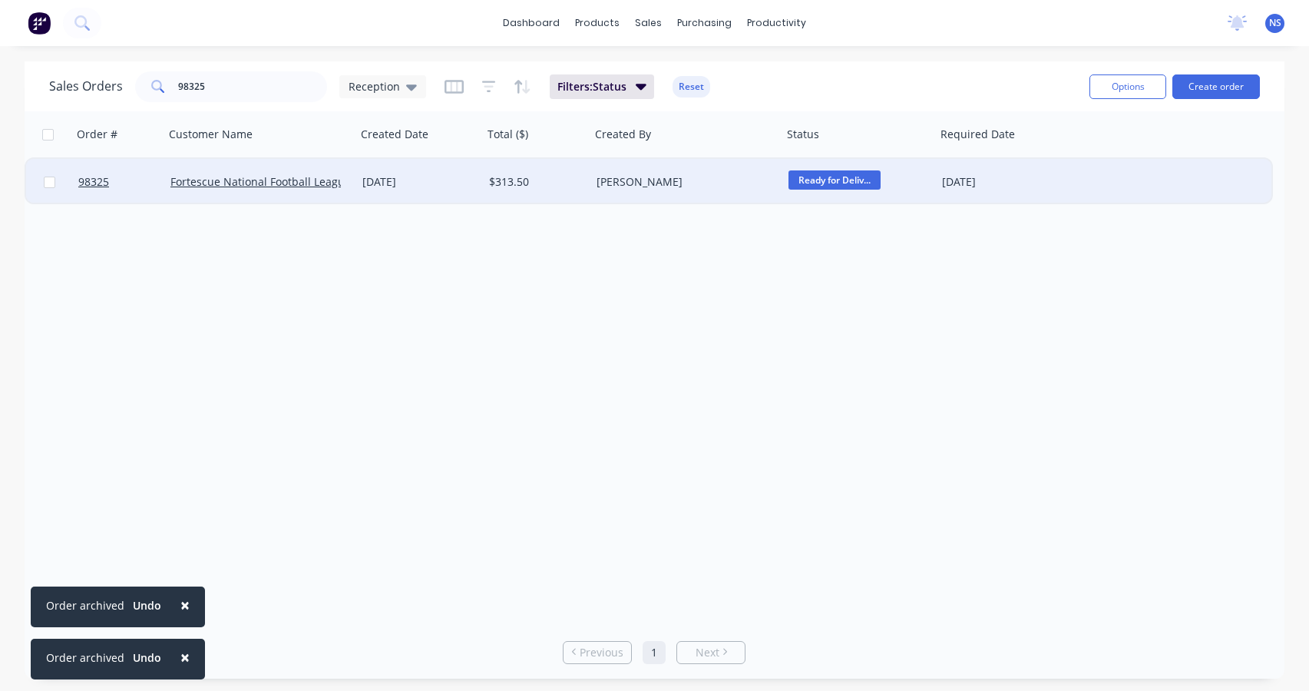
click at [841, 179] on span "Ready for Deliv..." at bounding box center [834, 179] width 92 height 19
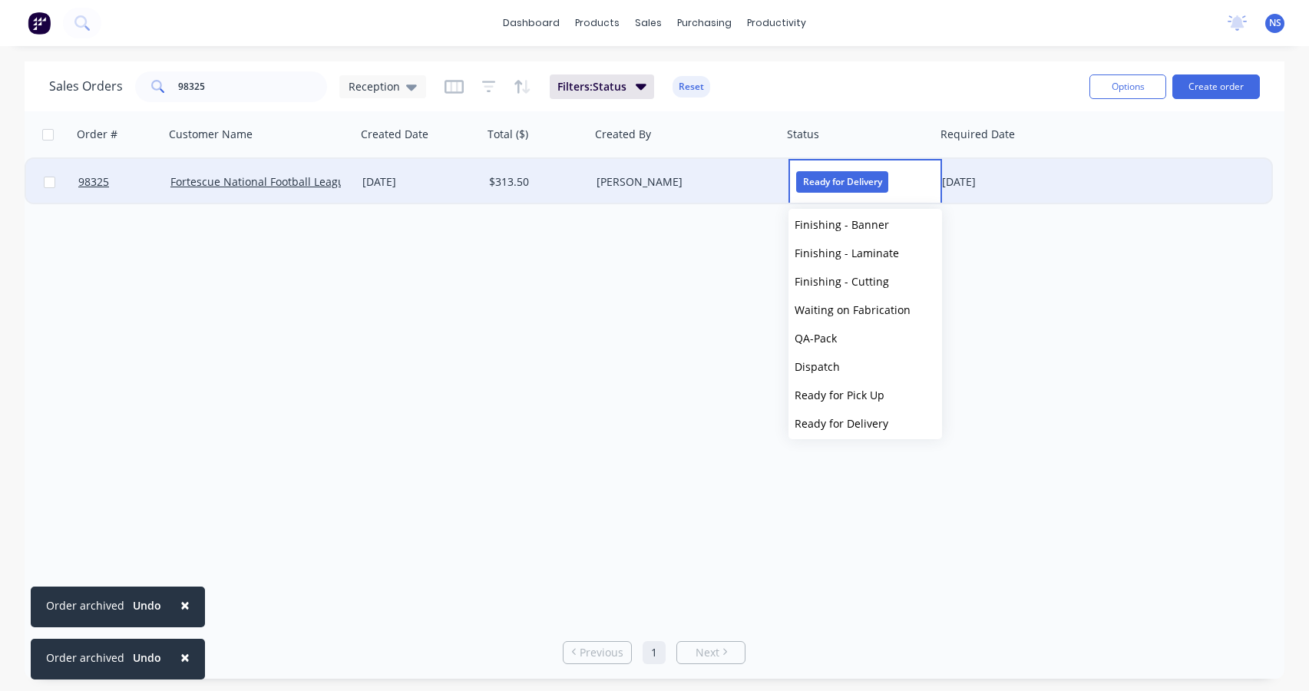
scroll to position [520, 0]
click at [863, 336] on span "Pickedup/ Out 4 Delivery" at bounding box center [857, 333] width 127 height 15
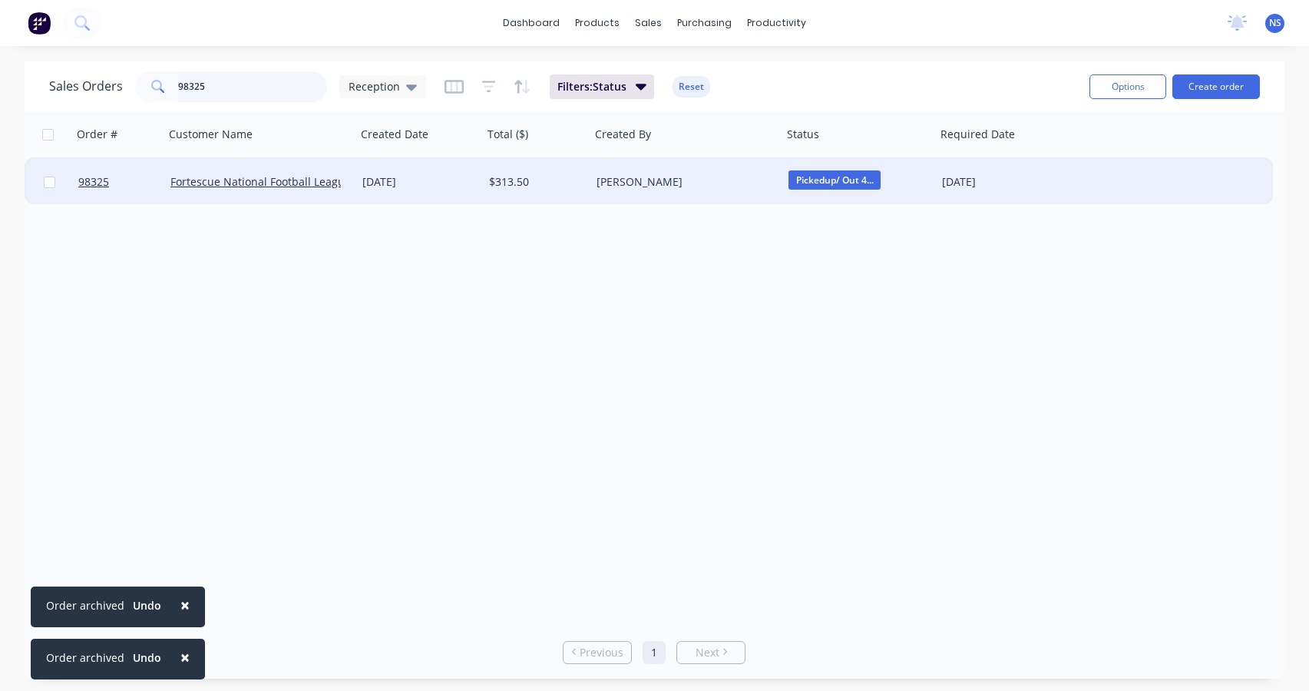
click at [226, 85] on input "98325" at bounding box center [253, 86] width 150 height 31
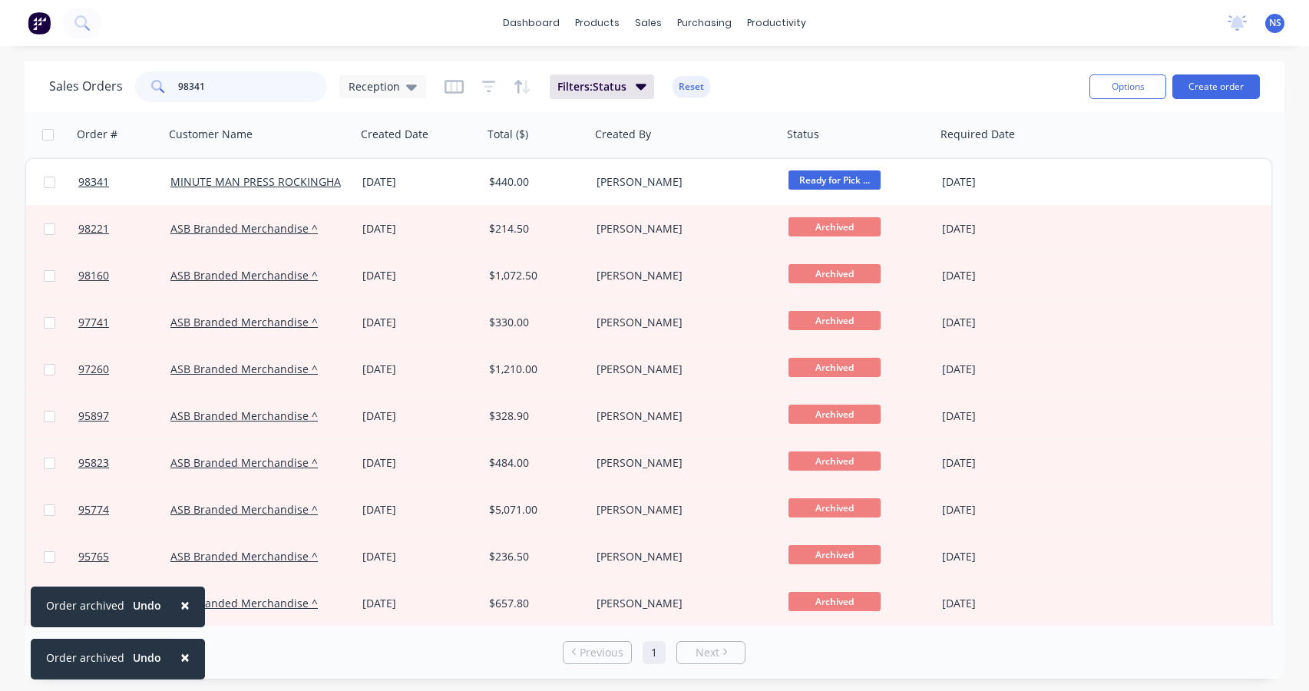
type input "98341"
